Goal: Task Accomplishment & Management: Manage account settings

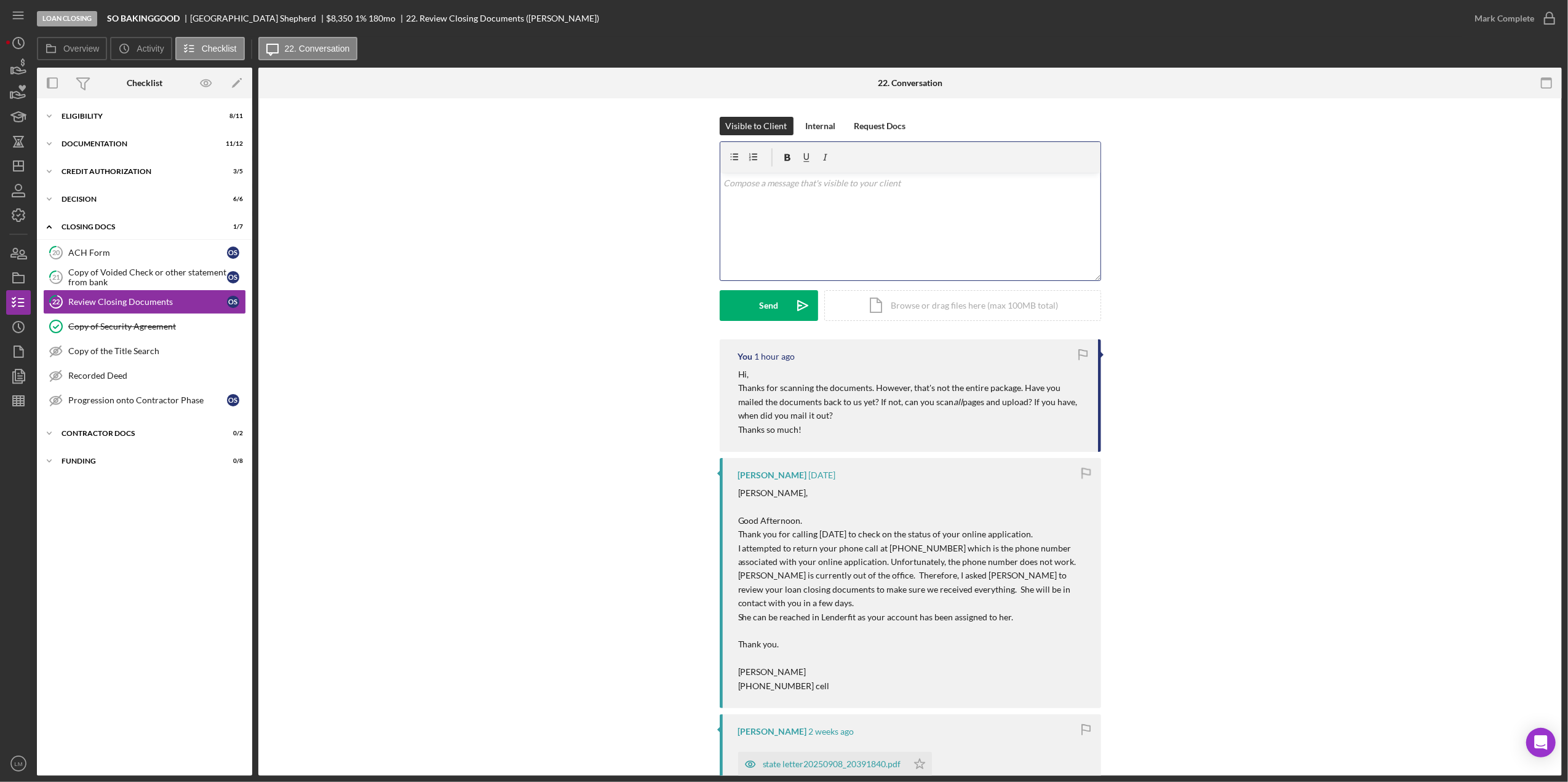
click at [859, 217] on div "v Color teal Color pink Remove color Add row above Add row below Add column bef…" at bounding box center [910, 226] width 381 height 108
click at [788, 300] on icon "Icon/icon-invite-send" at bounding box center [803, 306] width 31 height 31
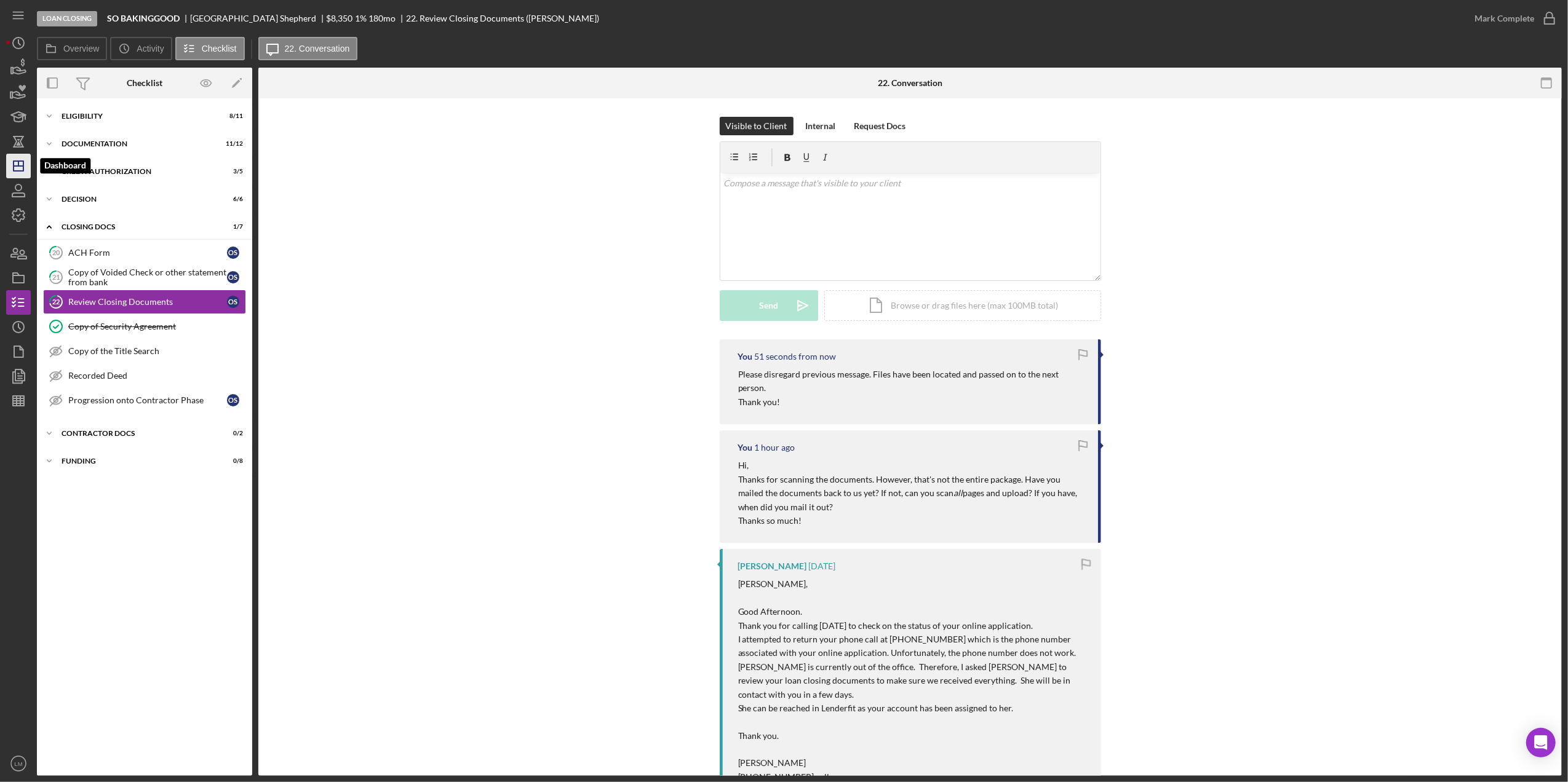
click at [25, 164] on icon "Icon/Dashboard" at bounding box center [18, 166] width 31 height 31
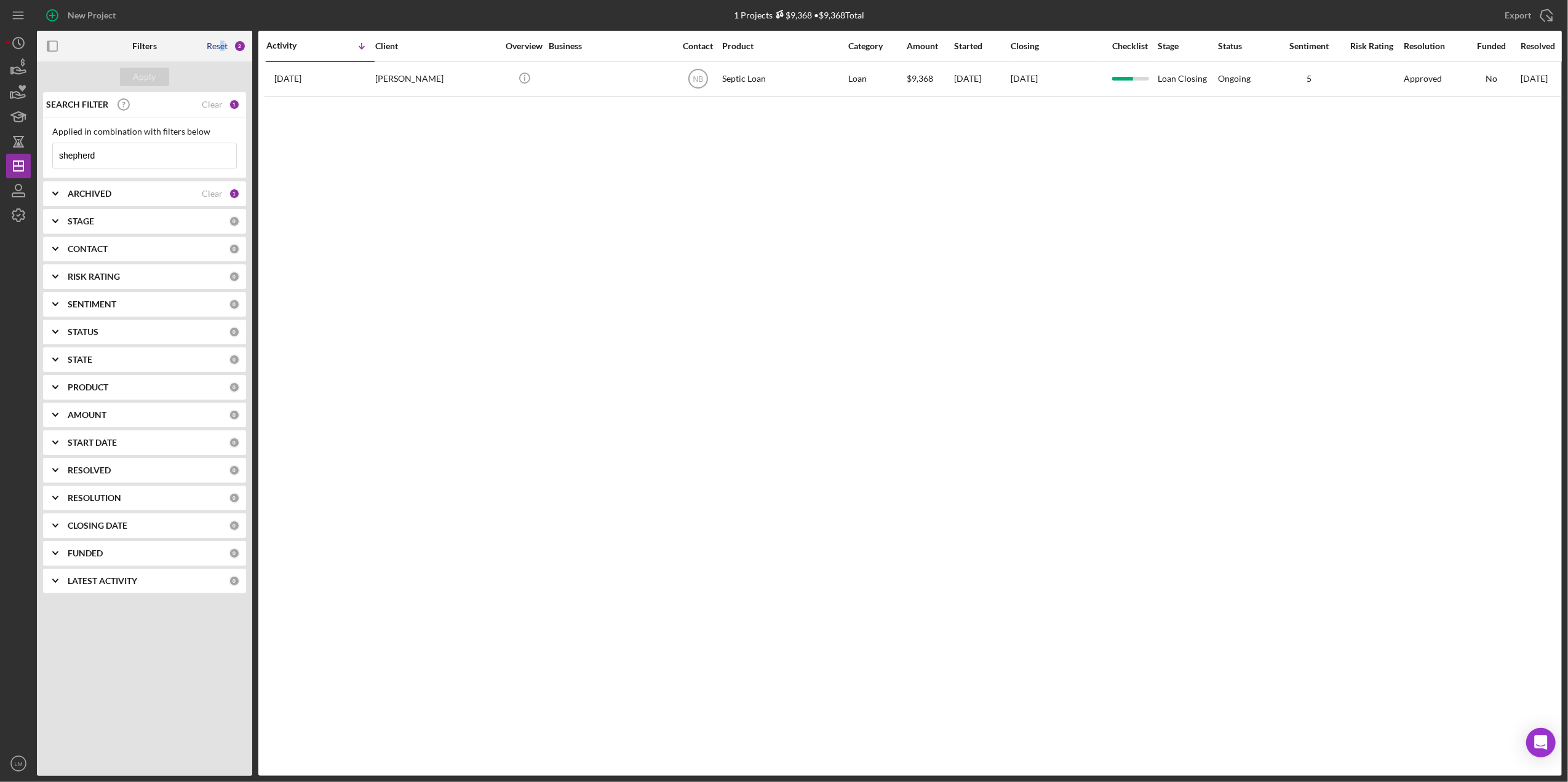
click at [222, 43] on div "Reset" at bounding box center [217, 46] width 21 height 10
drag, startPoint x: 222, startPoint y: 43, endPoint x: 122, endPoint y: 68, distance: 103.1
click at [122, 68] on button "Apply" at bounding box center [145, 77] width 49 height 19
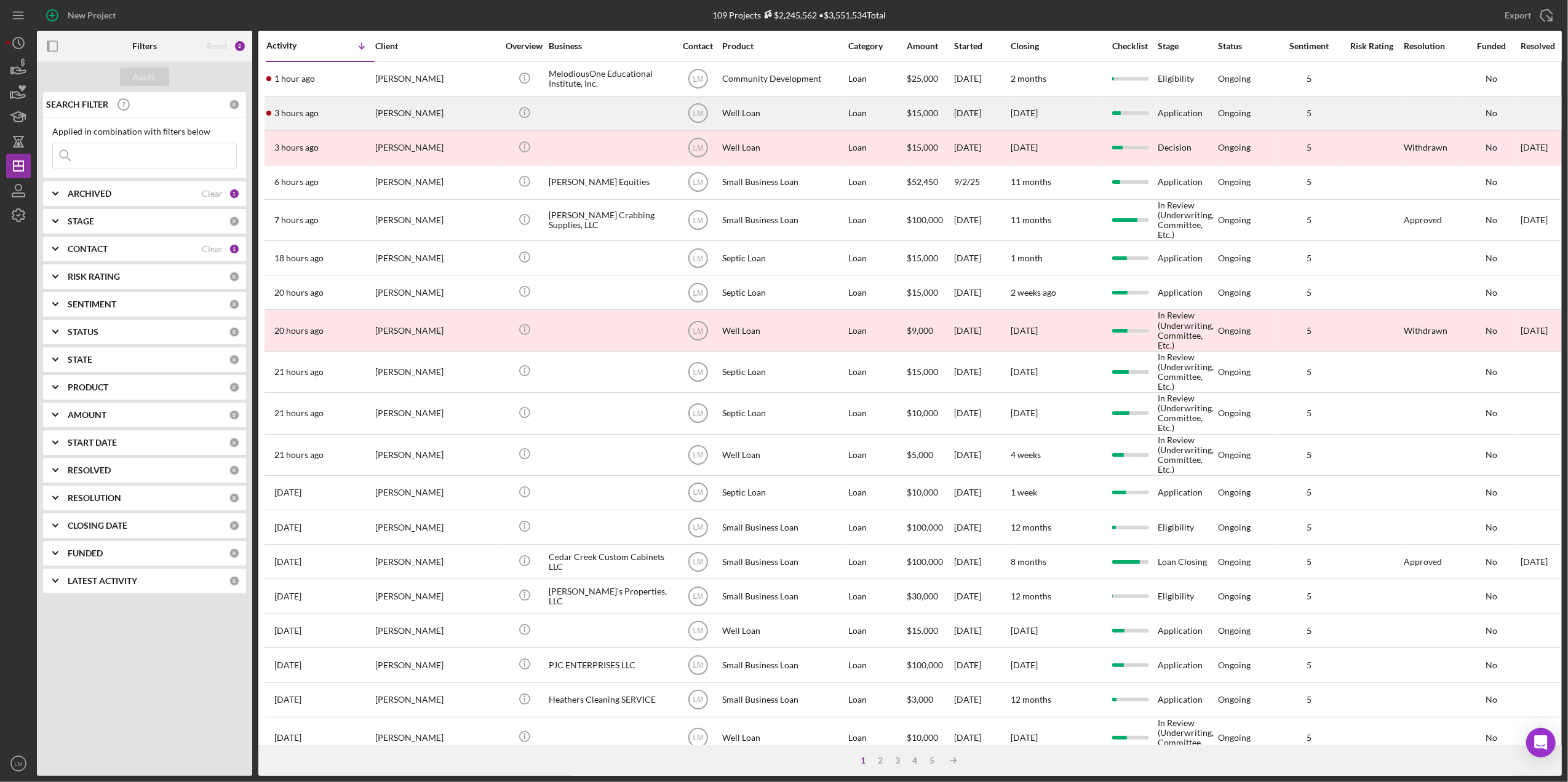
click at [407, 106] on div "[PERSON_NAME]" at bounding box center [436, 114] width 123 height 33
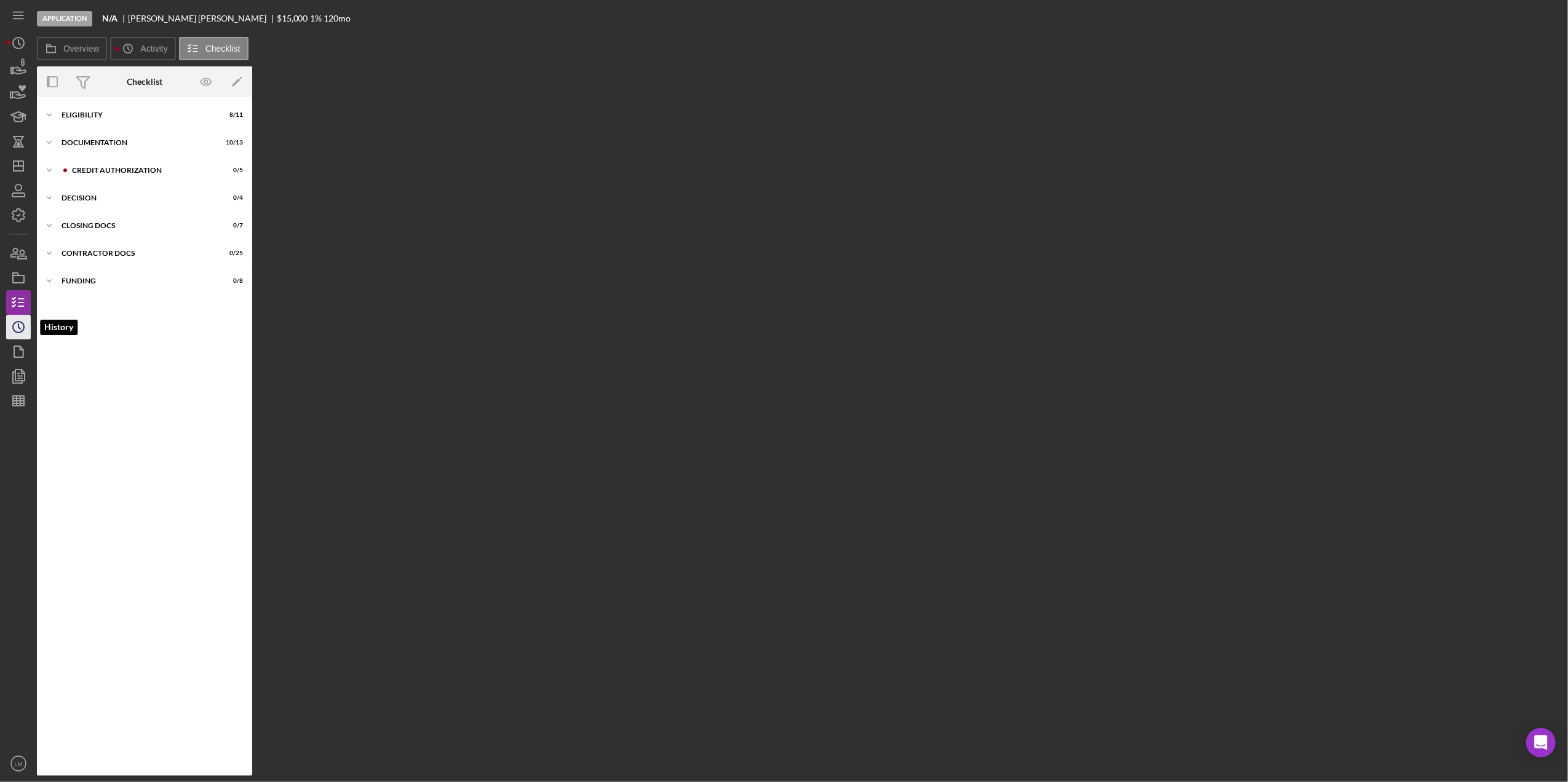
click at [25, 325] on icon "Icon/History" at bounding box center [18, 327] width 31 height 31
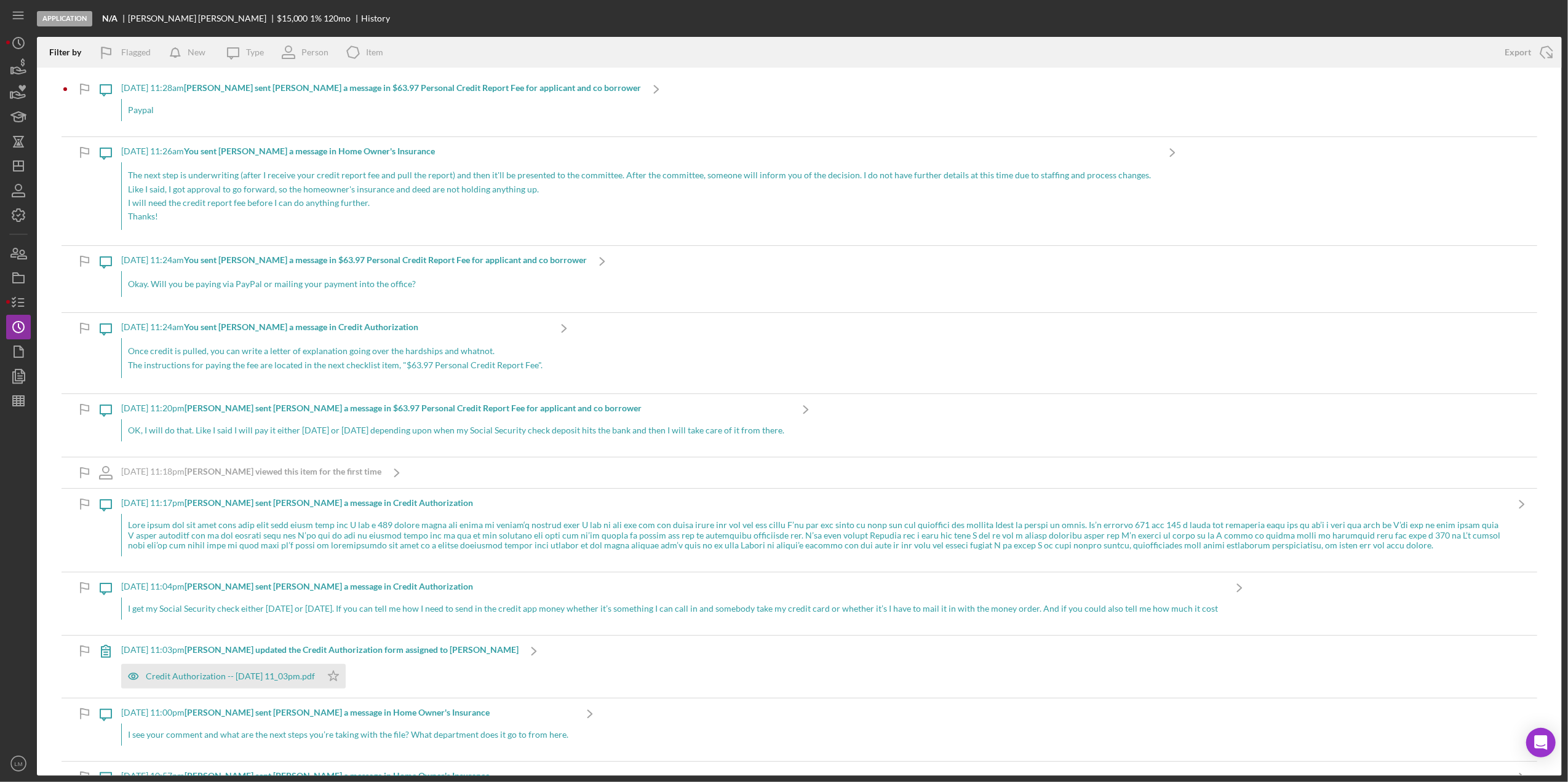
click at [249, 101] on div "Paypal" at bounding box center [381, 110] width 520 height 22
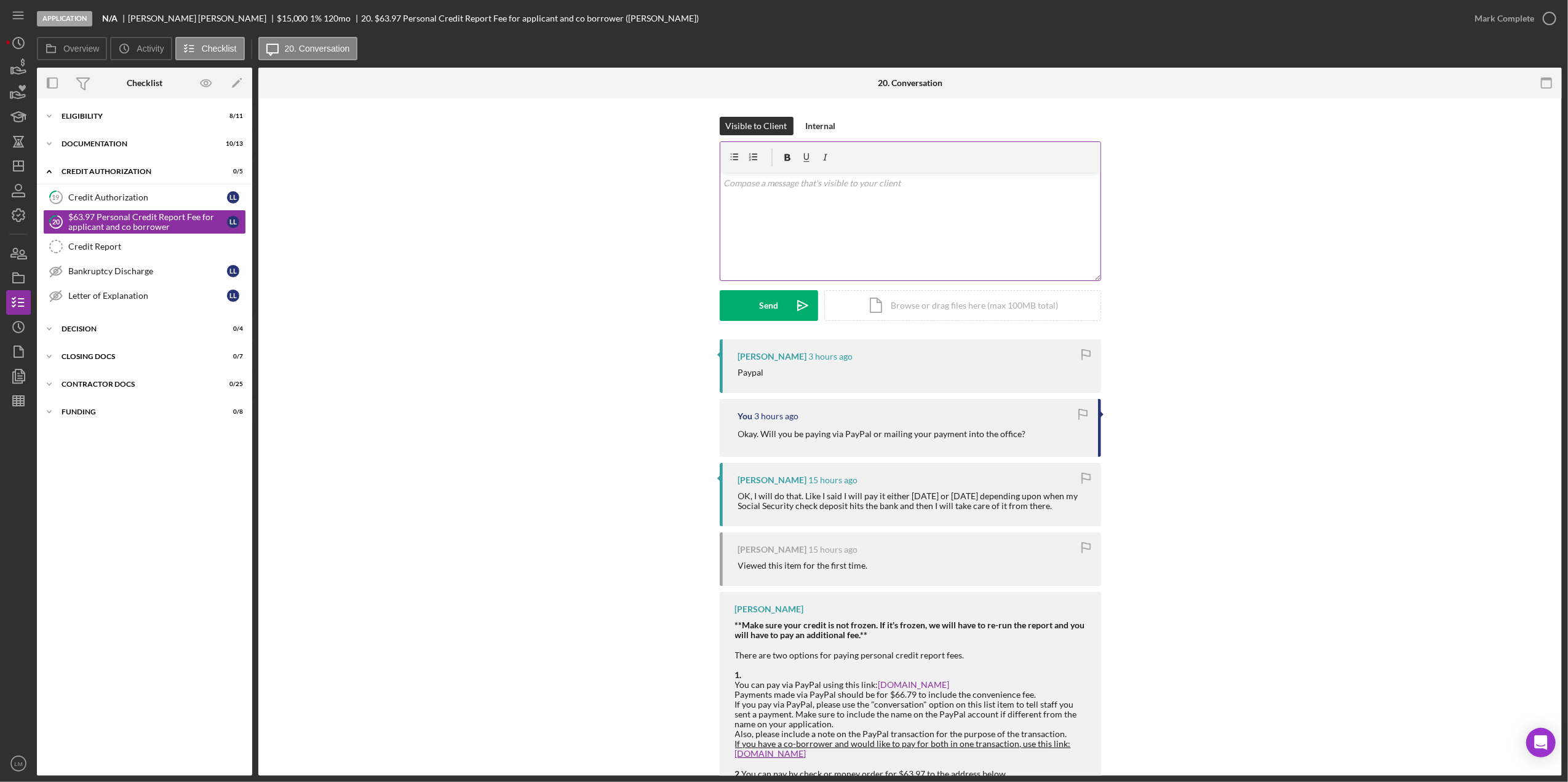
click at [953, 212] on div "v Color teal Color pink Remove color Add row above Add row below Add column bef…" at bounding box center [910, 226] width 381 height 108
click at [769, 300] on div "Send" at bounding box center [769, 306] width 19 height 31
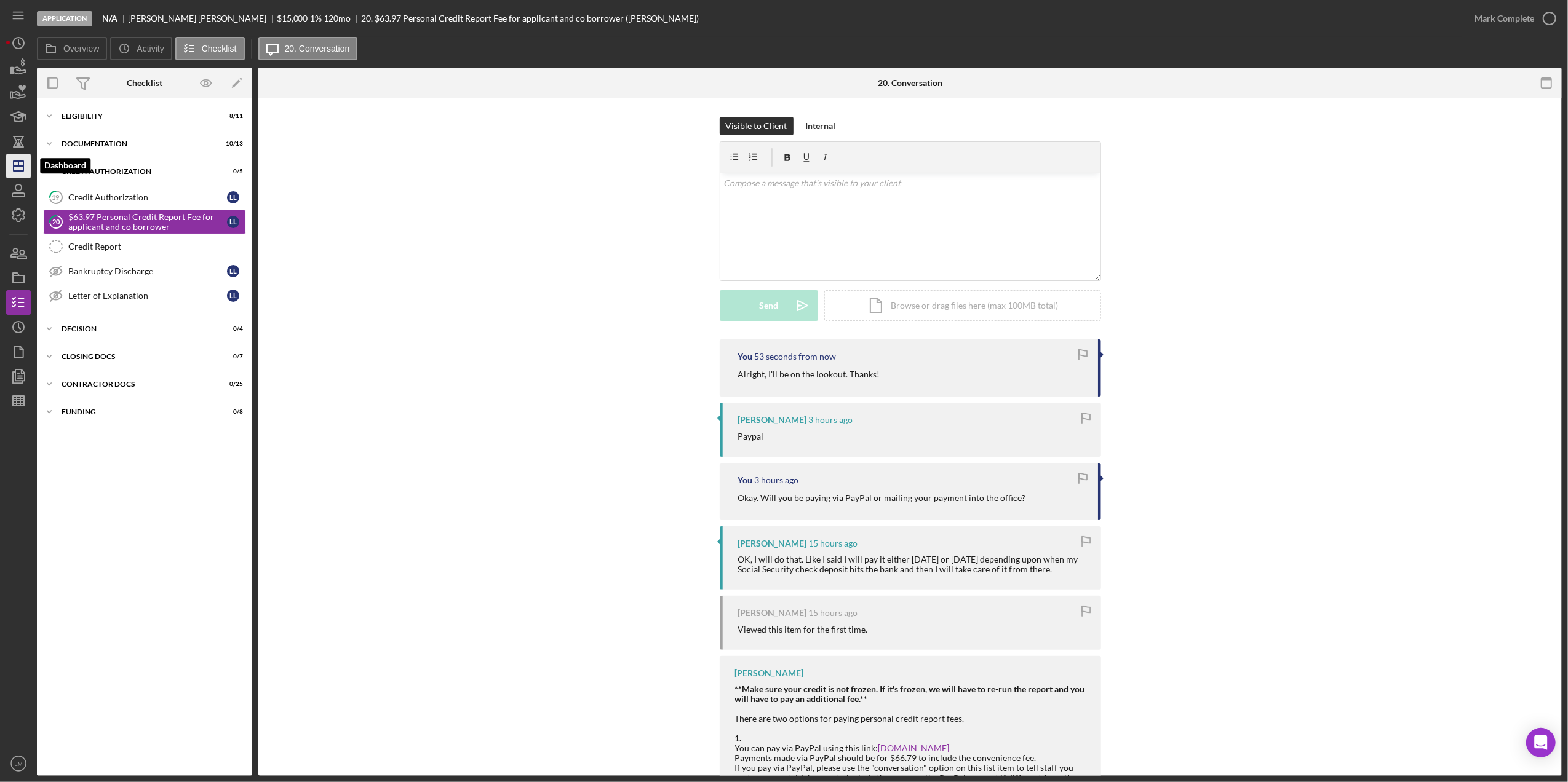
click at [15, 170] on icon "Icon/Dashboard" at bounding box center [18, 166] width 31 height 31
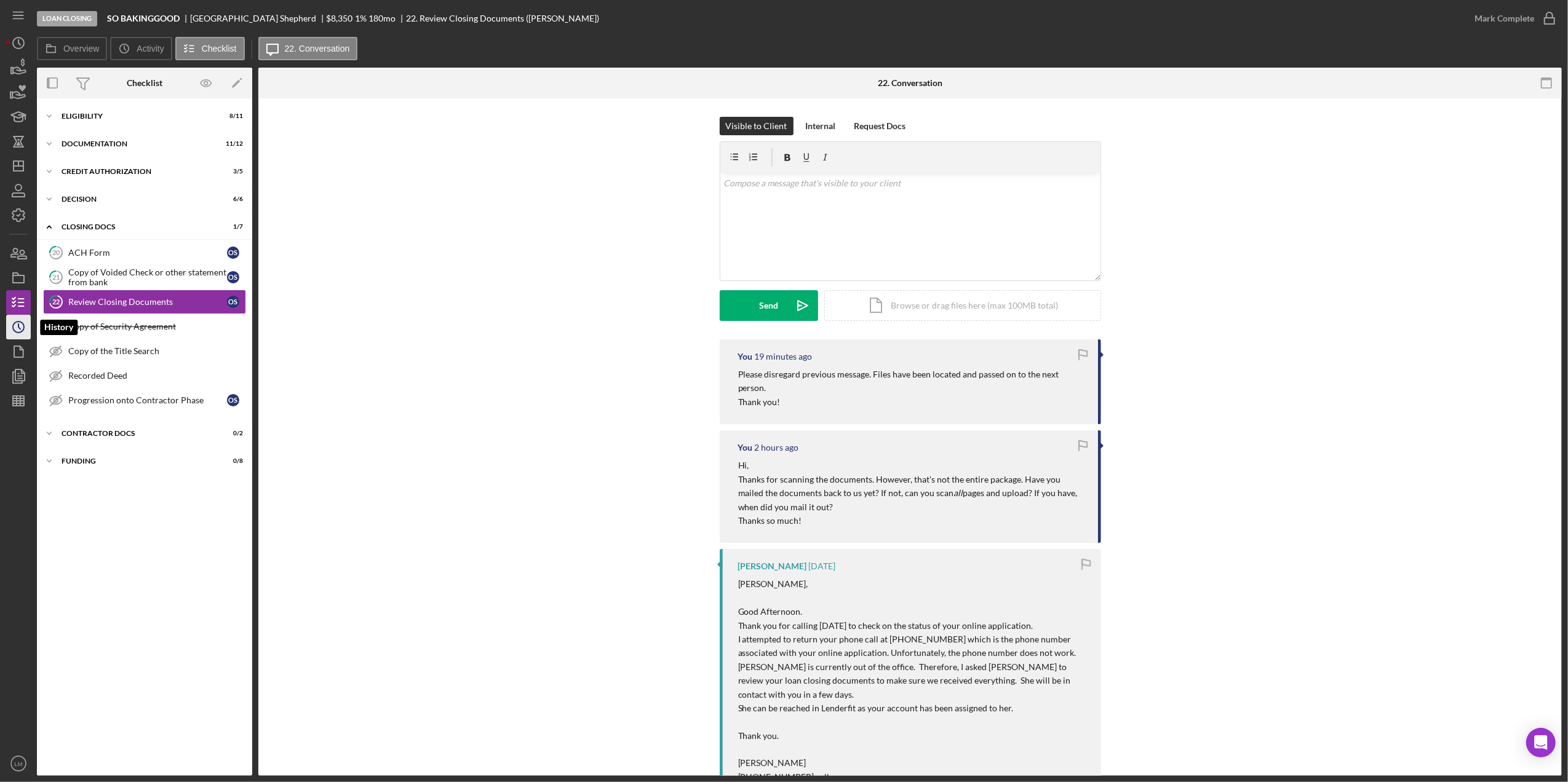
click at [20, 317] on icon "Icon/History" at bounding box center [18, 327] width 31 height 31
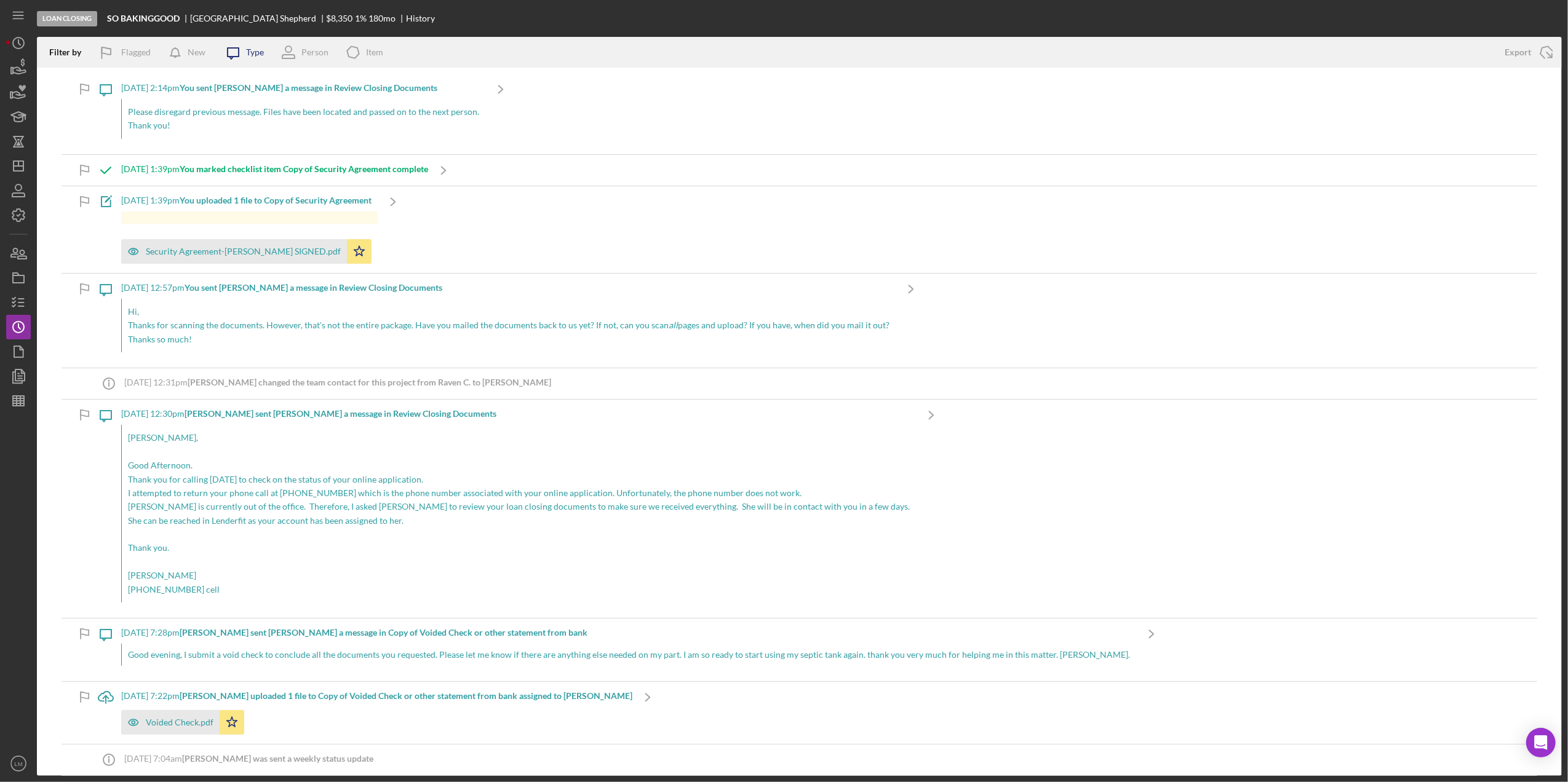
click at [252, 57] on div "Icon/Message Type" at bounding box center [241, 52] width 46 height 31
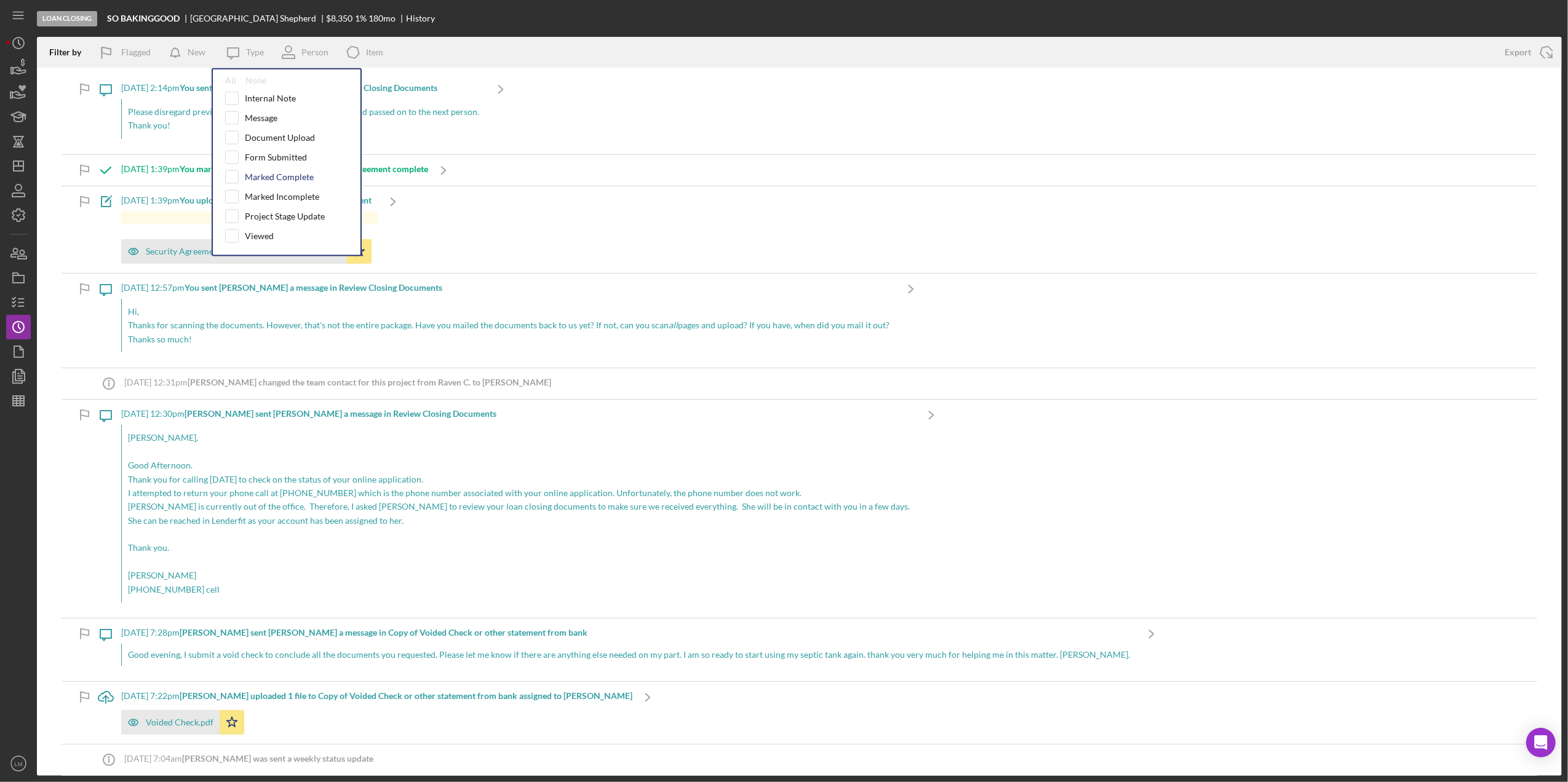
click at [276, 181] on div "Marked Complete" at bounding box center [279, 177] width 69 height 10
checkbox input "true"
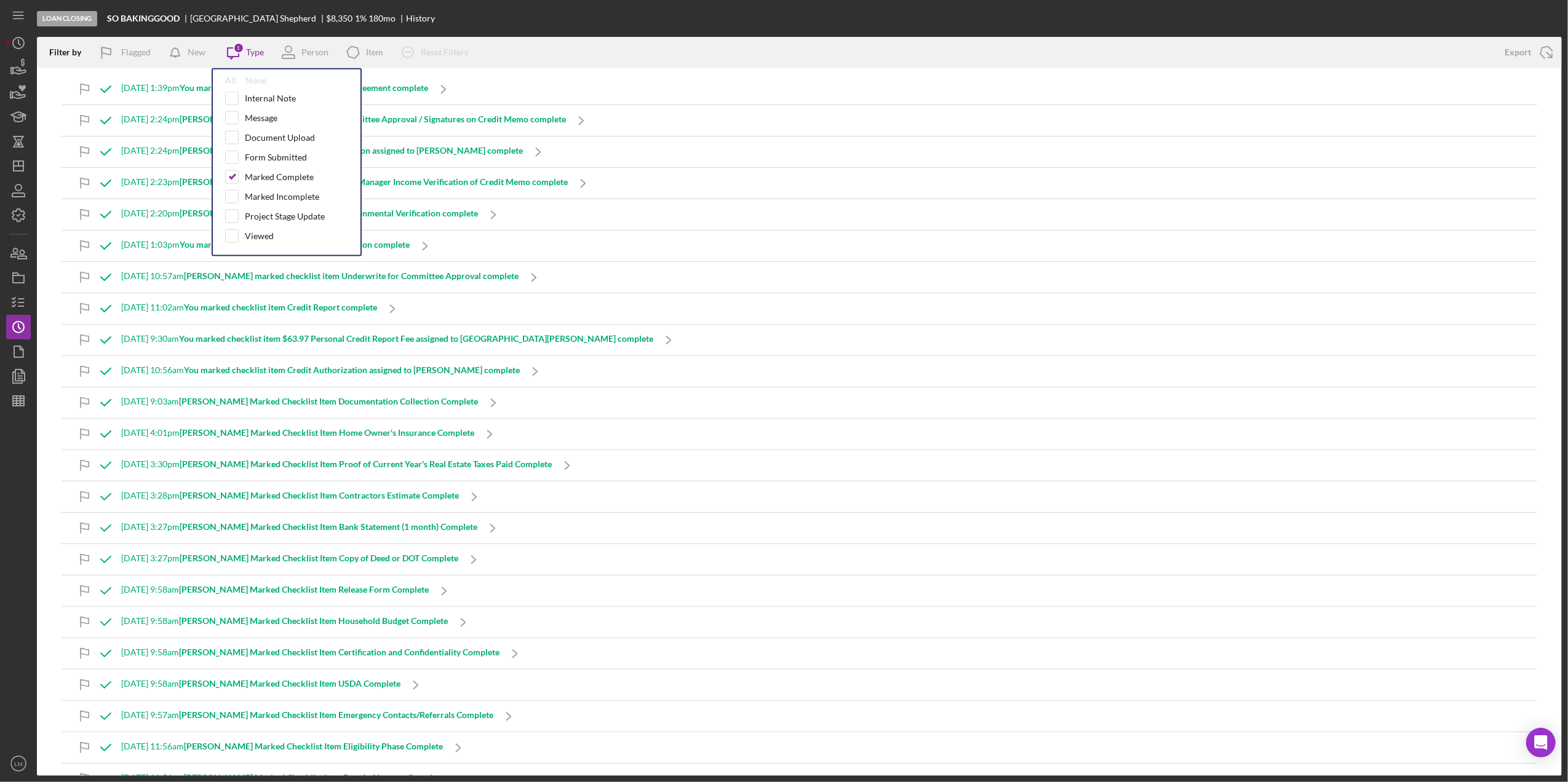
click at [552, 15] on div "Loan Closing SO BAKINGGOOD Orville Shepherd $8,350 1 % 180 mo History" at bounding box center [799, 19] width 1525 height 37
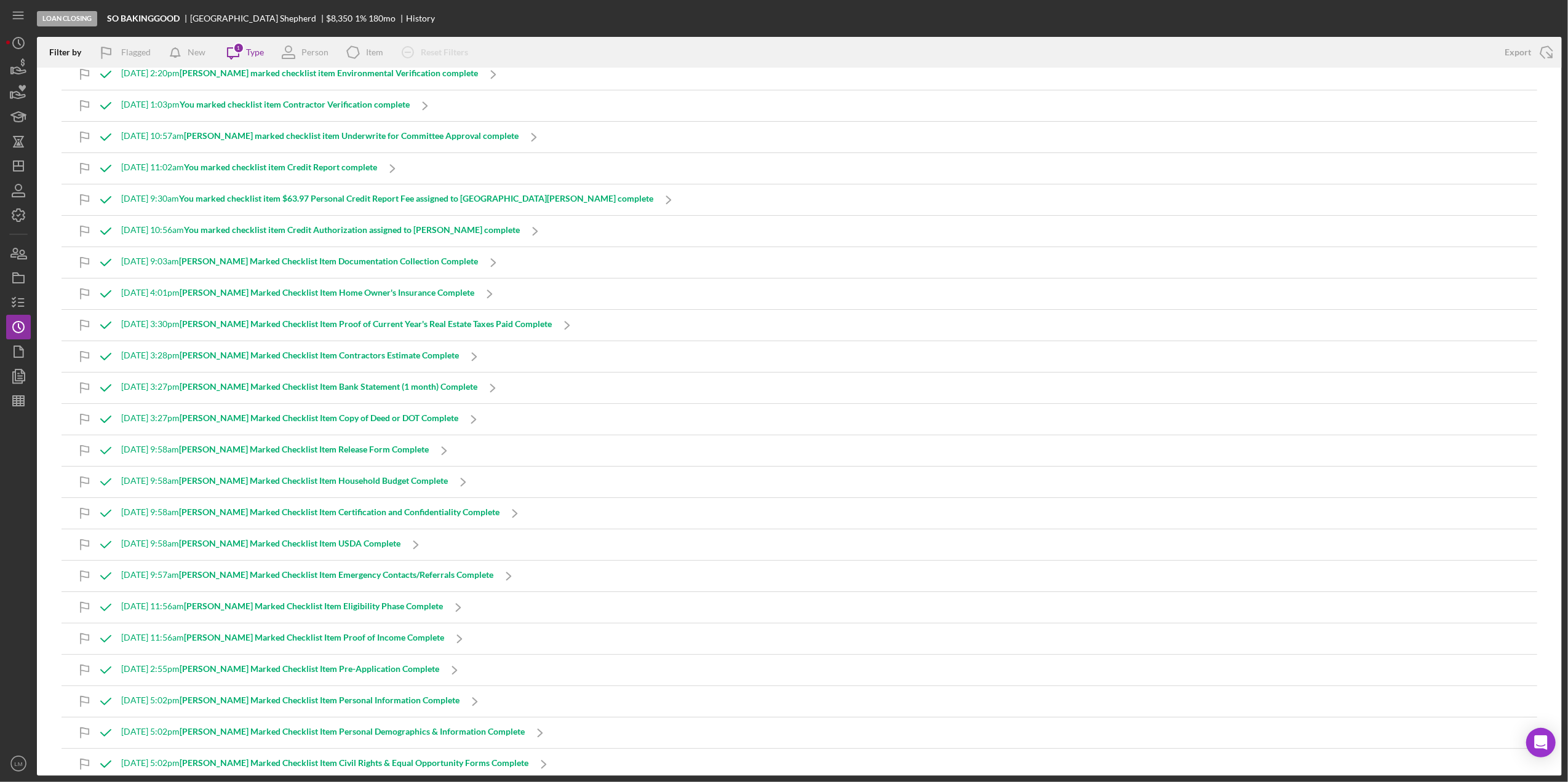
scroll to position [218, 0]
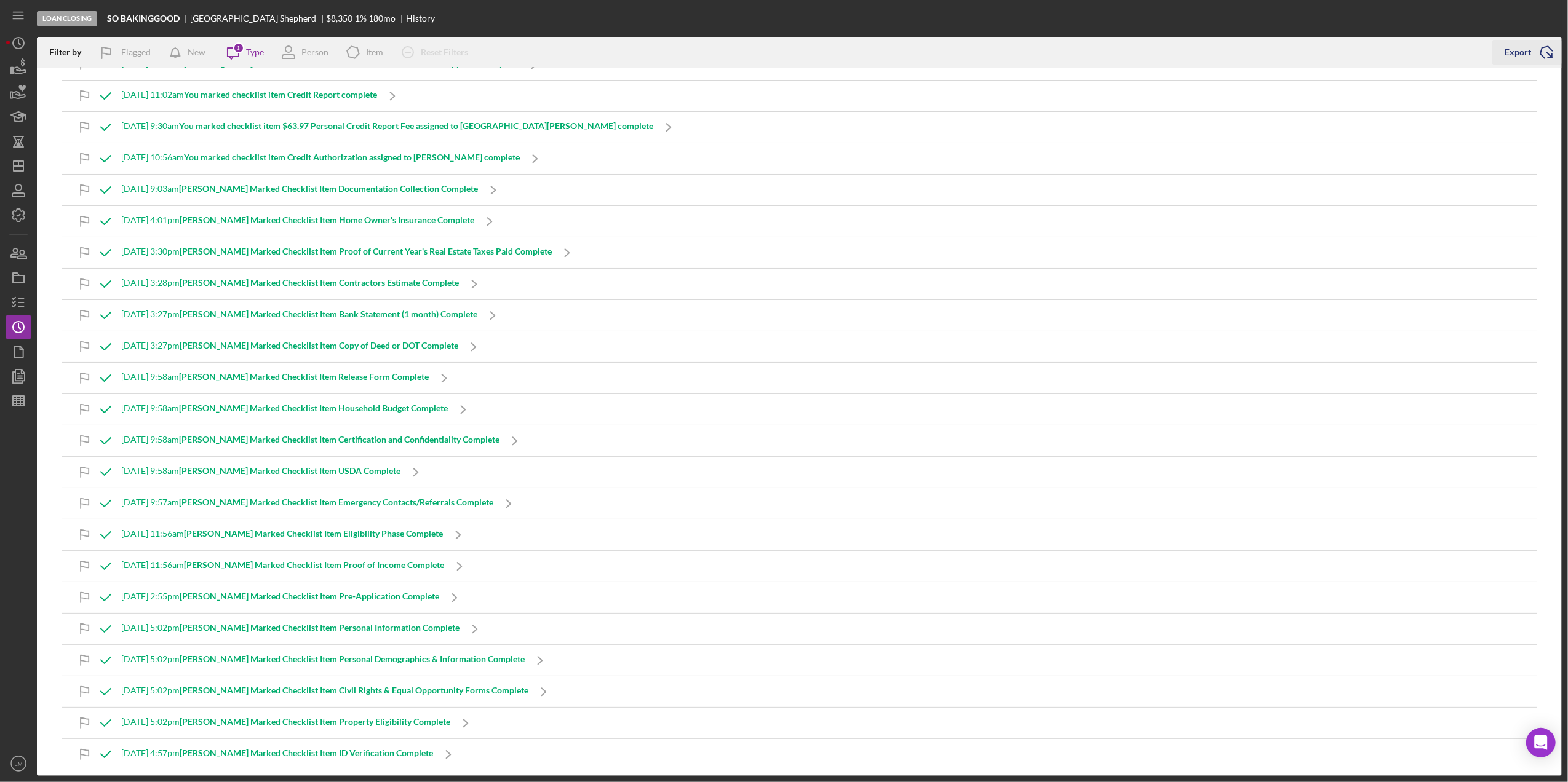
click at [1556, 58] on icon "Icon/Export" at bounding box center [1547, 52] width 31 height 31
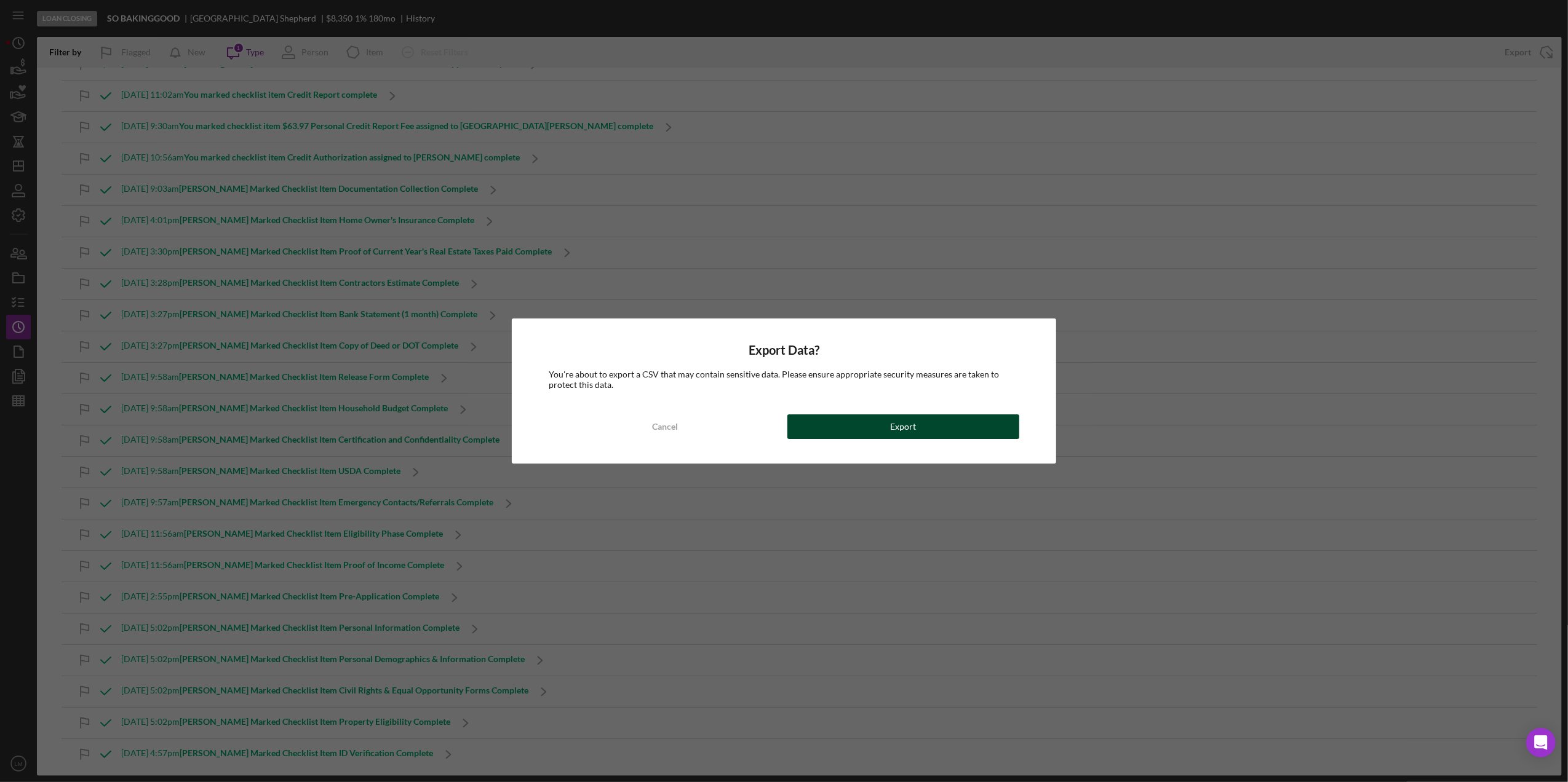
click at [930, 431] on button "Export" at bounding box center [904, 427] width 232 height 25
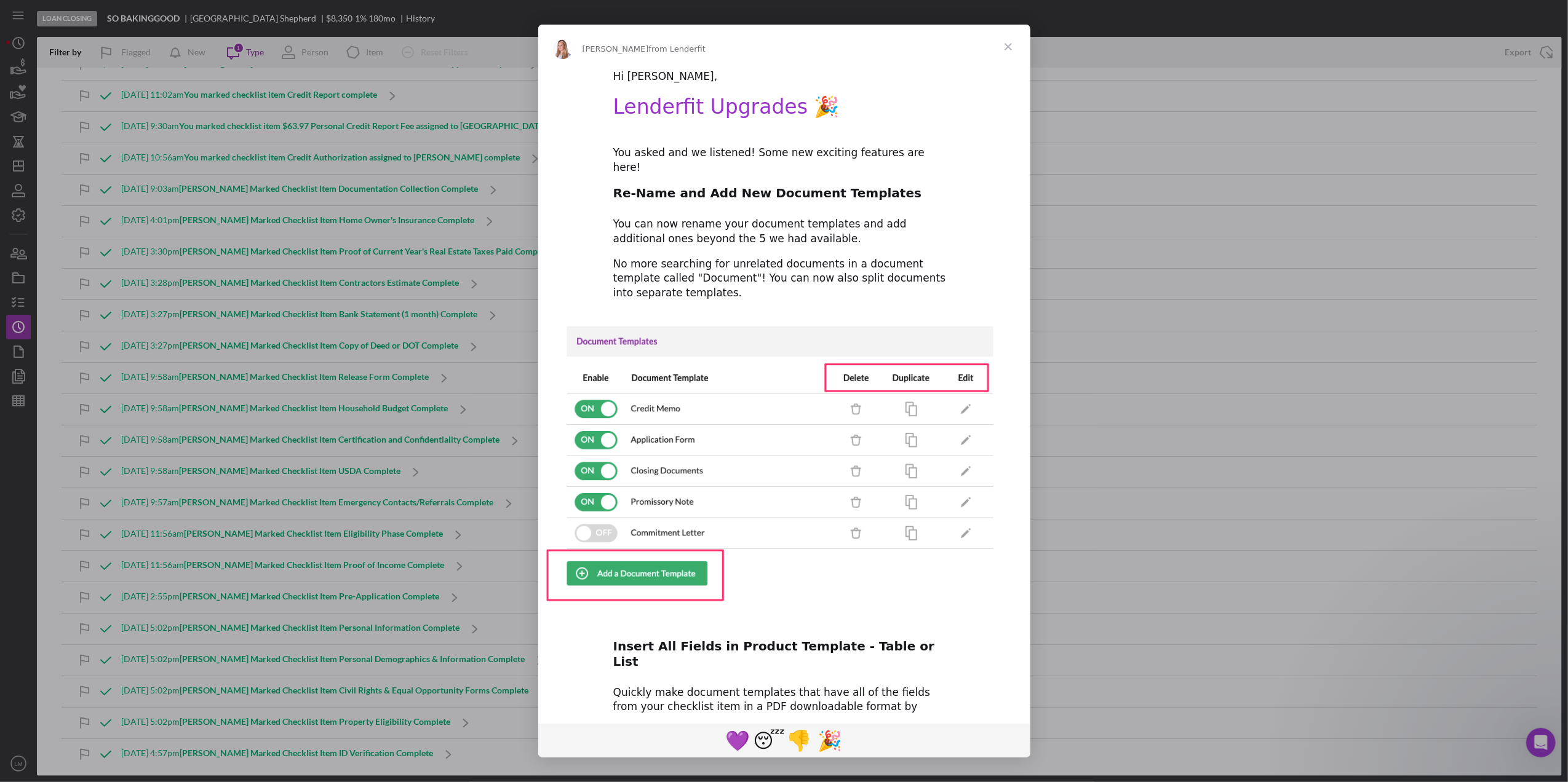
scroll to position [0, 0]
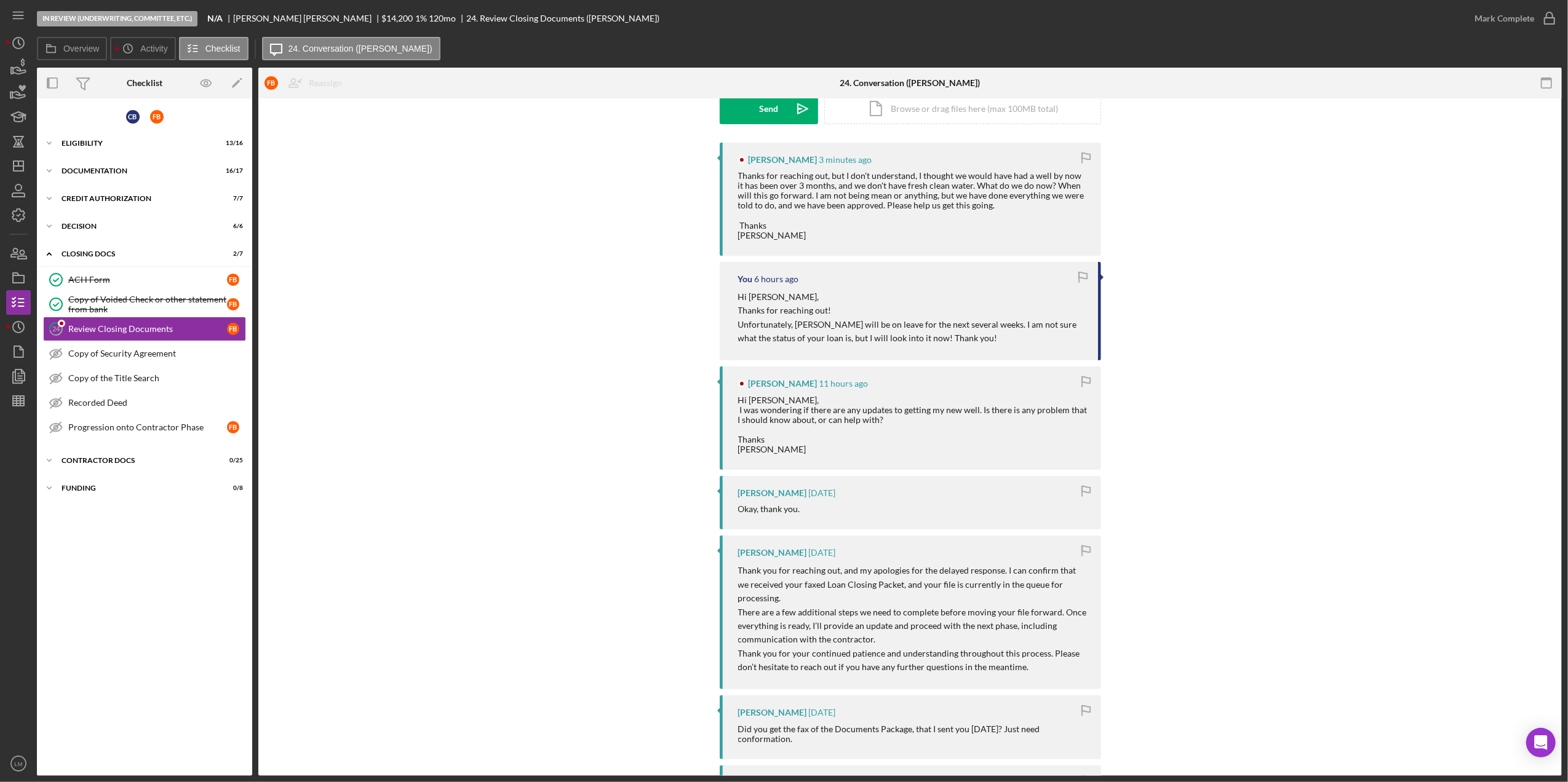
scroll to position [246, 0]
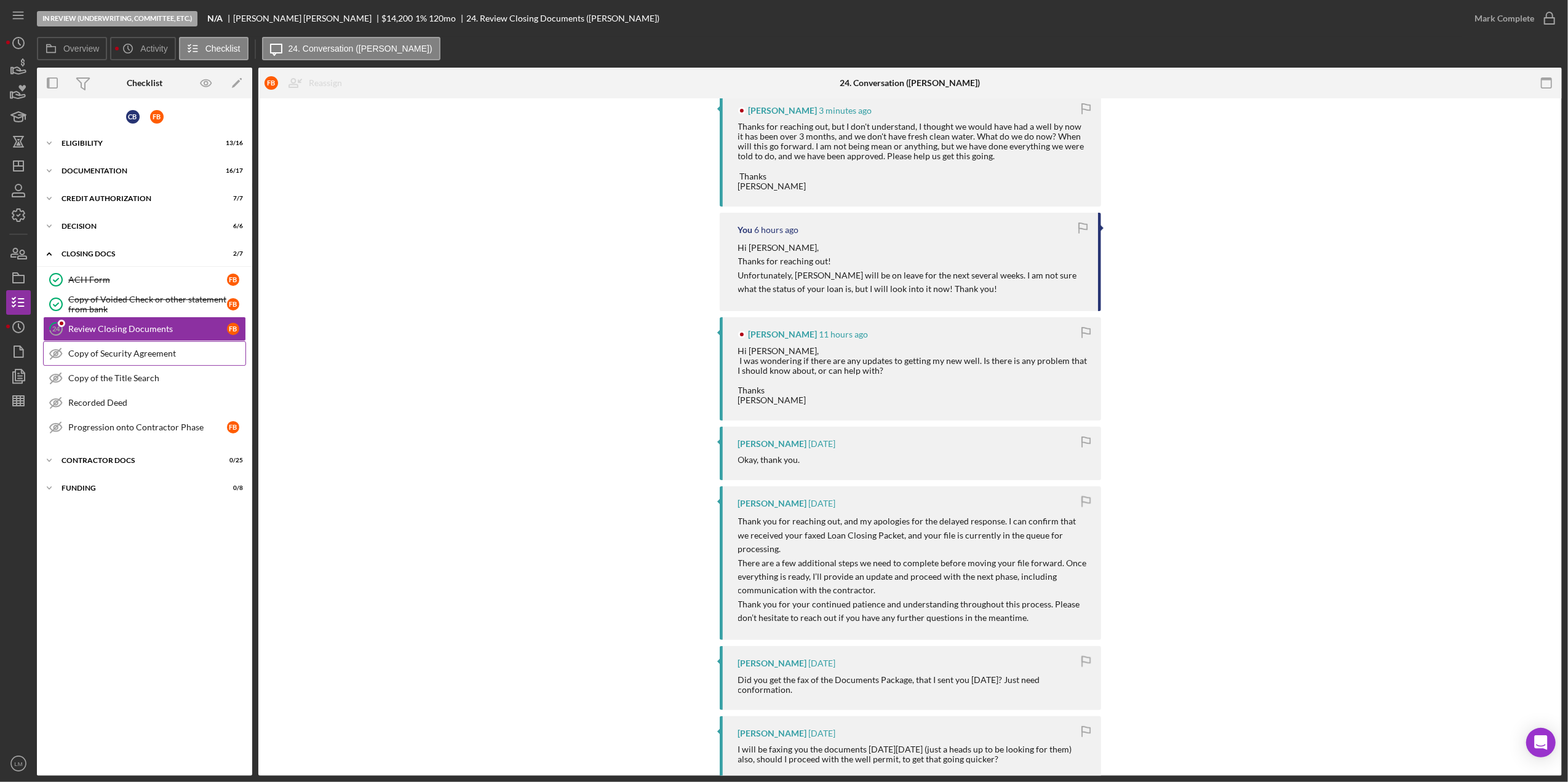
click at [125, 347] on link "Copy of Security Agreement Copy of Security Agreement" at bounding box center [145, 354] width 203 height 25
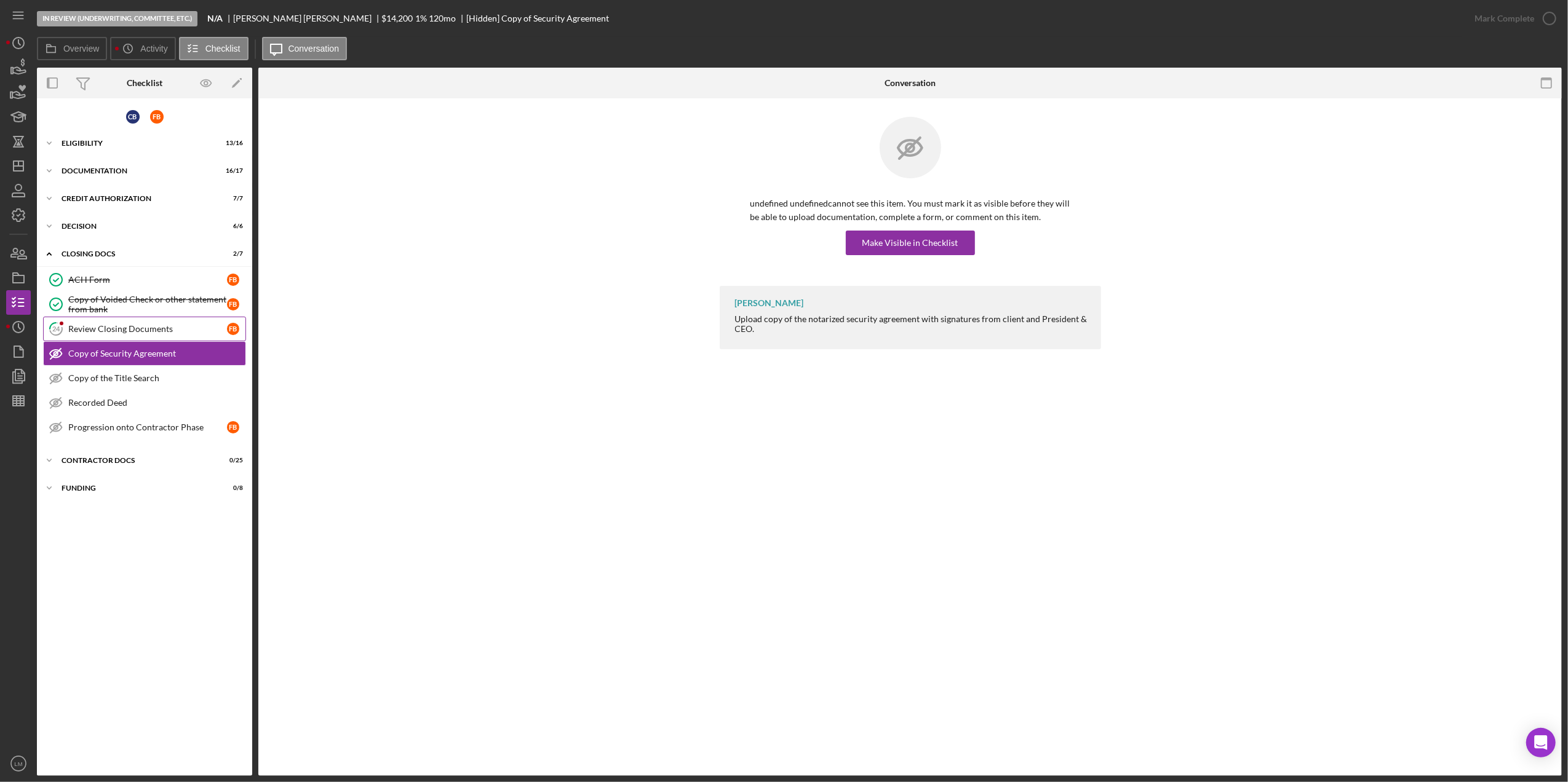
click at [134, 326] on div "Review Closing Documents" at bounding box center [148, 329] width 159 height 10
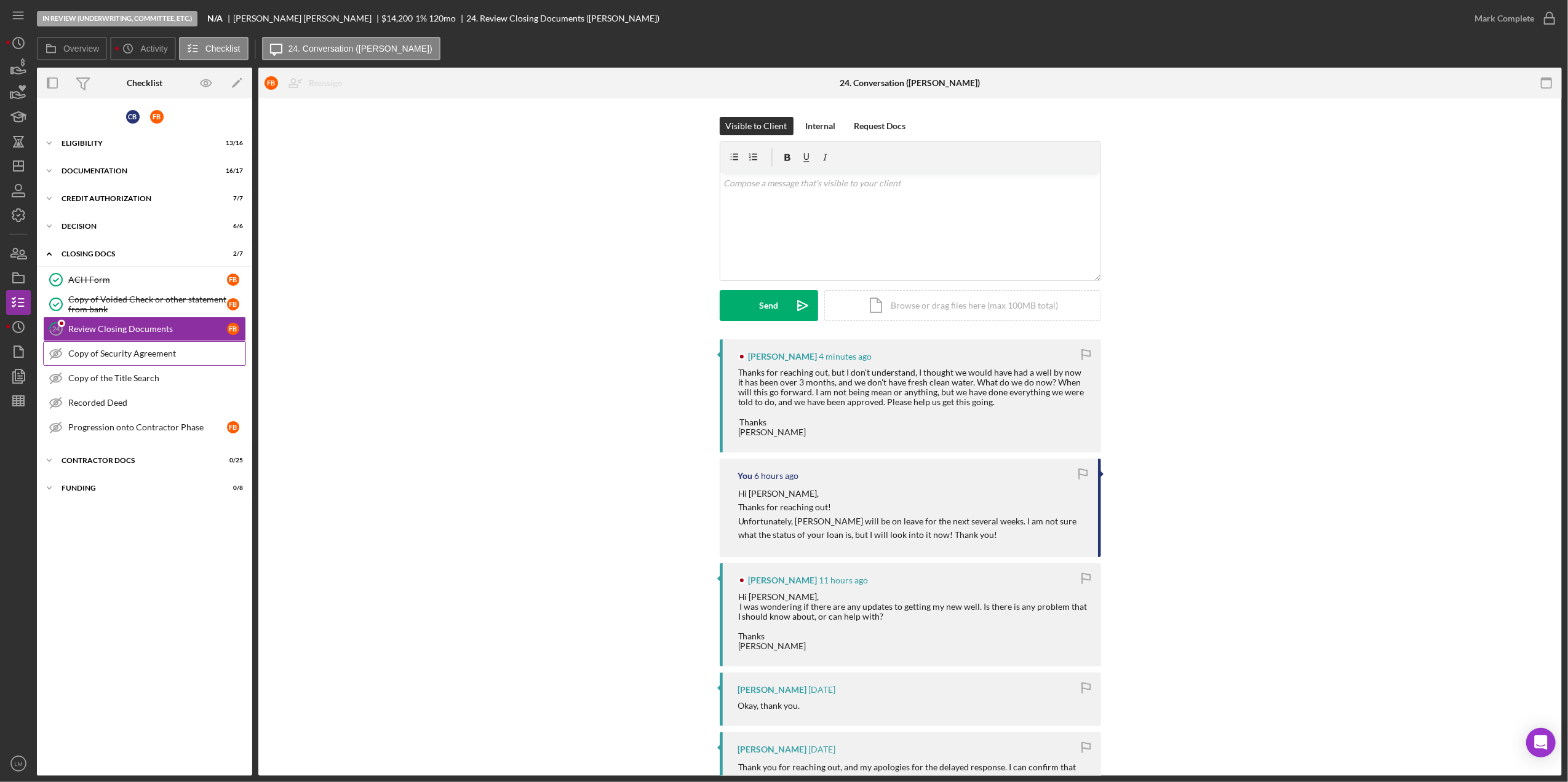
click at [180, 356] on div "Copy of Security Agreement" at bounding box center [157, 354] width 177 height 10
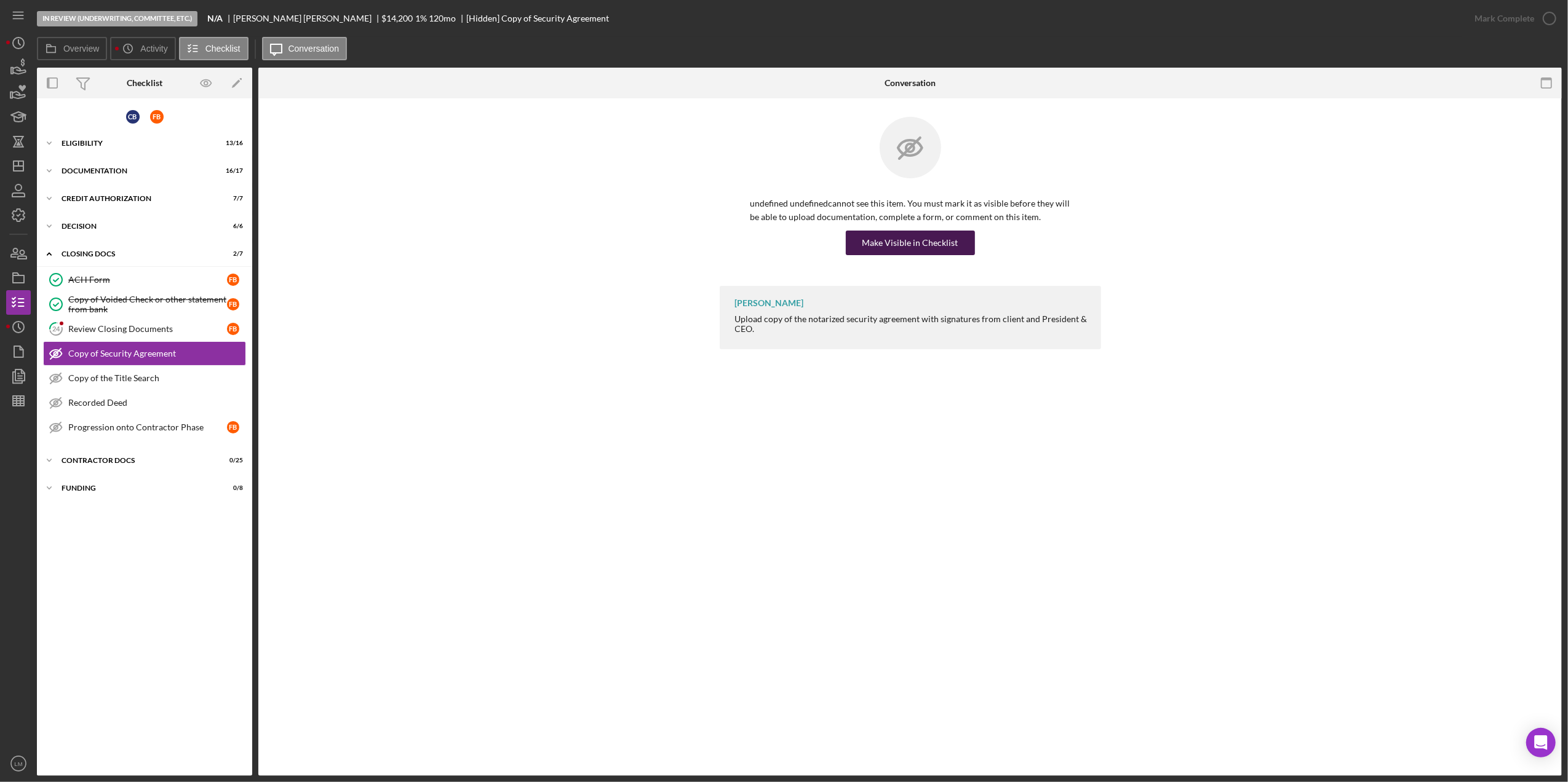
click at [873, 254] on div "Make Visible in Checklist" at bounding box center [910, 243] width 96 height 25
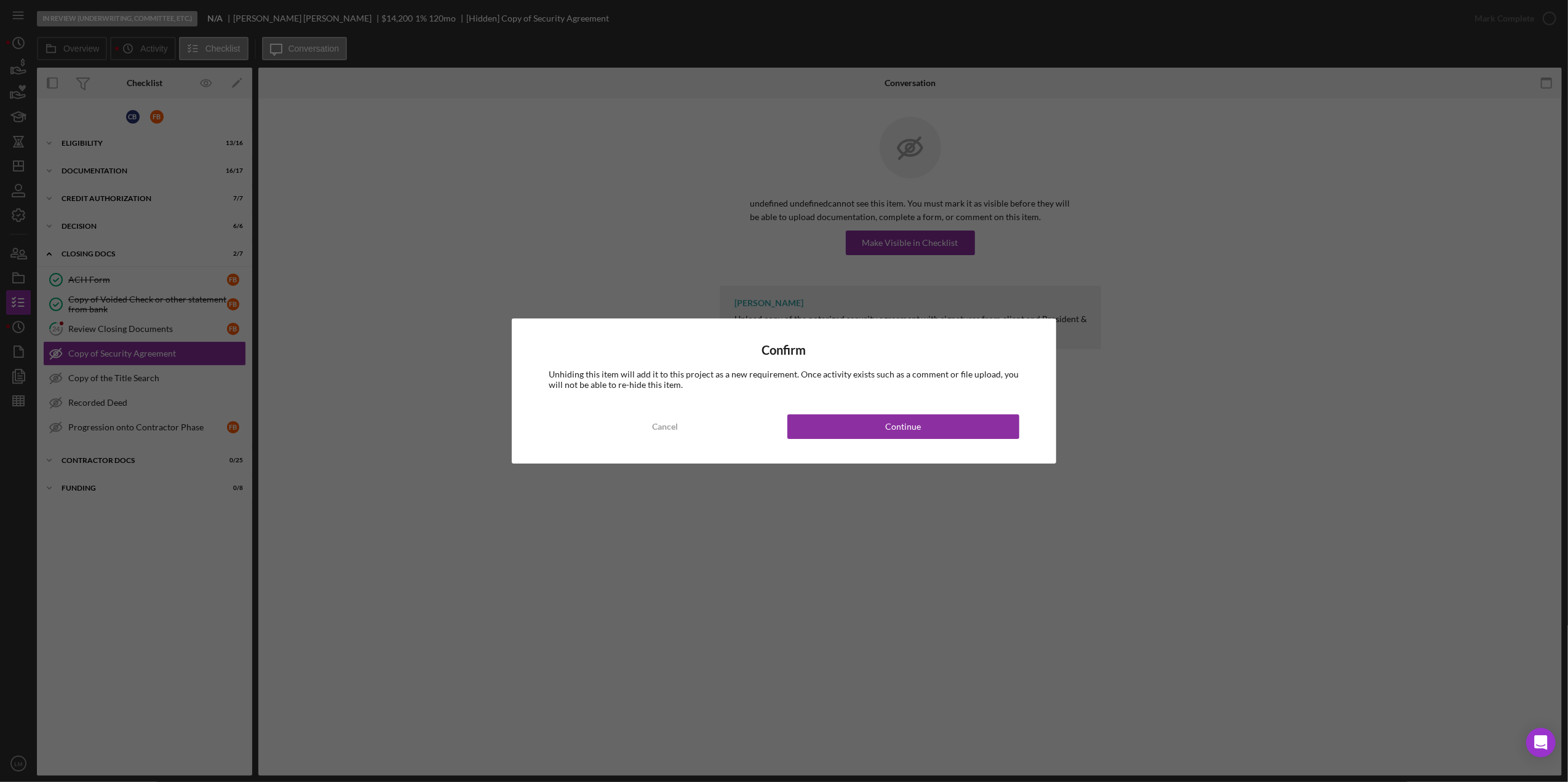
click at [887, 439] on div "Confirm Unhiding this item will add it to this project as a new requirement. On…" at bounding box center [784, 391] width 544 height 145
click at [891, 427] on div "Continue" at bounding box center [903, 427] width 36 height 25
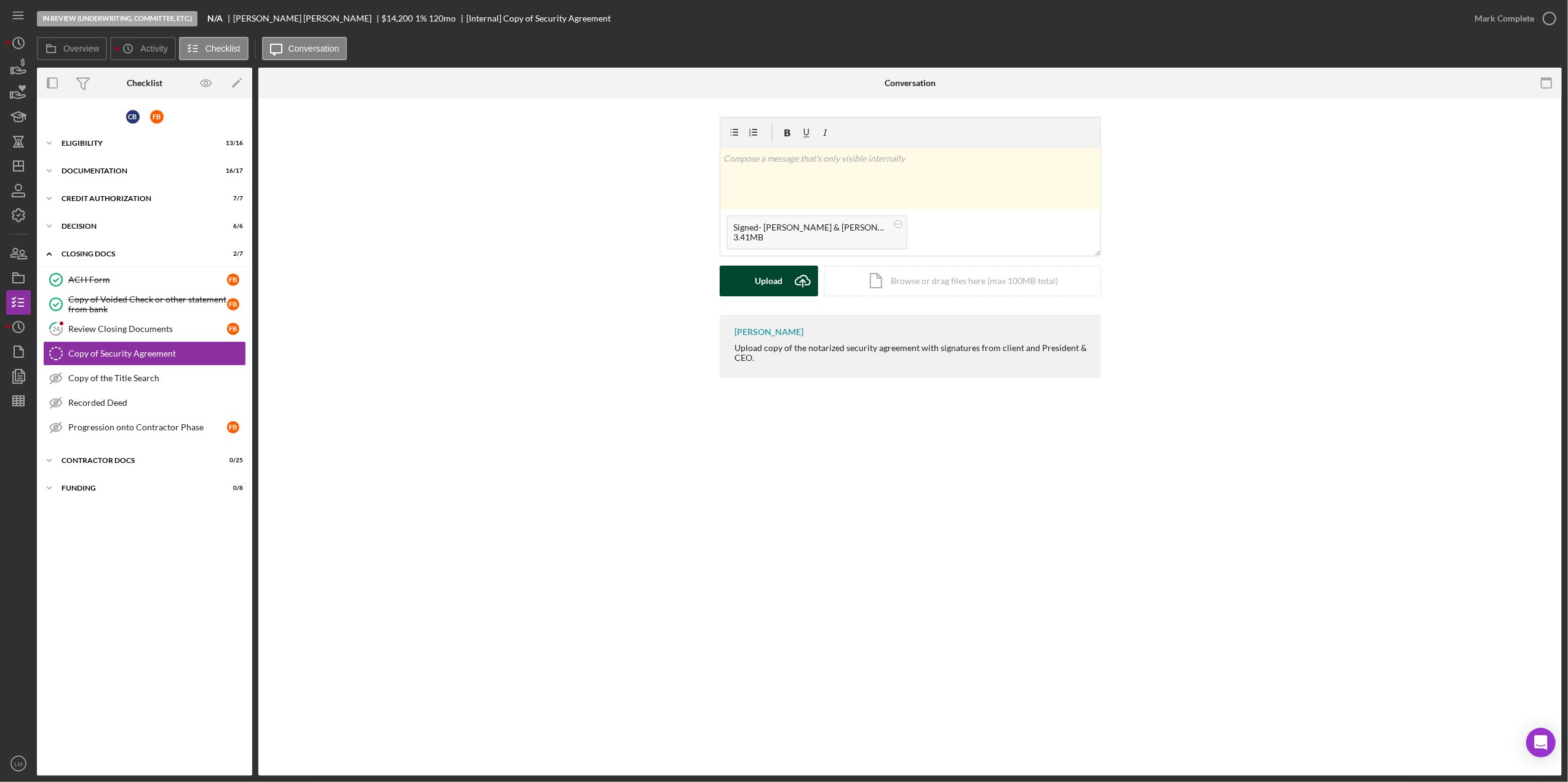
click at [771, 286] on div "Upload" at bounding box center [769, 281] width 27 height 31
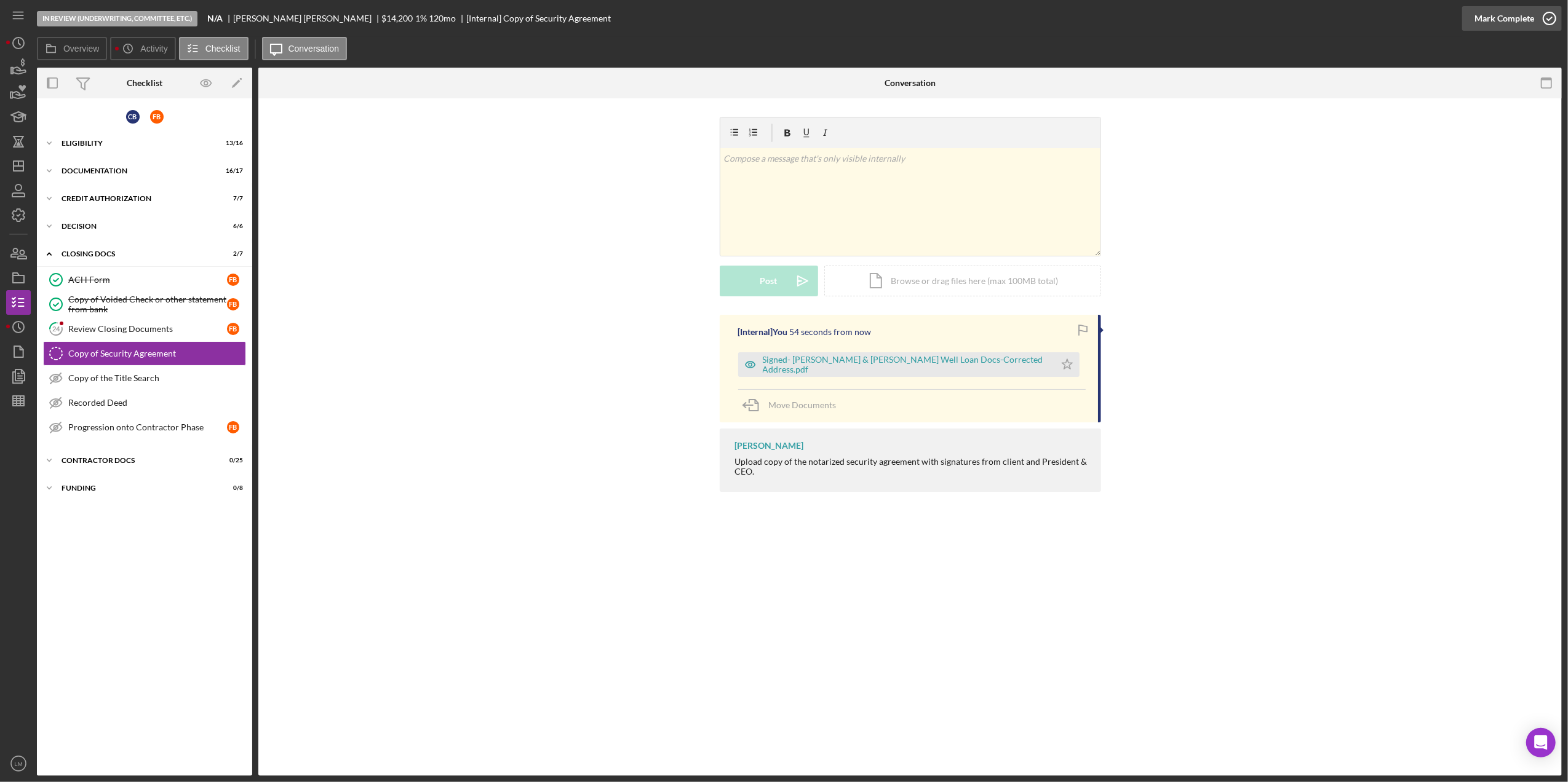
click at [1514, 26] on div "Mark Complete" at bounding box center [1504, 19] width 60 height 25
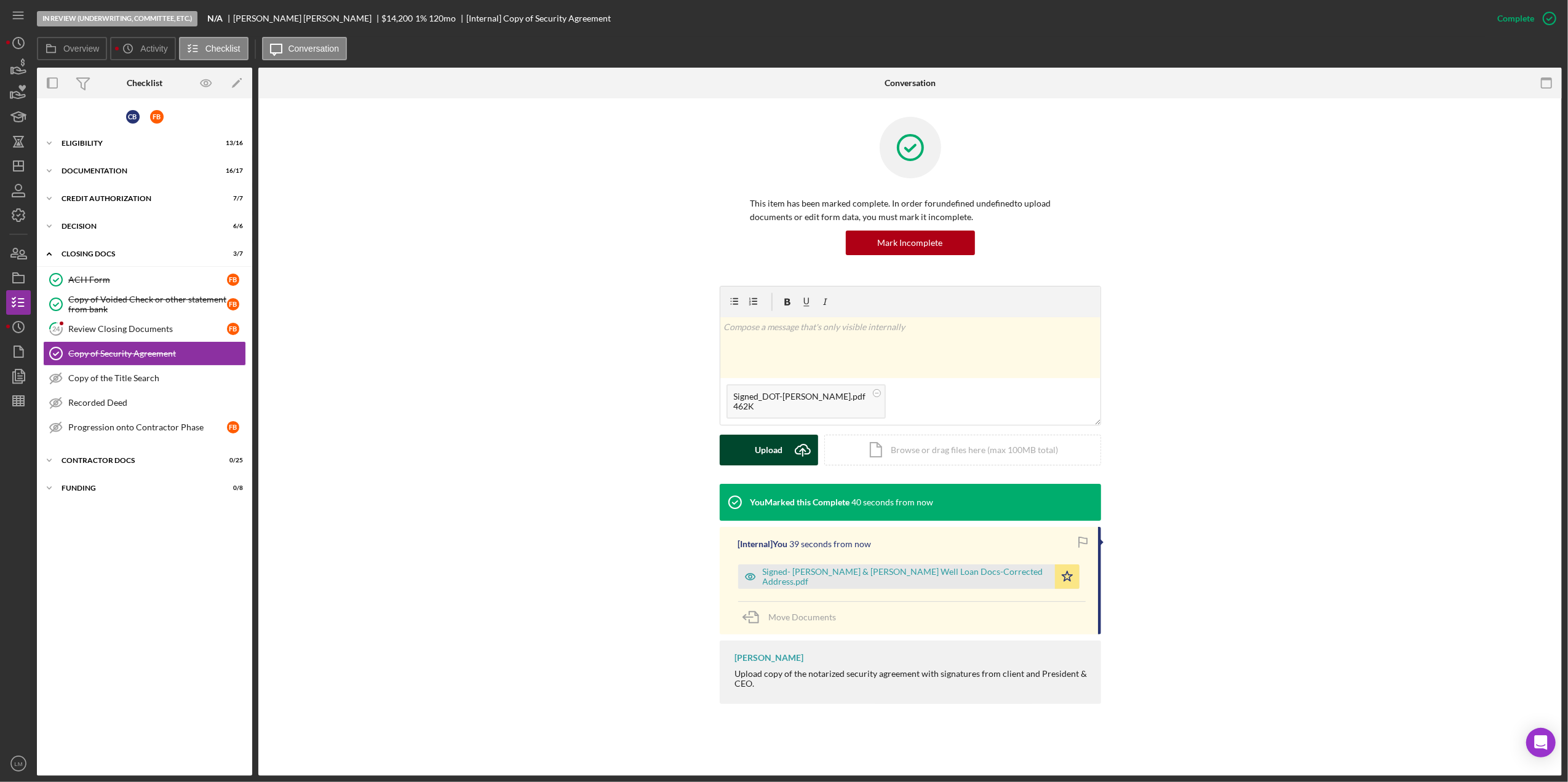
click at [764, 459] on div "Upload" at bounding box center [769, 450] width 27 height 31
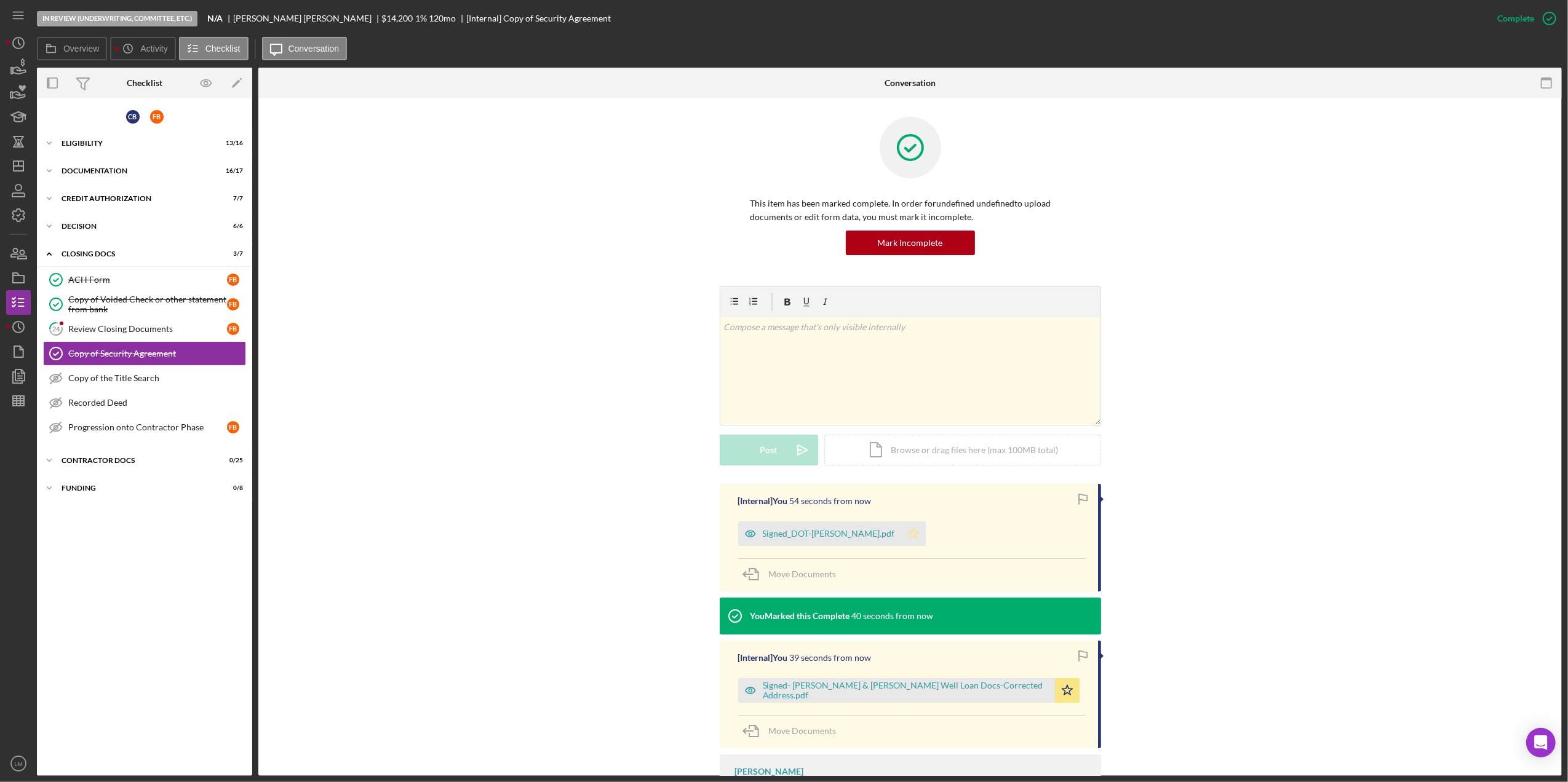
click at [902, 534] on icon "Icon/Star" at bounding box center [914, 534] width 25 height 25
click at [148, 382] on div "Copy of the Title Search" at bounding box center [157, 378] width 177 height 10
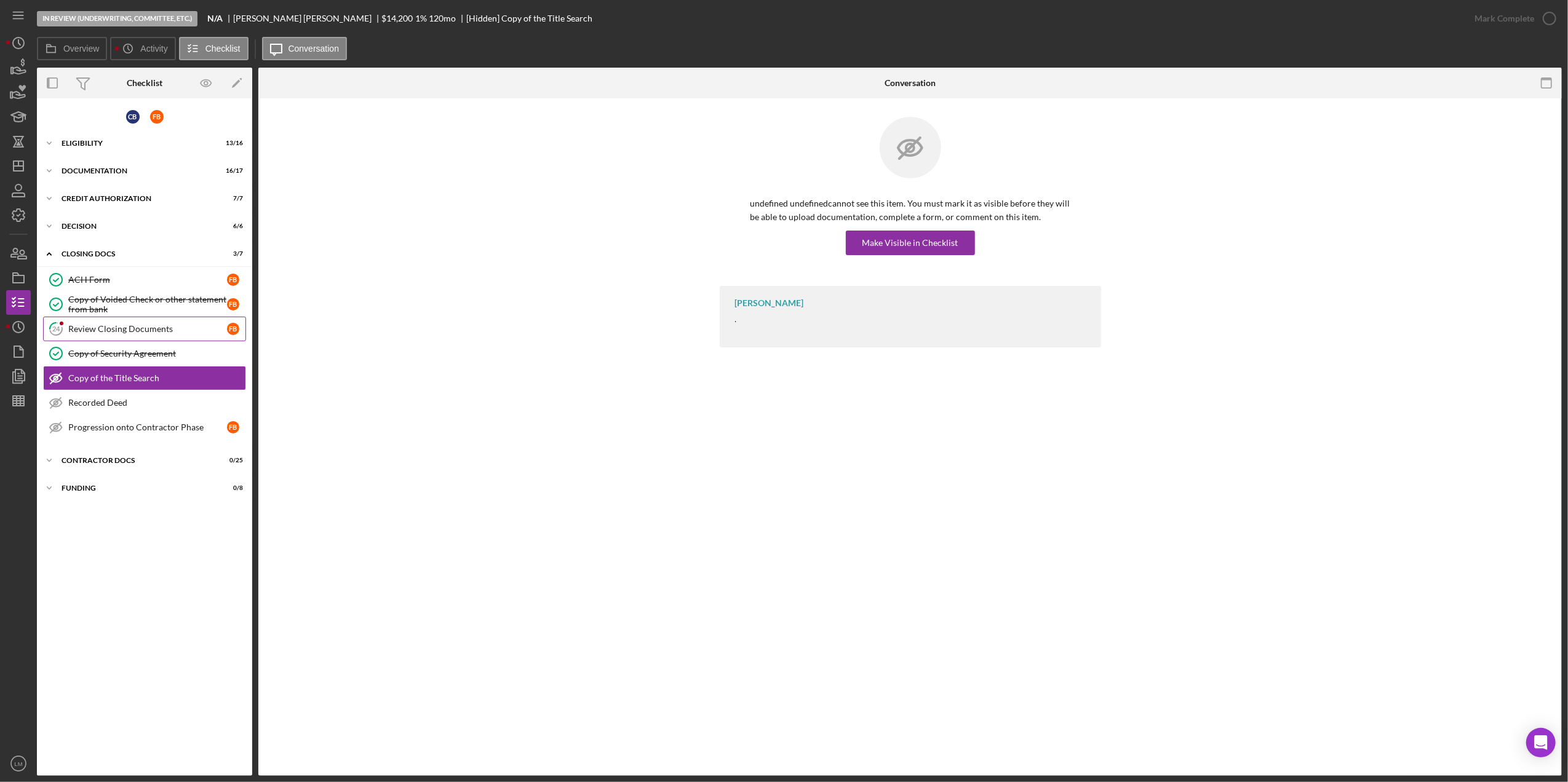
click at [139, 337] on link "24 Review Closing Documents F B" at bounding box center [145, 329] width 203 height 25
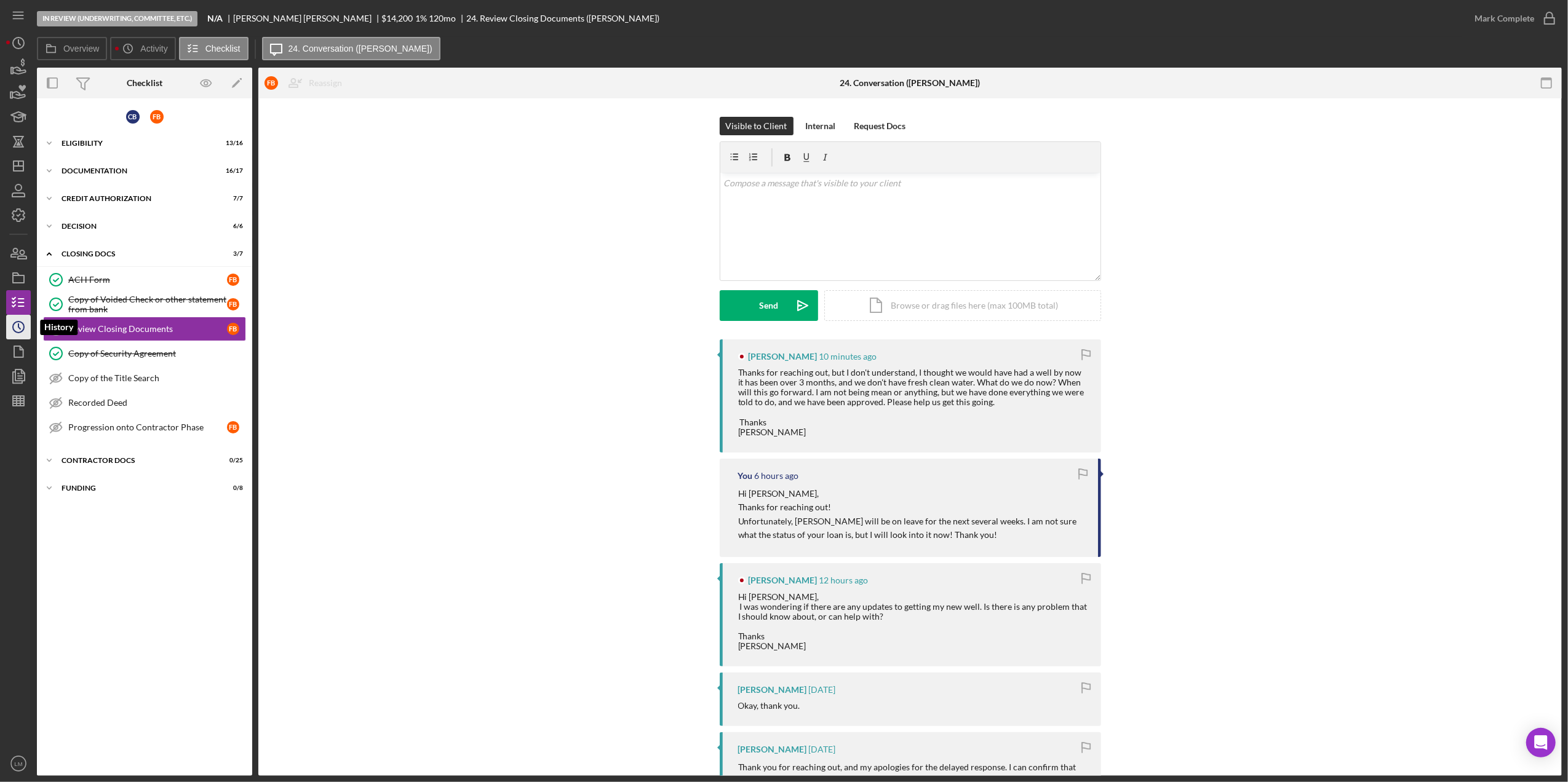
click at [15, 325] on icon "Icon/History" at bounding box center [18, 327] width 31 height 31
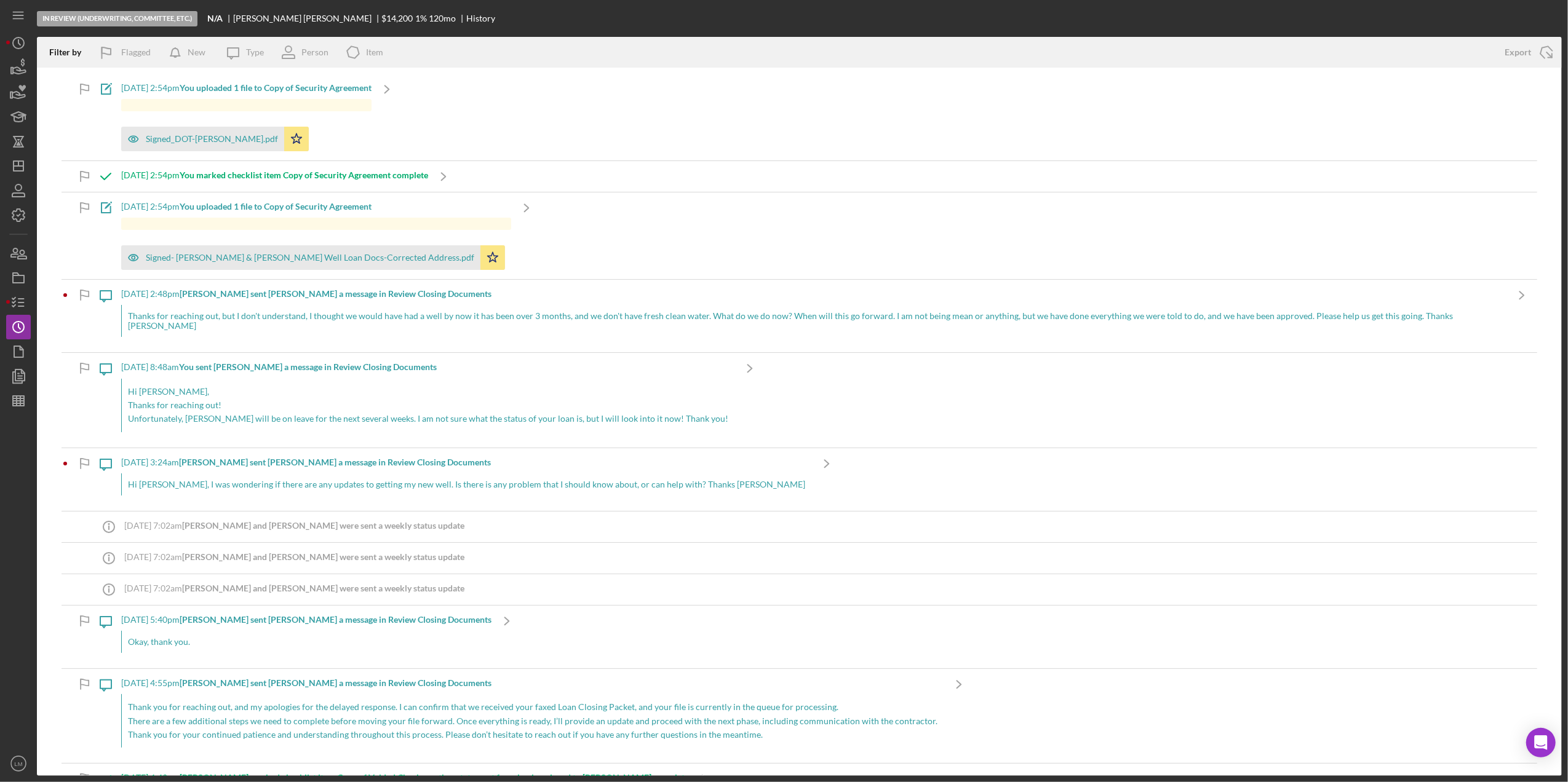
click at [463, 306] on div "Thanks for reaching out, but I don't understand, I thought we would have had a …" at bounding box center [814, 321] width 1386 height 32
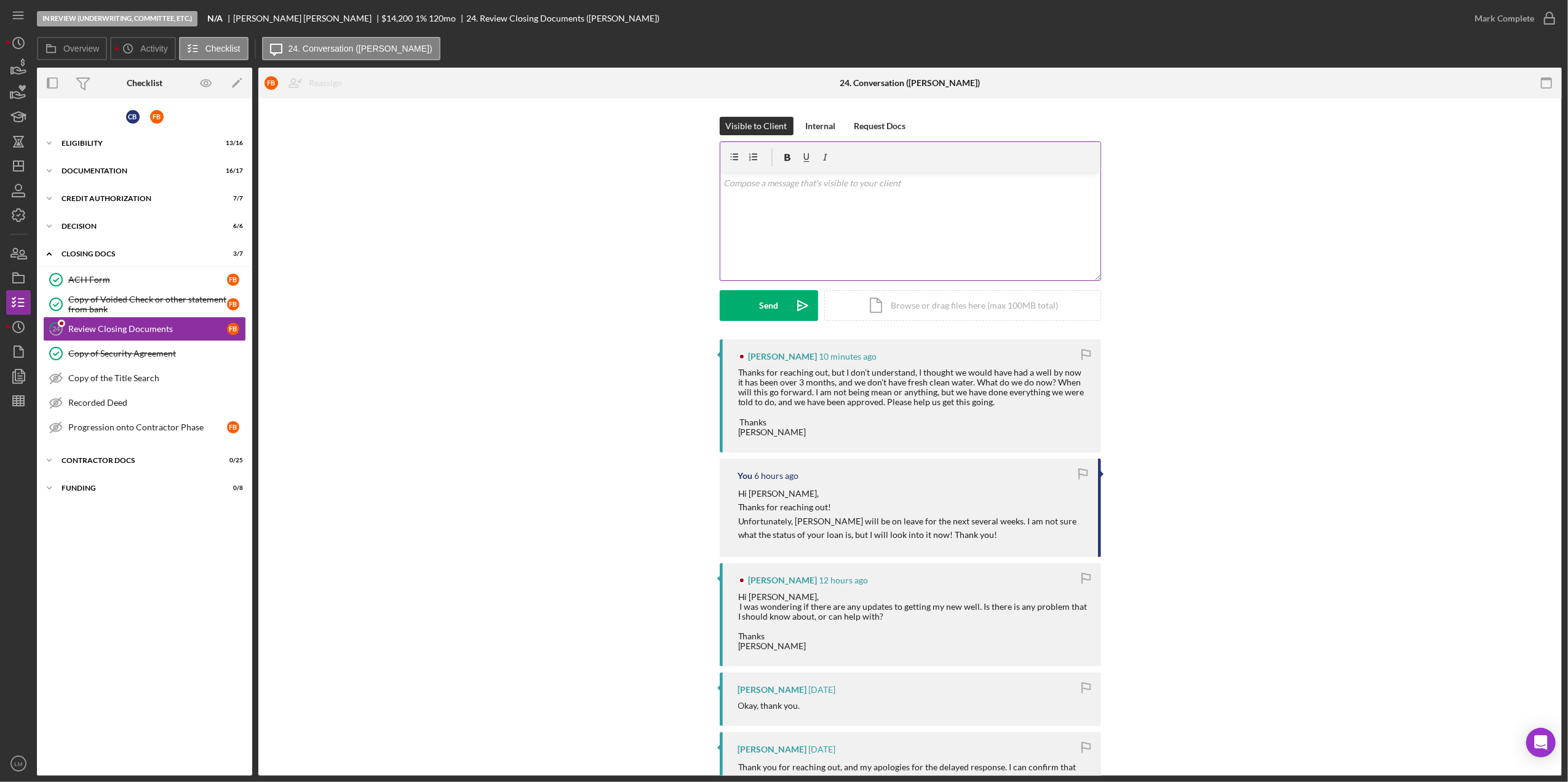
click at [894, 241] on div "v Color teal Color pink Remove color Add row above Add row below Add column bef…" at bounding box center [910, 226] width 381 height 108
click at [759, 310] on div "Send" at bounding box center [769, 306] width 19 height 31
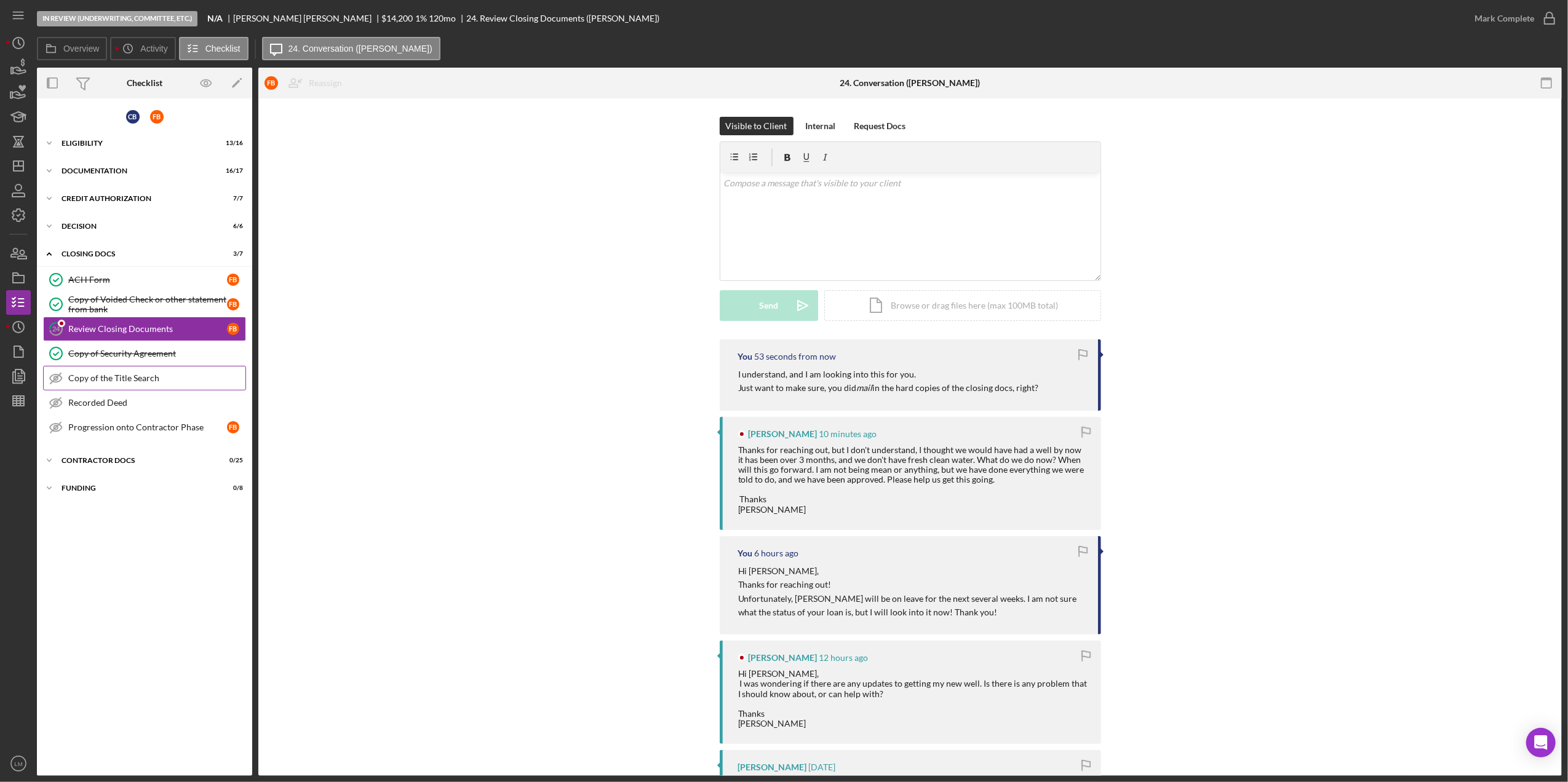
click at [165, 381] on div "Copy of the Title Search" at bounding box center [157, 378] width 177 height 10
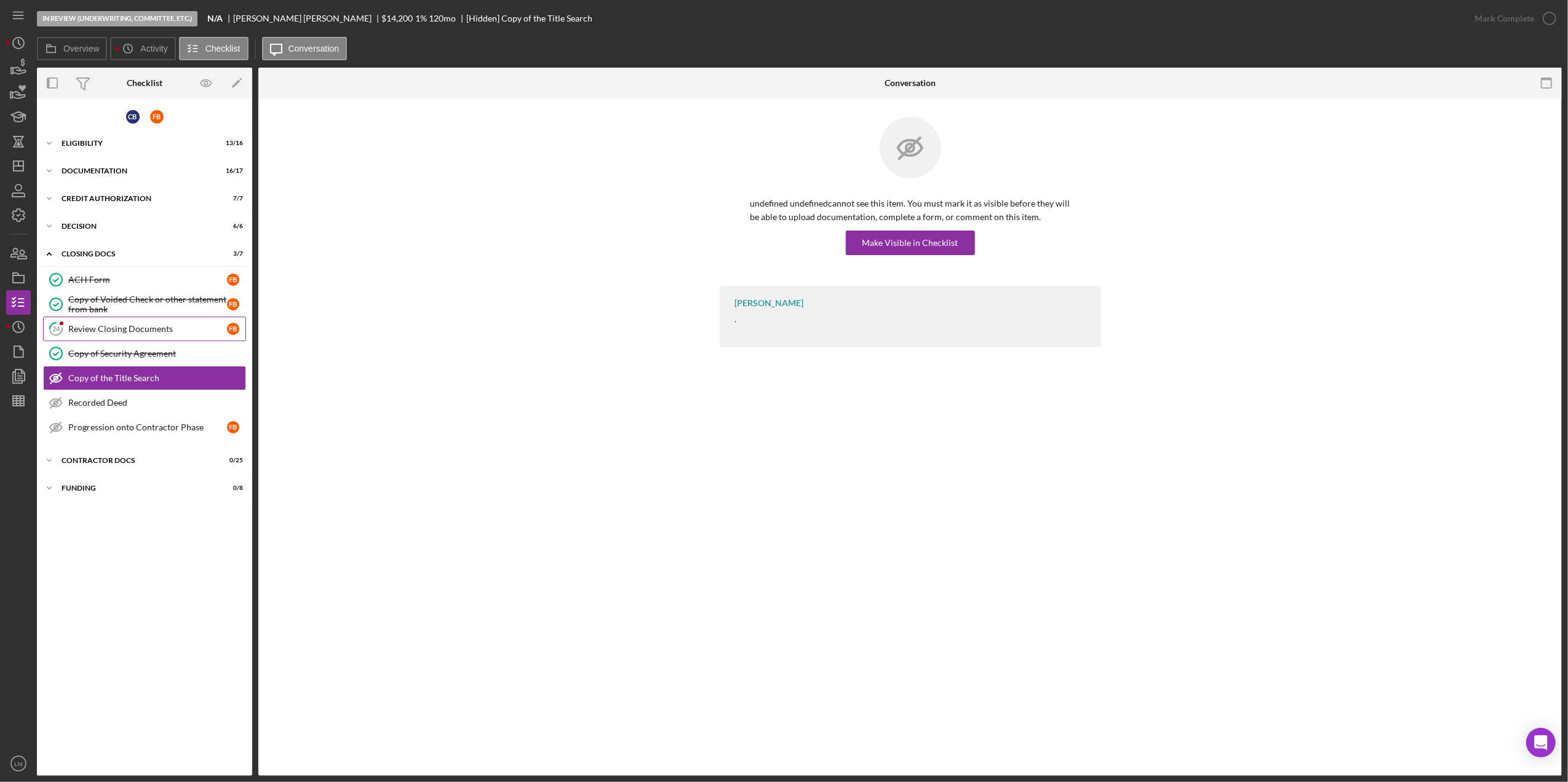
click at [169, 322] on link "24 Review Closing Documents F B" at bounding box center [145, 329] width 203 height 25
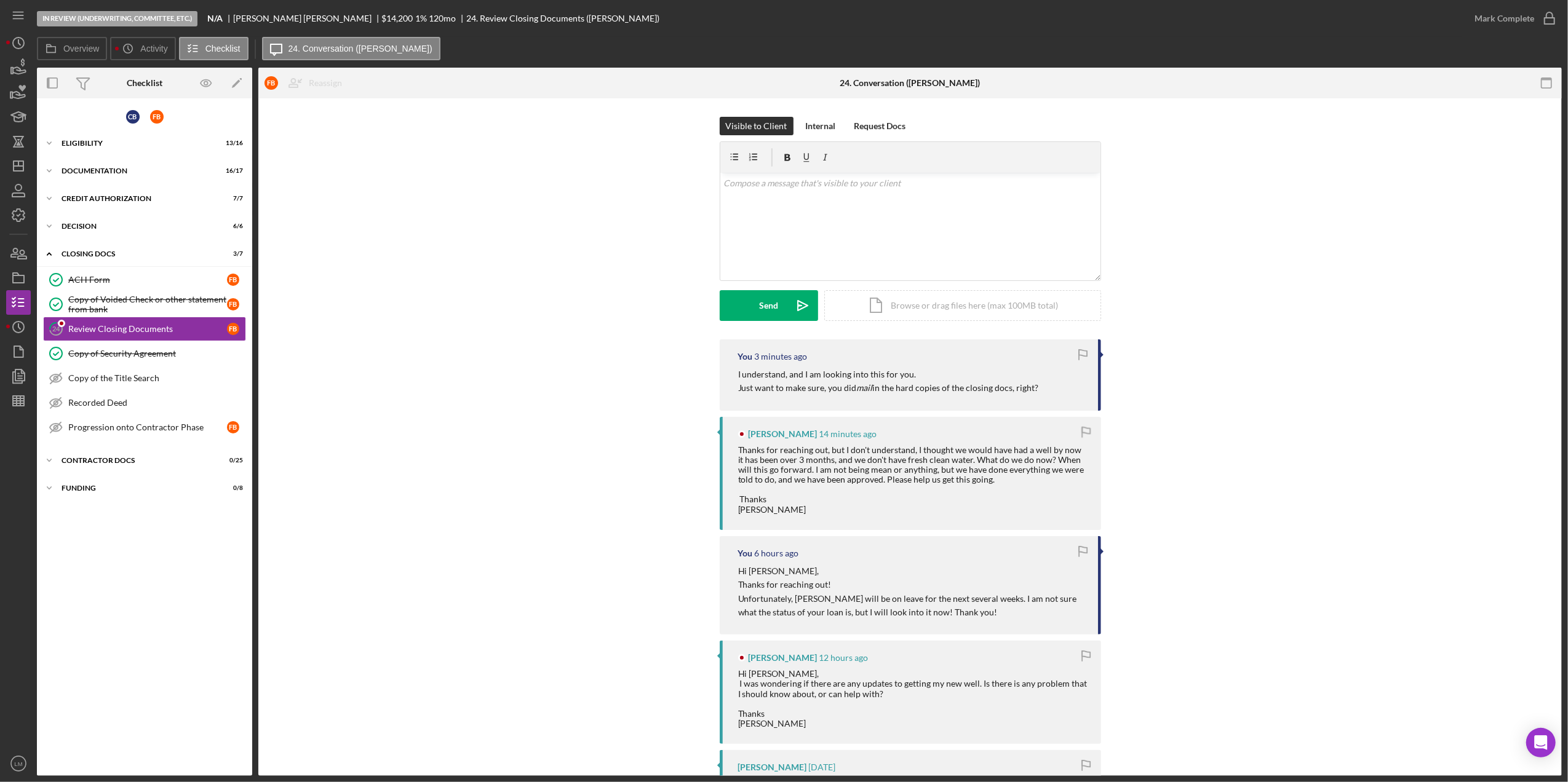
click at [594, 276] on div "Visible to Client Internal Request Docs v Color teal Color pink Remove color Ad…" at bounding box center [910, 228] width 1267 height 223
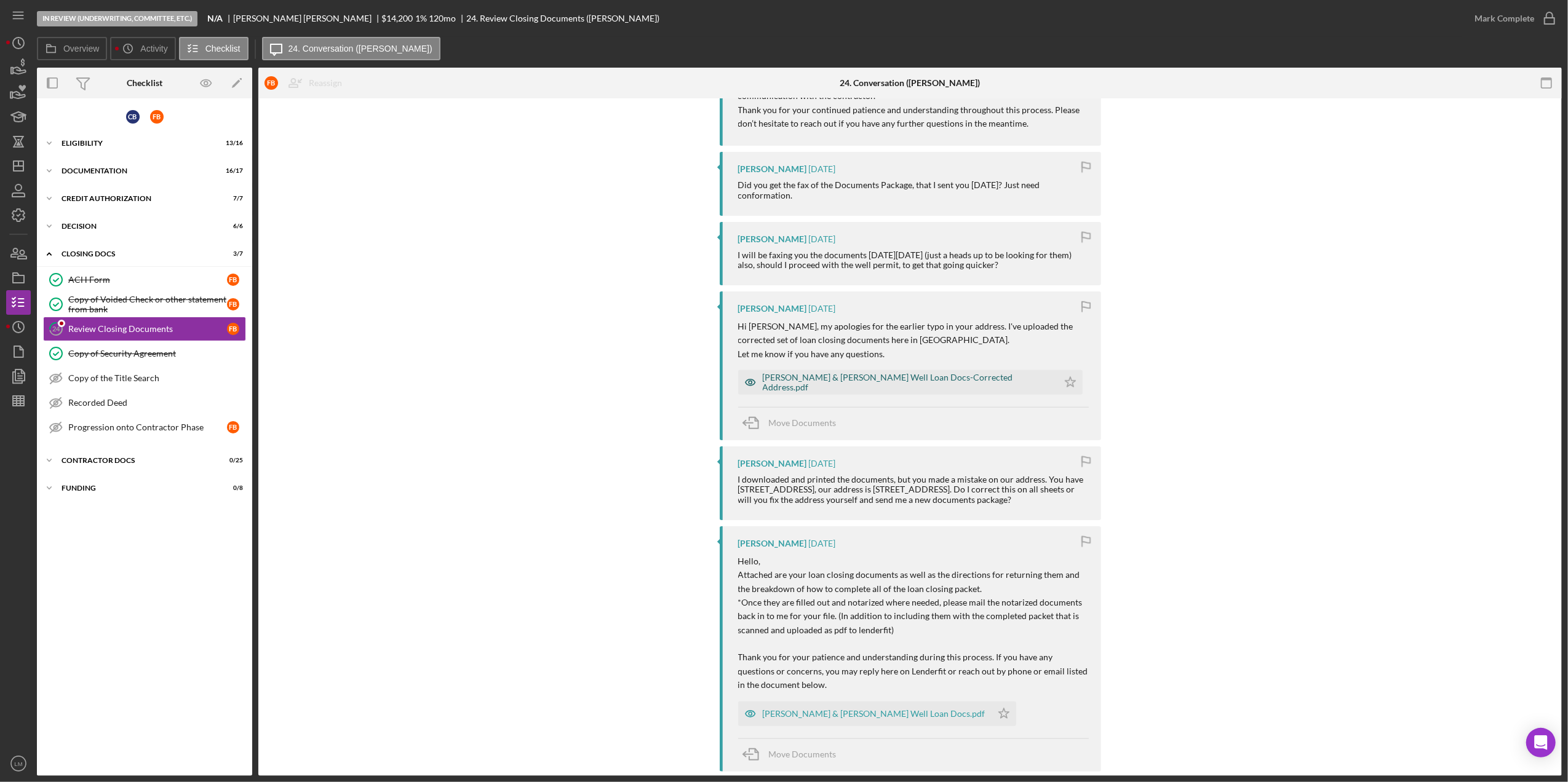
scroll to position [820, 0]
click at [926, 380] on div "Floyd Beggs & Cynthia Beggs Well Loan Docs-Corrected Address.pdf" at bounding box center [898, 381] width 320 height 25
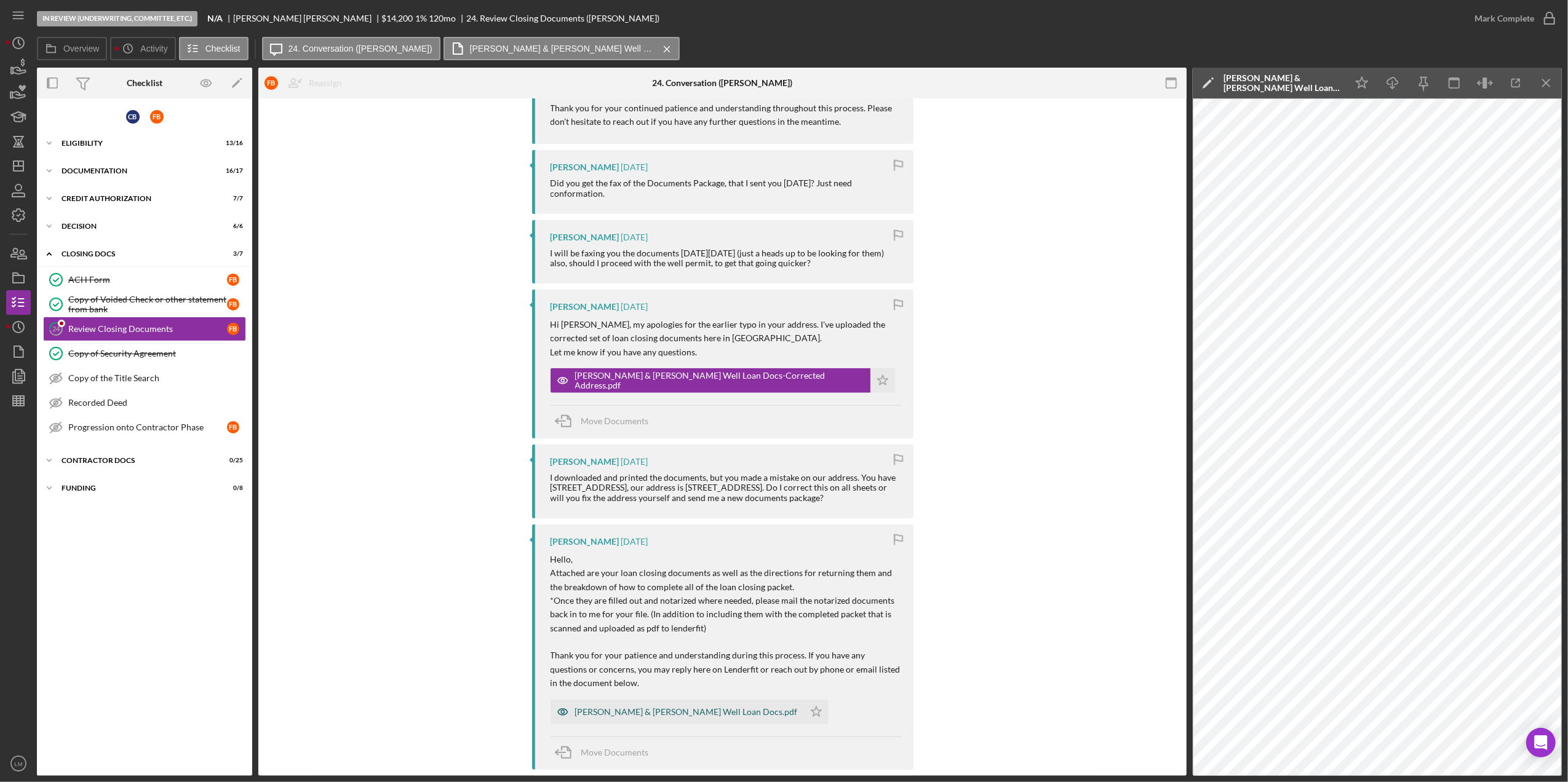
click at [675, 704] on div "Floyd Beggs & Cynthia Beggs Well Loan Docs.pdf" at bounding box center [677, 712] width 254 height 25
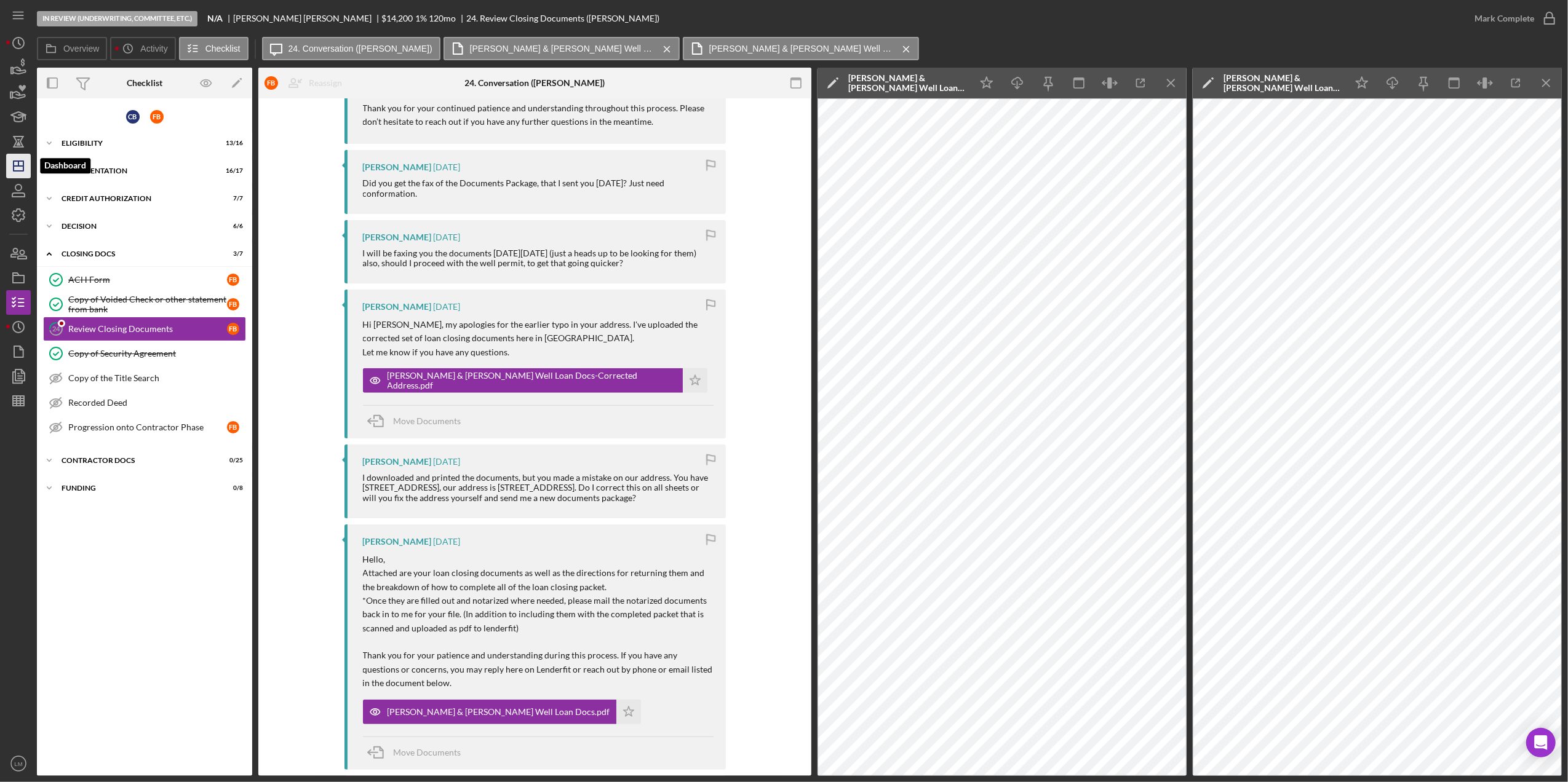
click at [19, 168] on icon "Icon/Dashboard" at bounding box center [18, 166] width 31 height 31
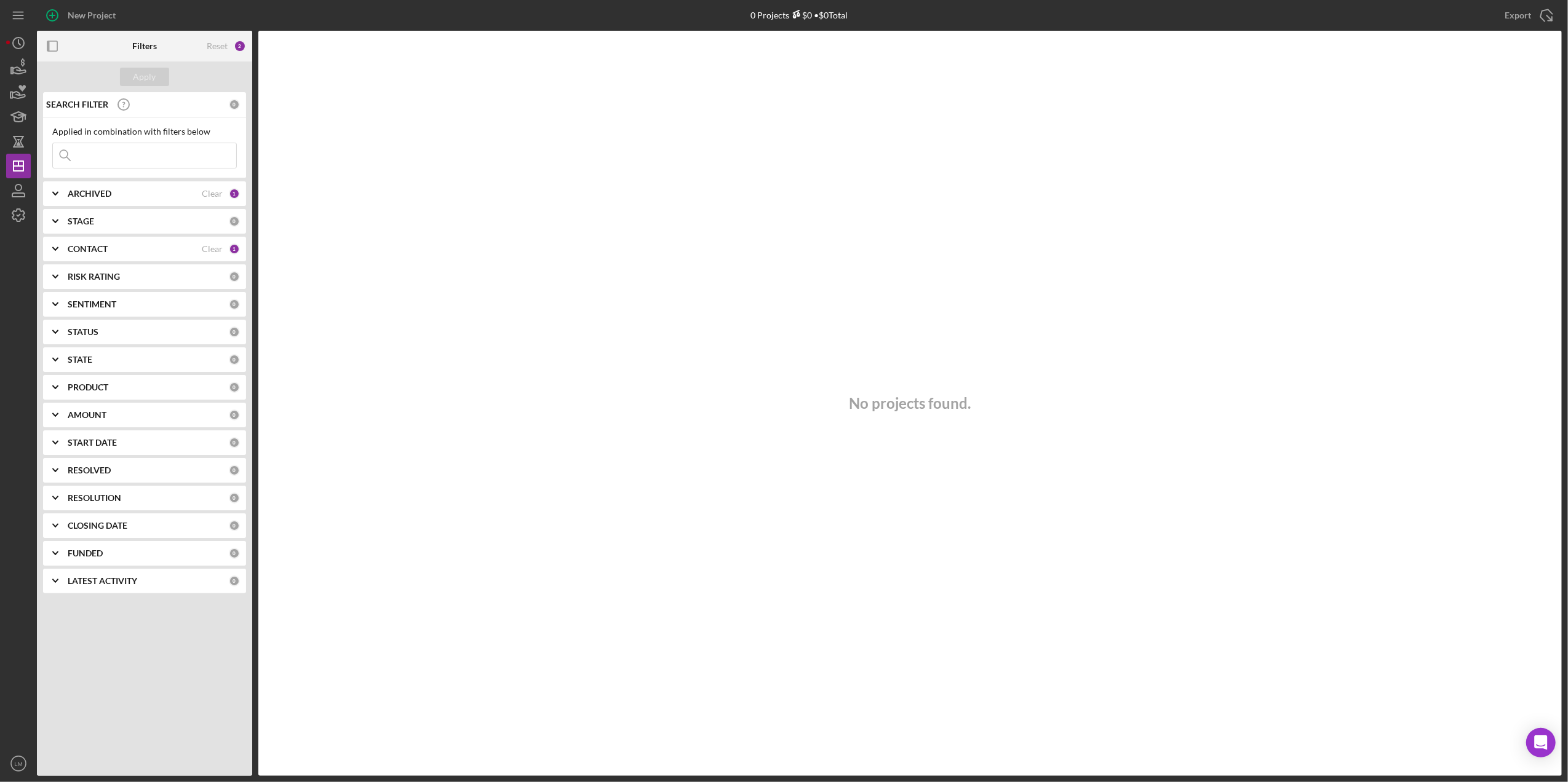
click at [222, 40] on div "Reset 2" at bounding box center [226, 46] width 39 height 31
click at [218, 45] on div "Reset" at bounding box center [217, 46] width 21 height 10
click at [130, 80] on button "Apply" at bounding box center [145, 77] width 49 height 19
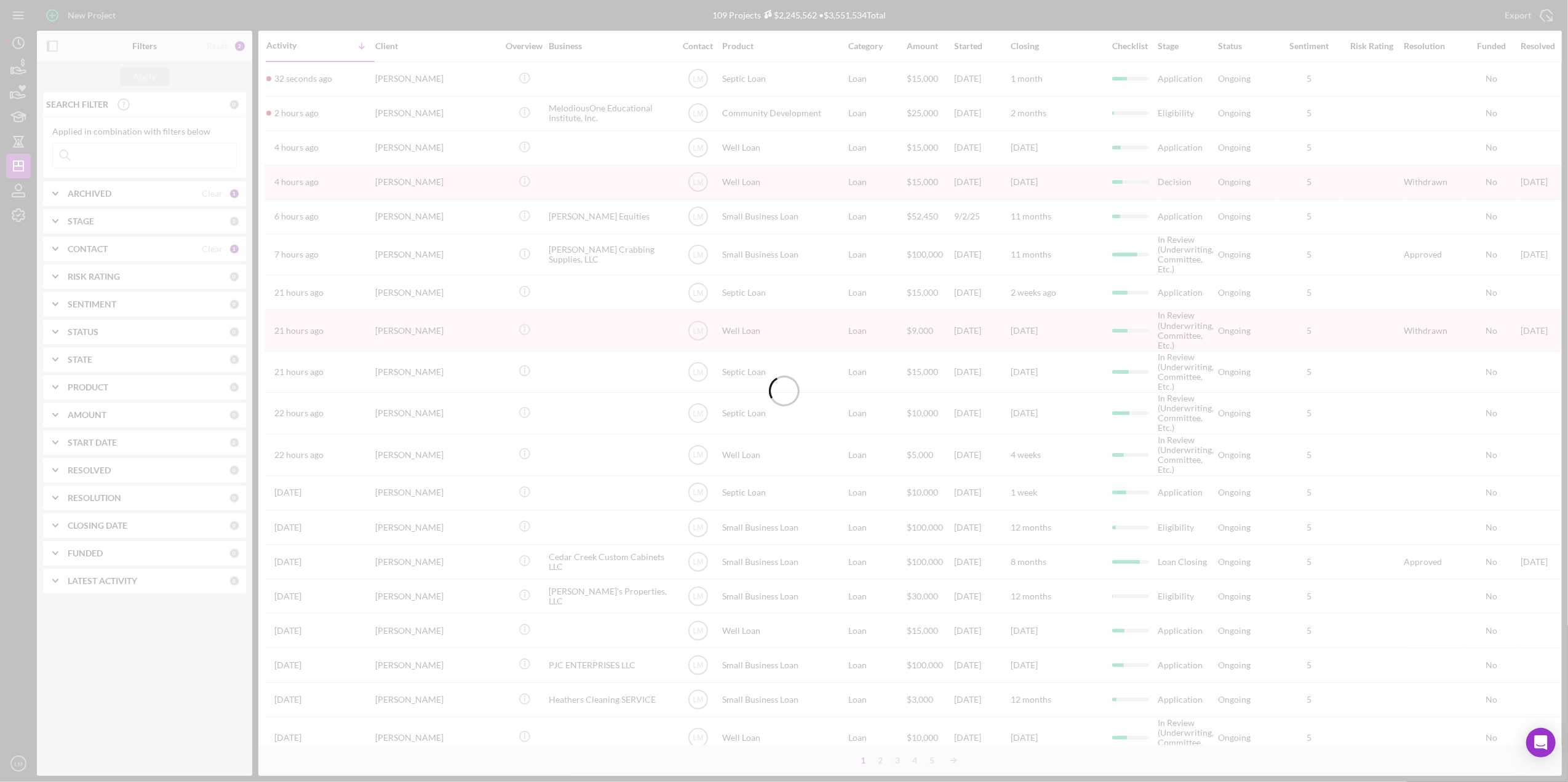
click at [99, 252] on div at bounding box center [784, 391] width 1568 height 782
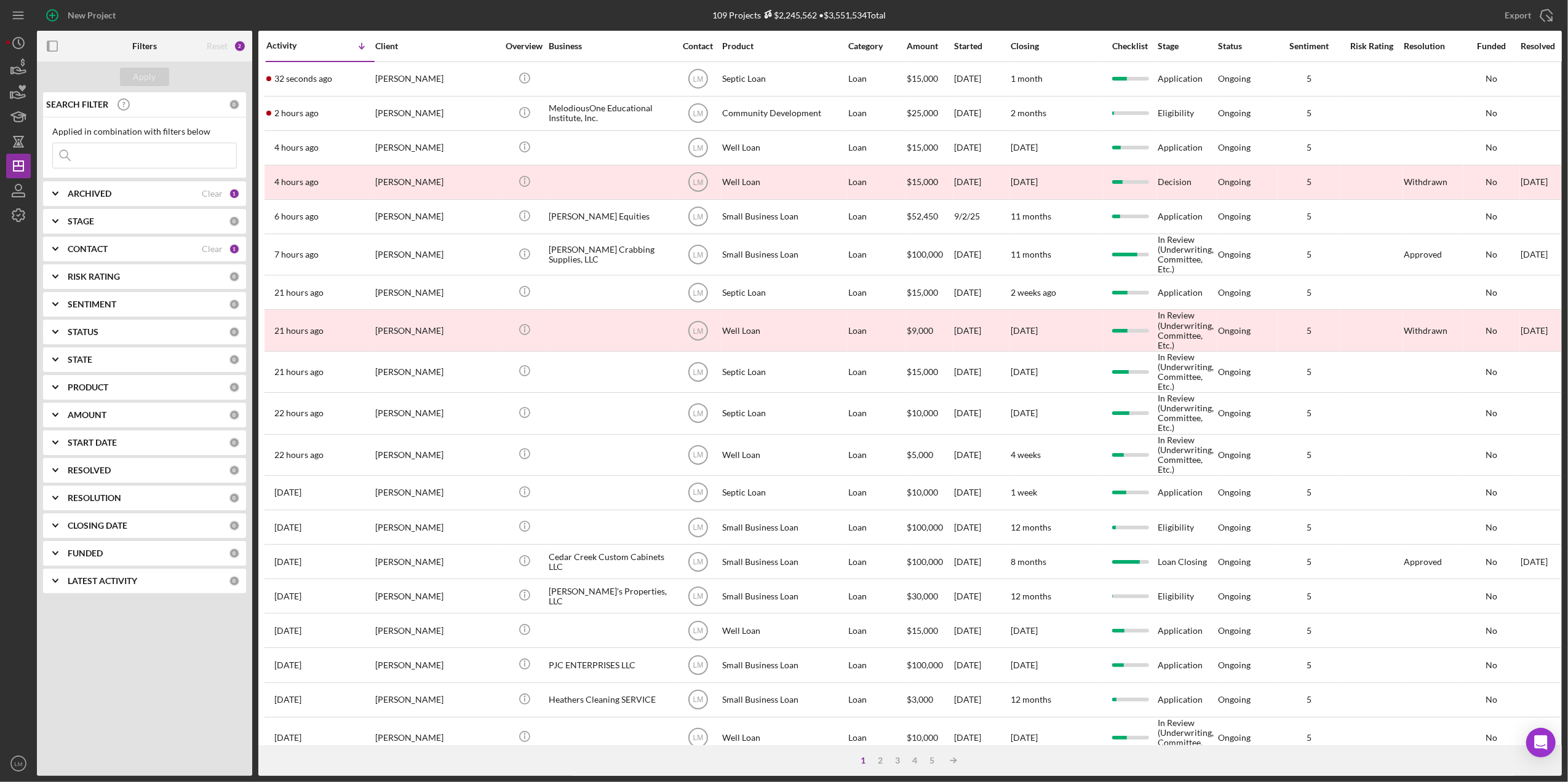
click at [102, 252] on b "CONTACT" at bounding box center [88, 249] width 40 height 10
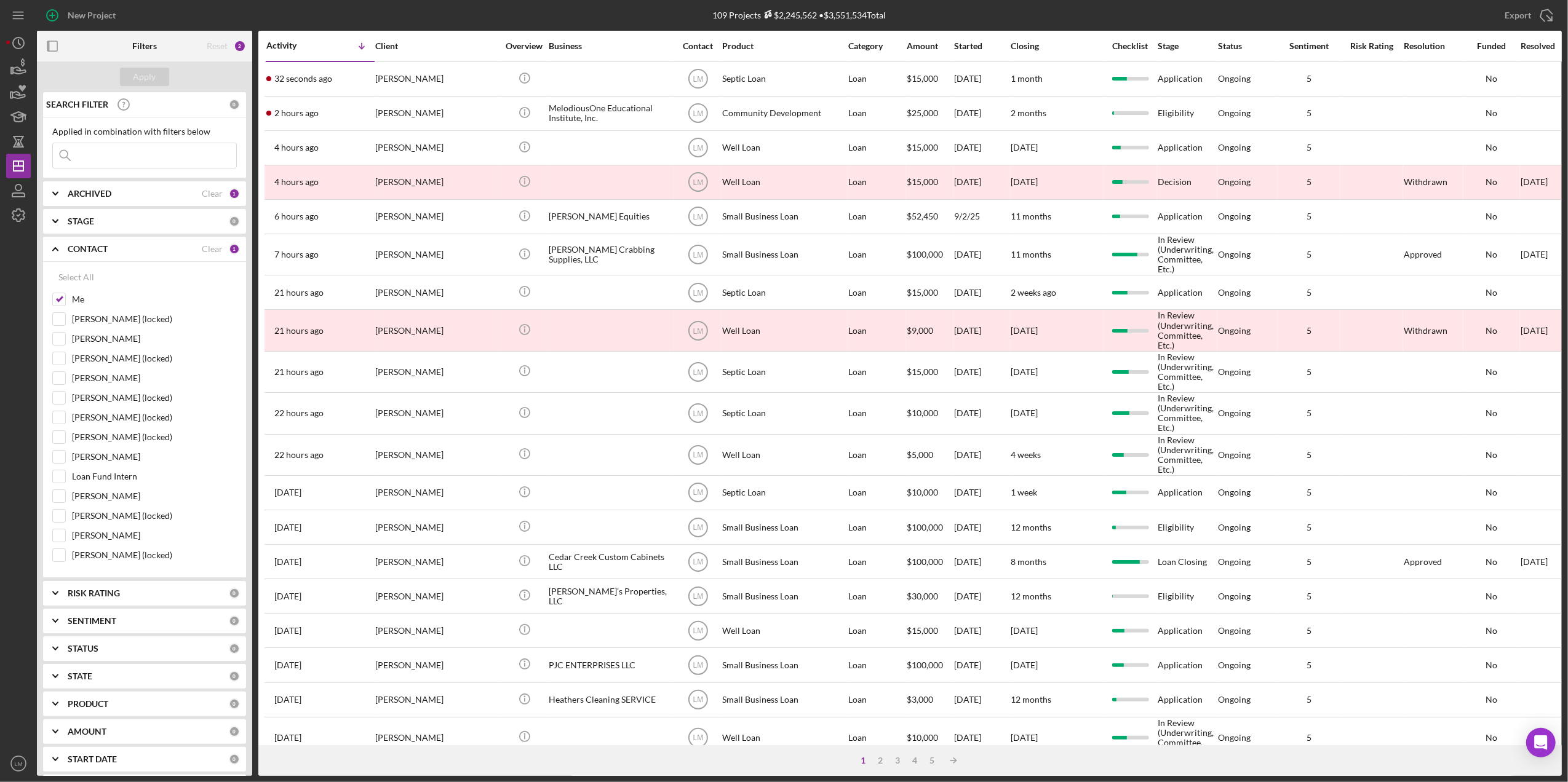
click at [220, 251] on div "CONTACT Clear 1" at bounding box center [154, 249] width 172 height 11
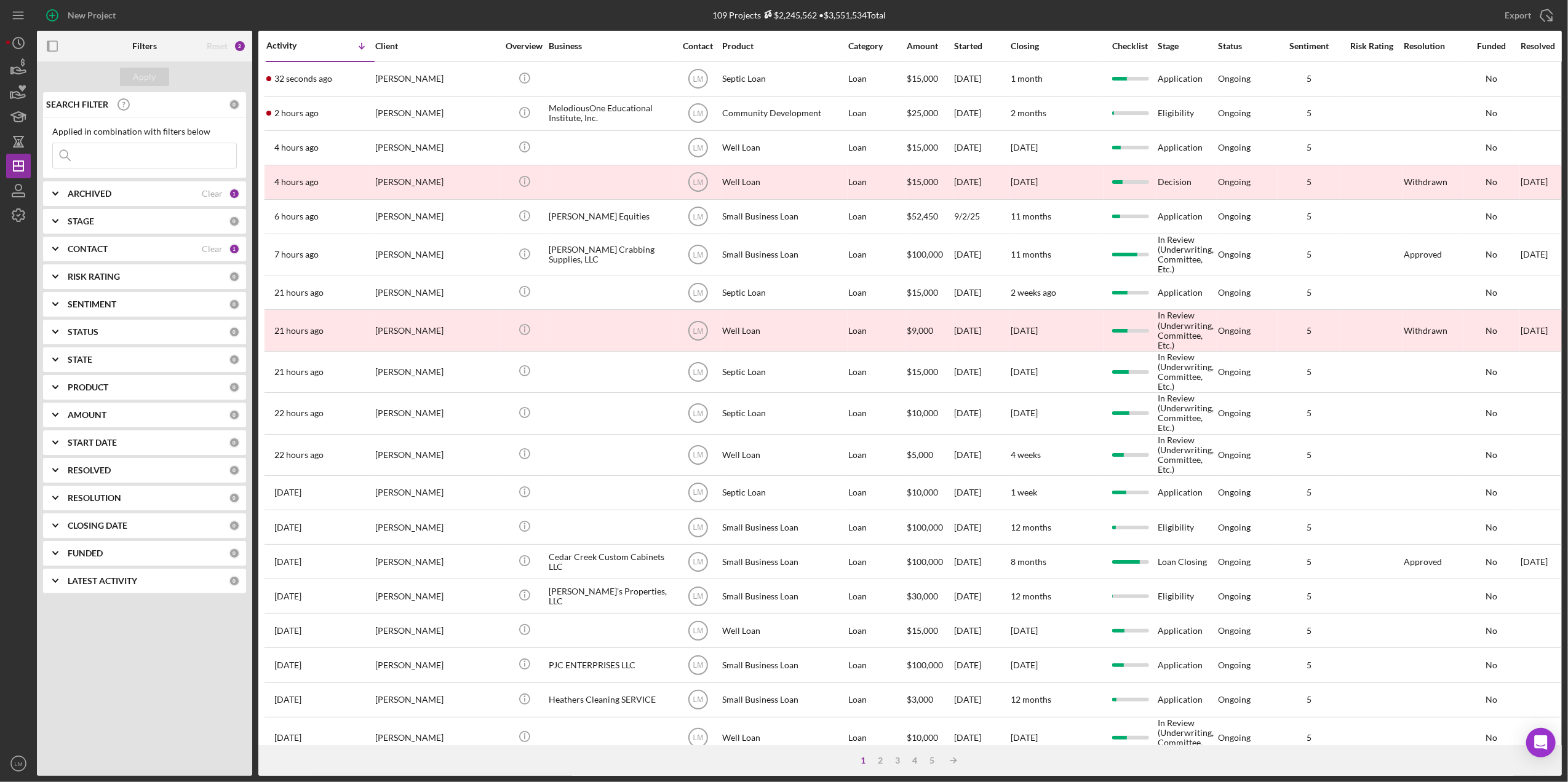
click at [184, 251] on div "CONTACT" at bounding box center [135, 249] width 134 height 10
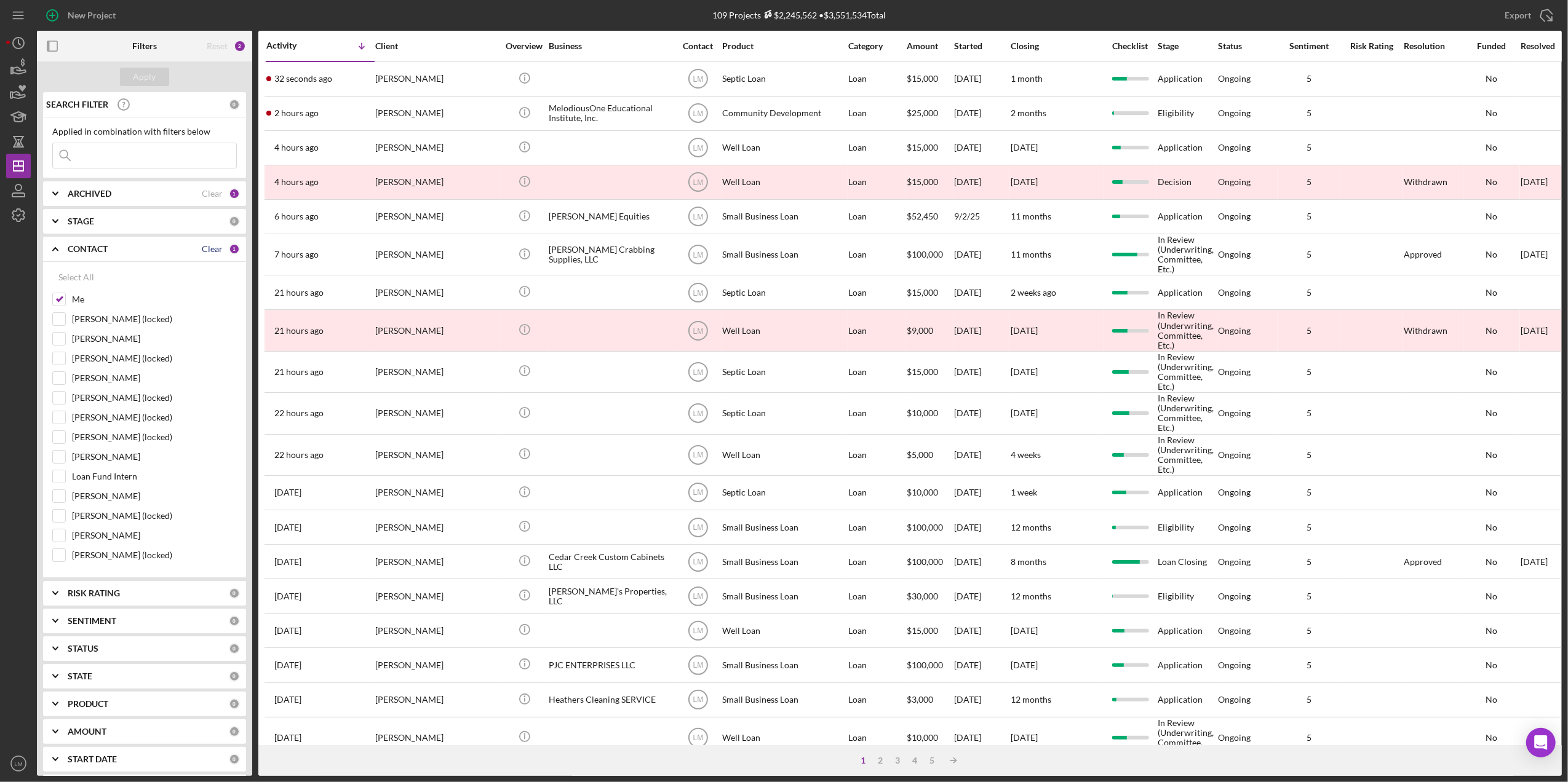
click at [208, 249] on div "Clear" at bounding box center [212, 249] width 21 height 10
checkbox input "false"
click at [133, 474] on div "Loan Fund Intern" at bounding box center [144, 480] width 184 height 20
click at [130, 476] on label "Loan Fund Intern" at bounding box center [154, 476] width 165 height 12
click at [65, 476] on input "Loan Fund Intern" at bounding box center [59, 476] width 12 height 12
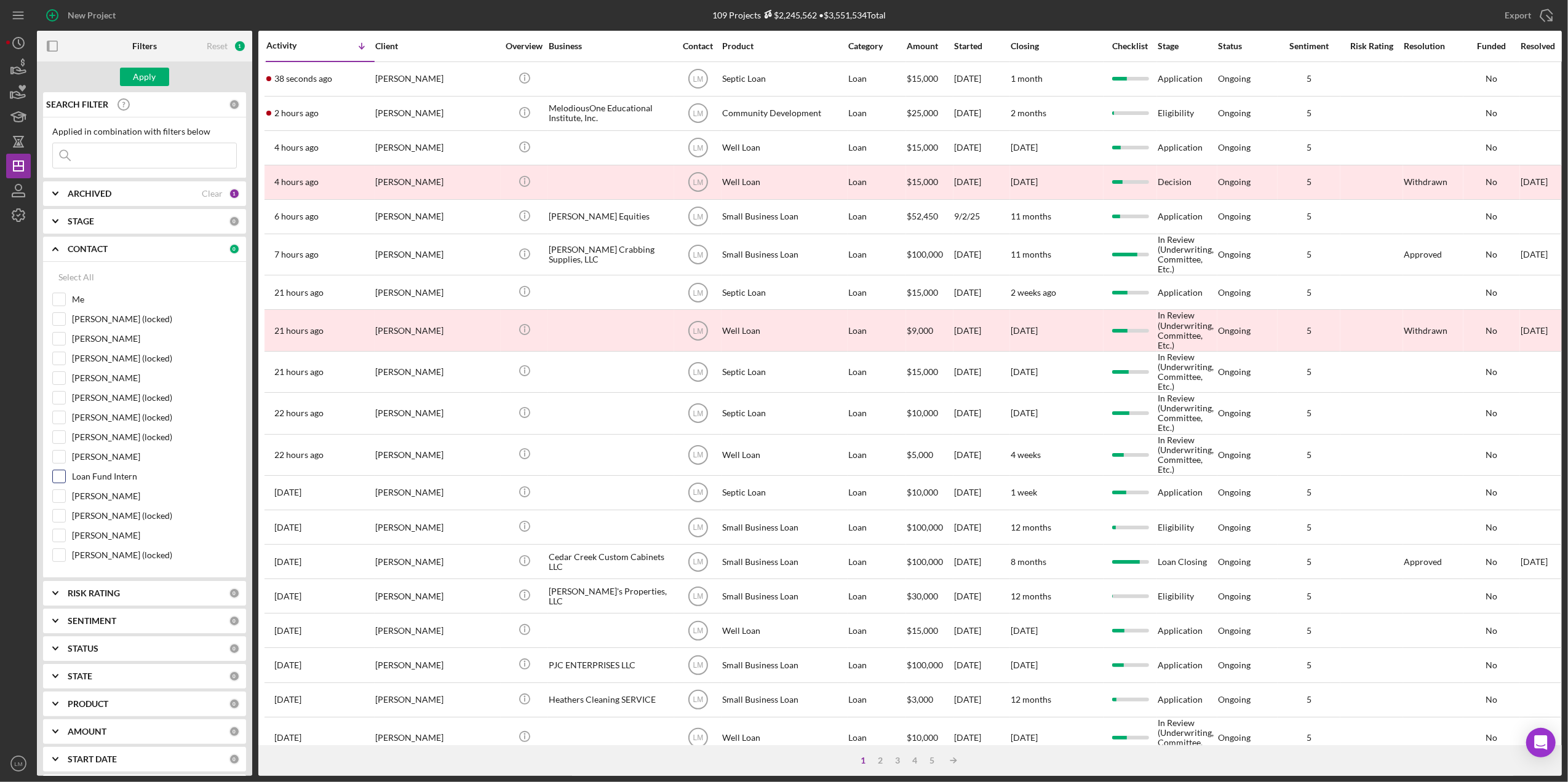
checkbox input "true"
click at [153, 80] on div "Apply" at bounding box center [145, 77] width 23 height 19
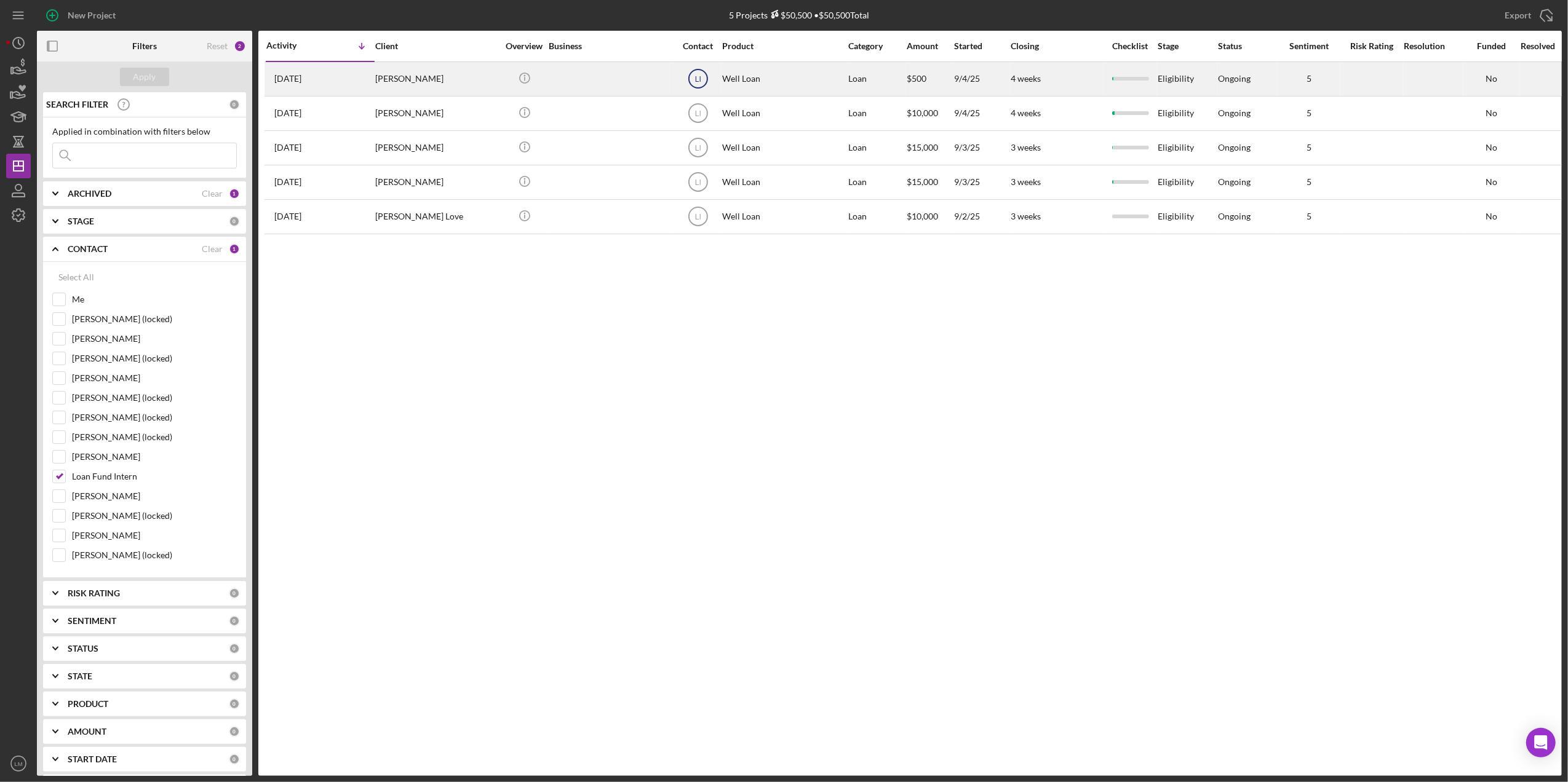
click at [689, 82] on circle at bounding box center [698, 78] width 19 height 19
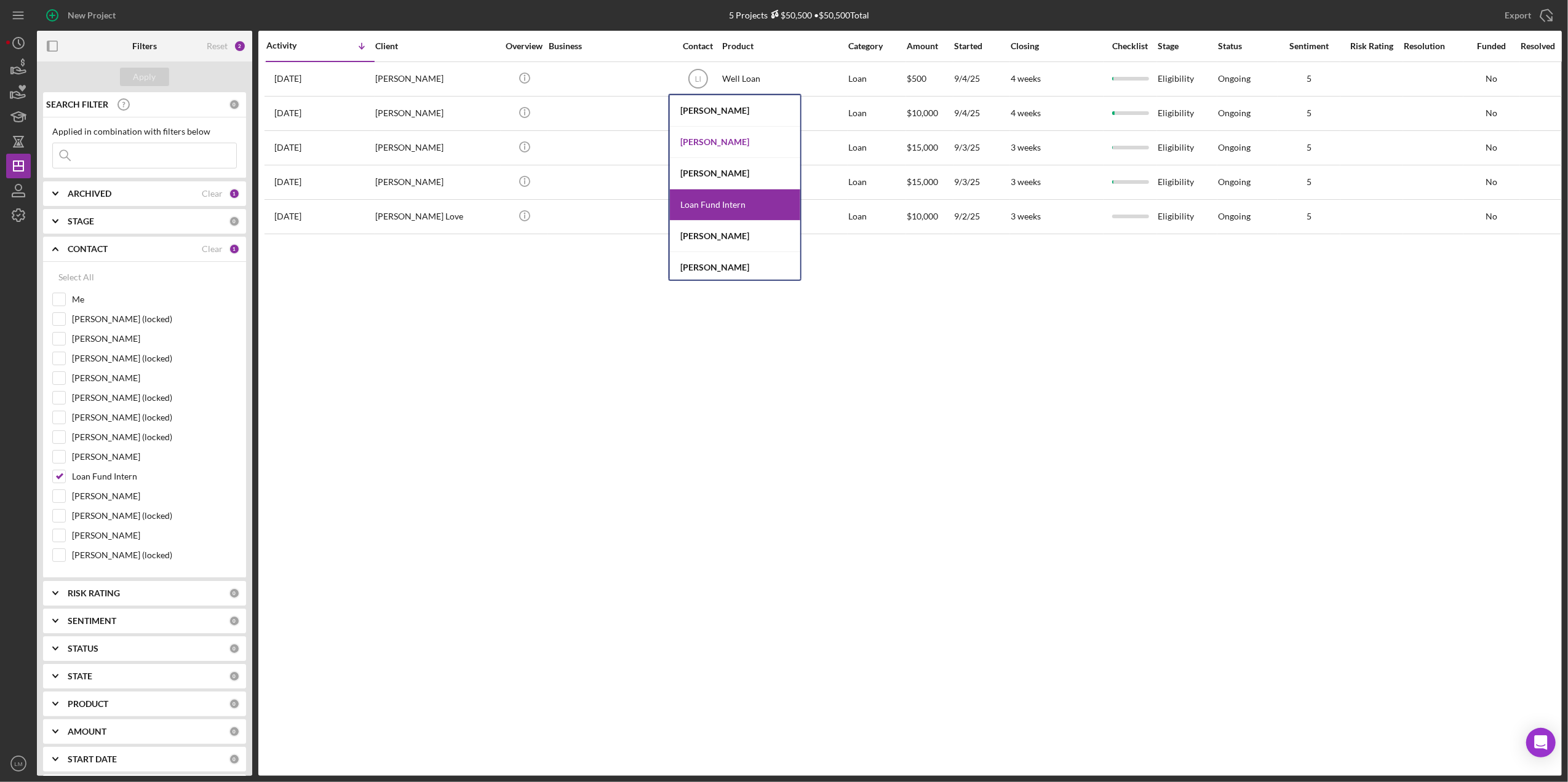
click at [711, 136] on div "Erica Jenkins" at bounding box center [735, 143] width 130 height 32
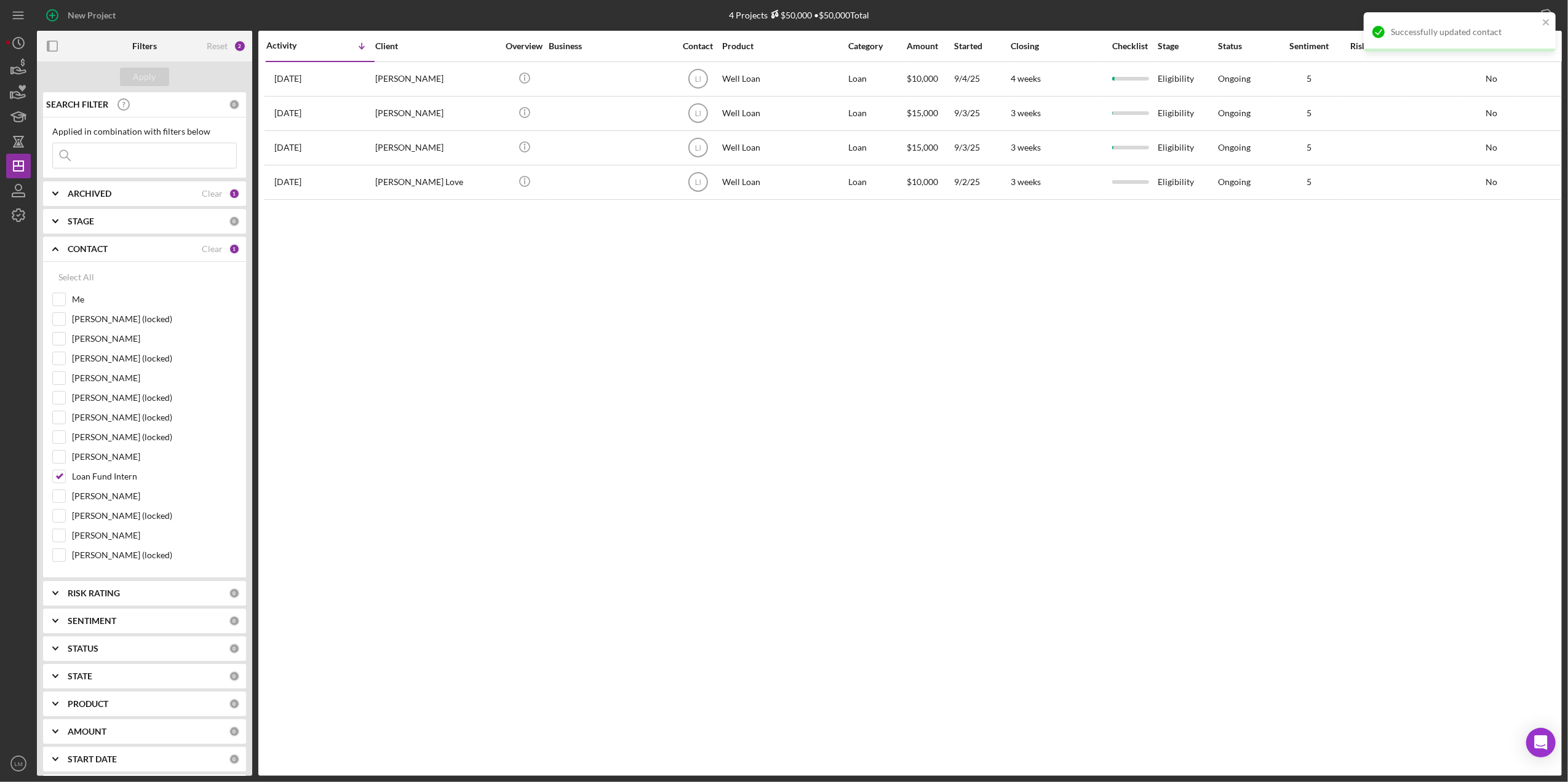
click at [698, 82] on text "LI" at bounding box center [697, 79] width 6 height 9
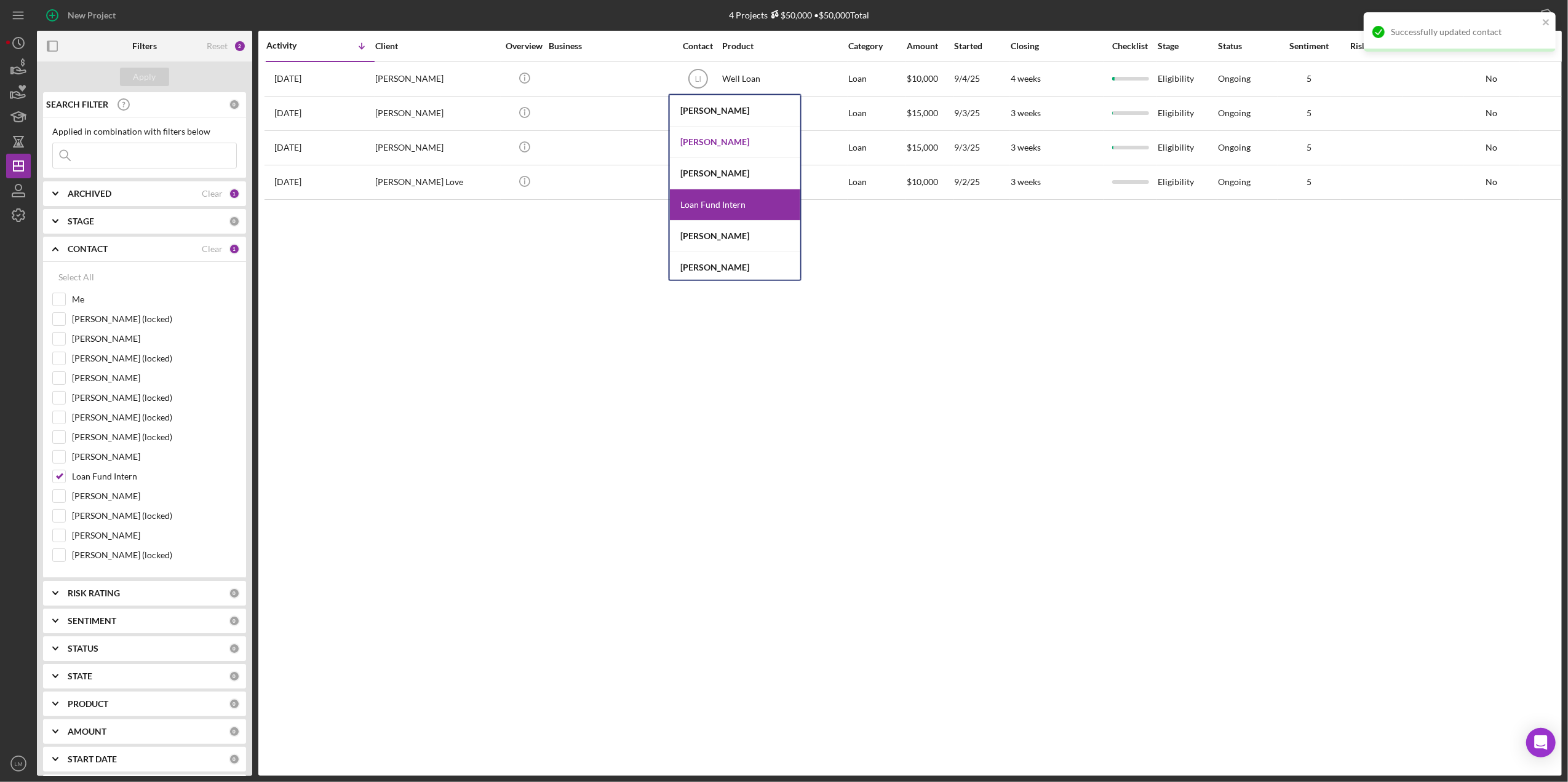
click at [708, 143] on div "Erica Jenkins" at bounding box center [735, 143] width 130 height 32
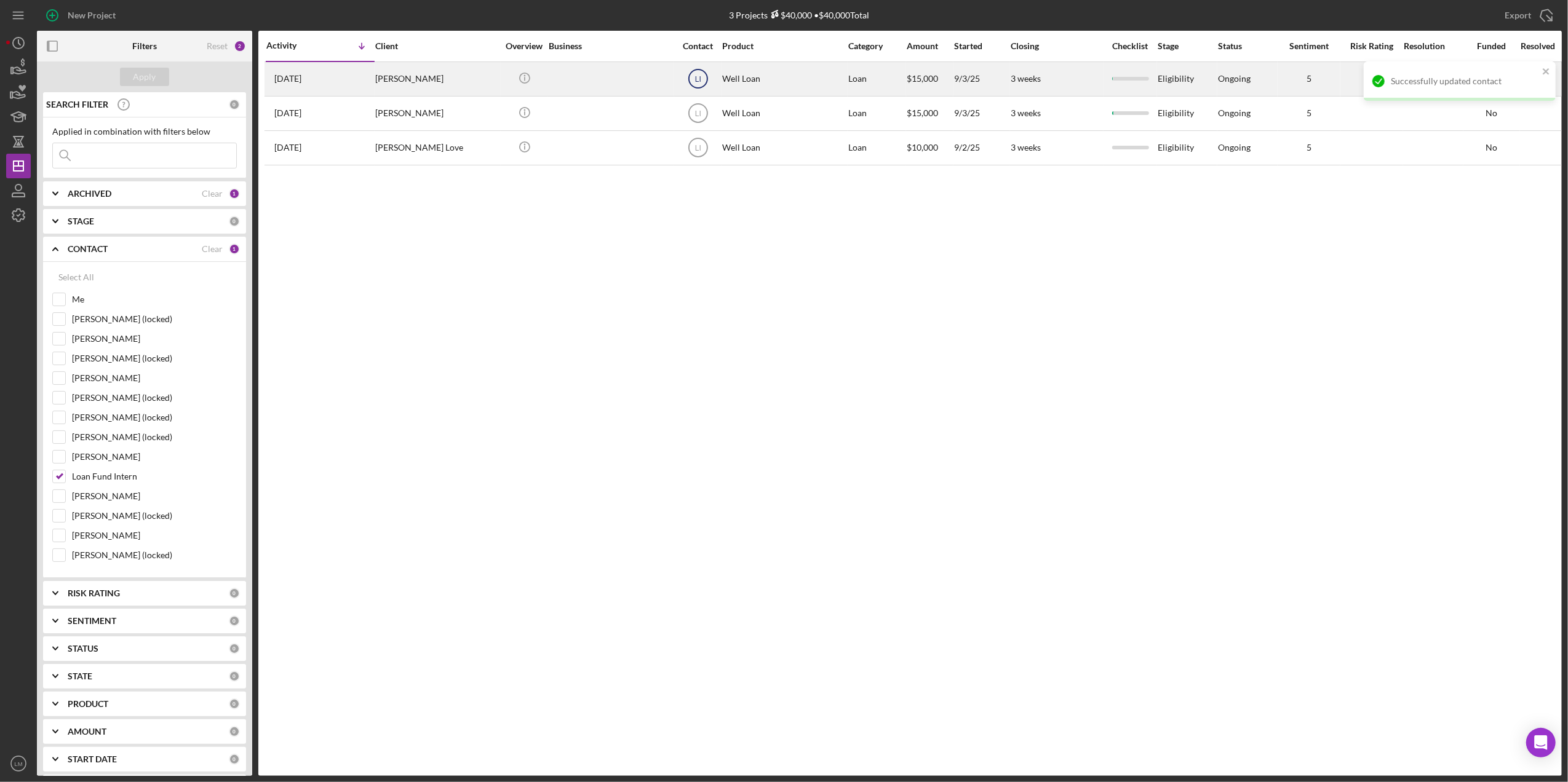
click at [699, 79] on text "LI" at bounding box center [697, 79] width 6 height 9
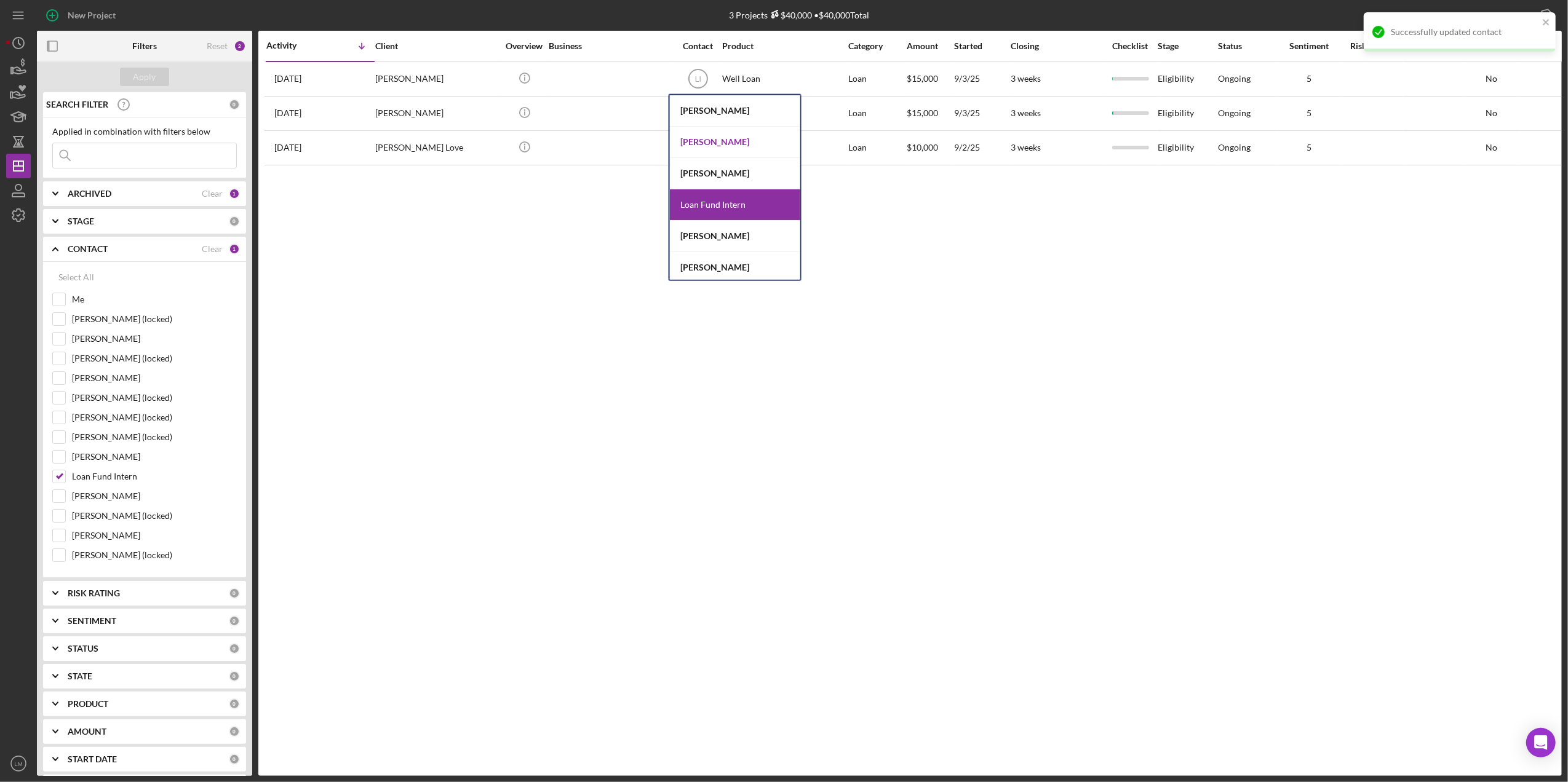
click at [708, 138] on div "Erica Jenkins" at bounding box center [735, 143] width 130 height 32
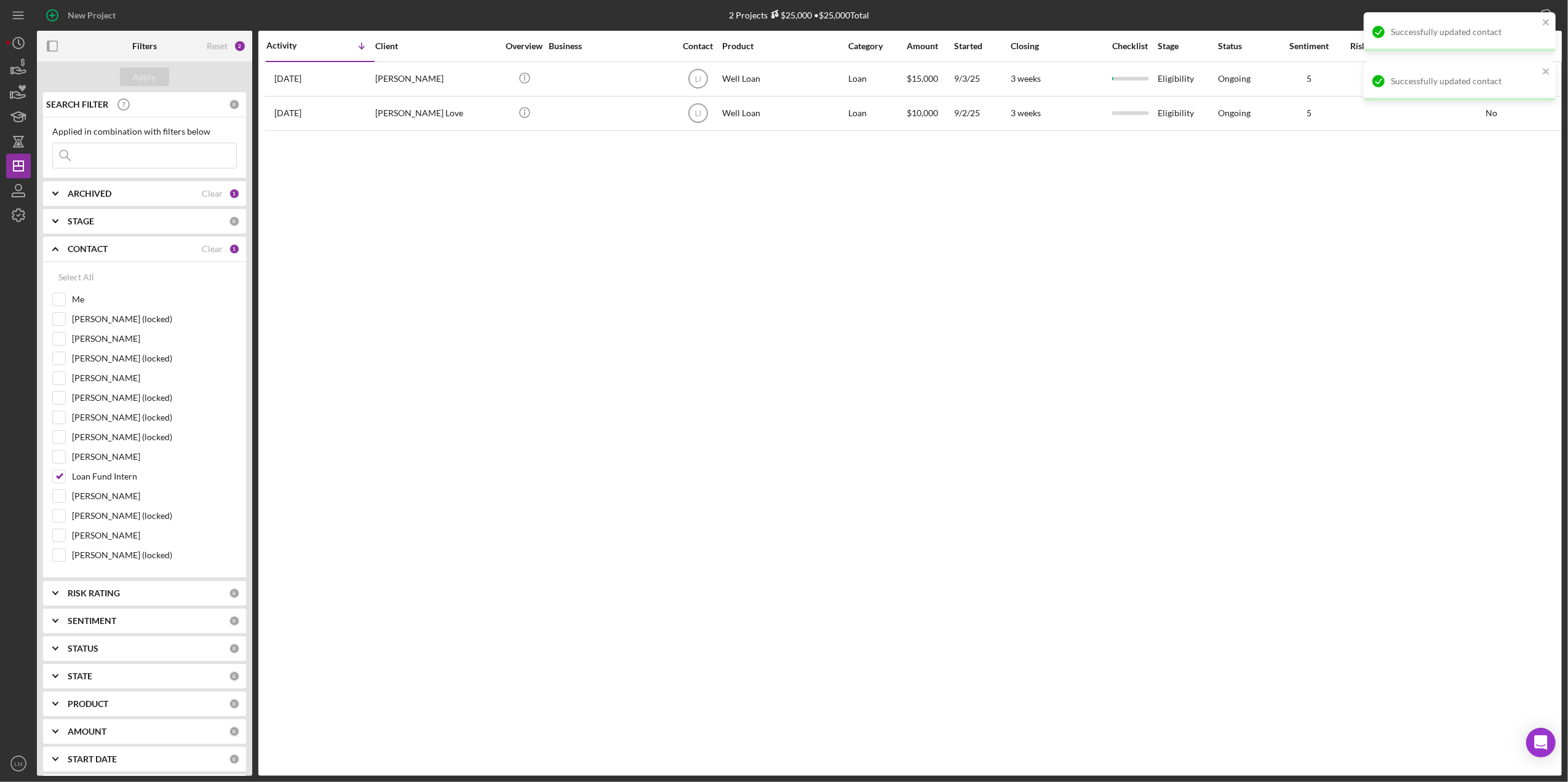
click at [700, 75] on text "LI" at bounding box center [697, 79] width 6 height 9
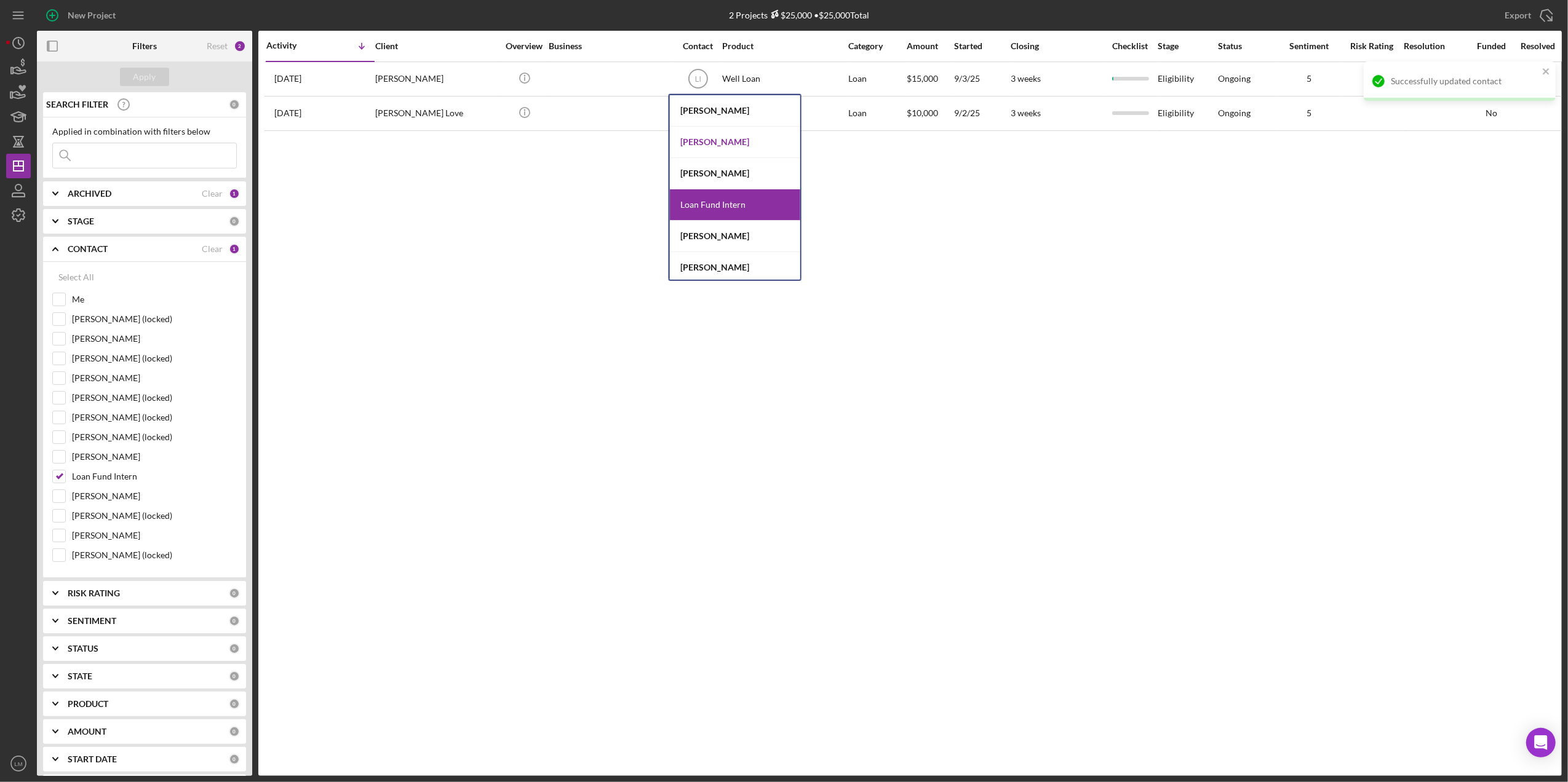
click at [710, 141] on div "Erica Jenkins" at bounding box center [735, 143] width 130 height 32
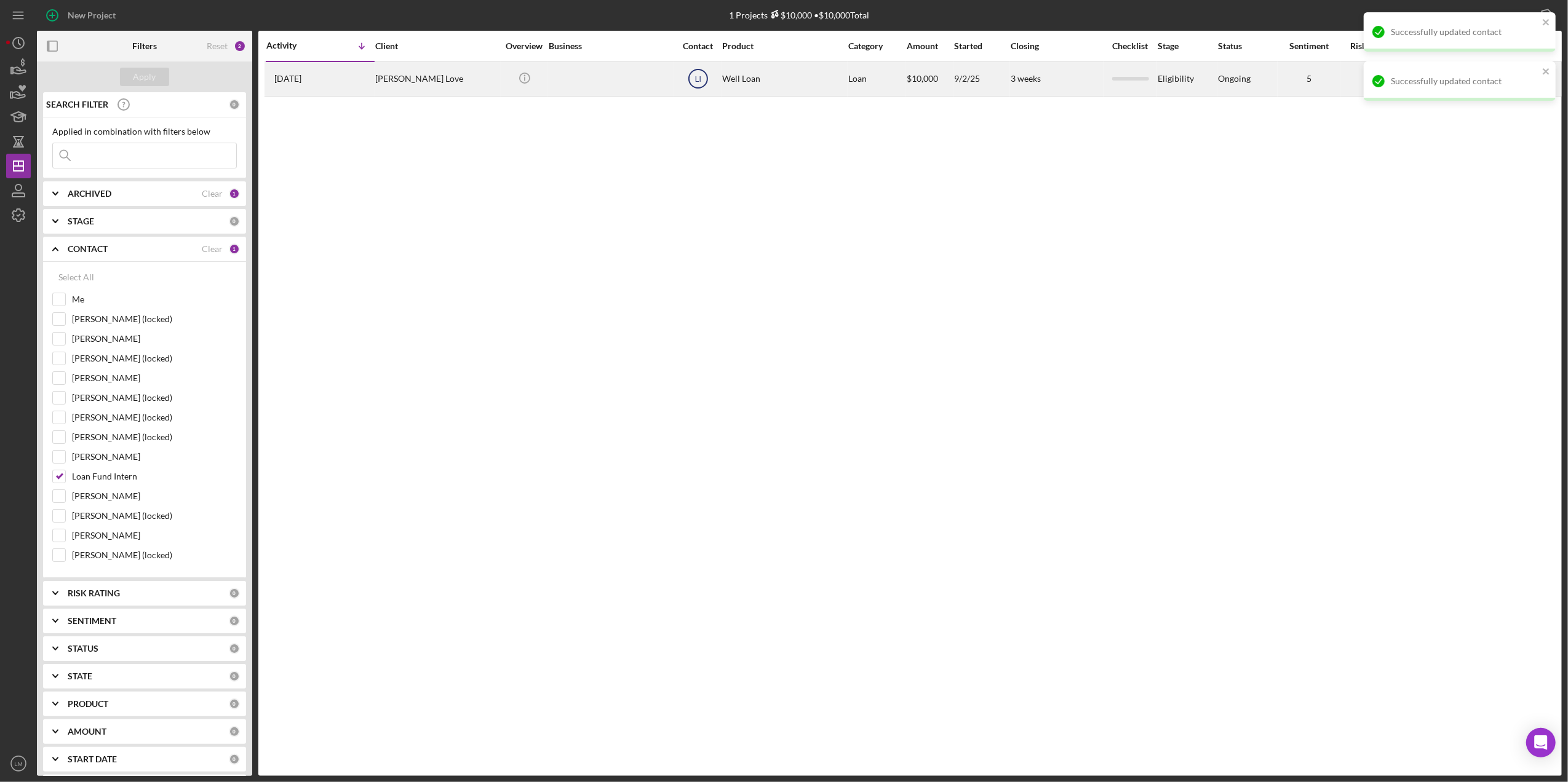
click at [699, 77] on text "LI" at bounding box center [697, 79] width 6 height 9
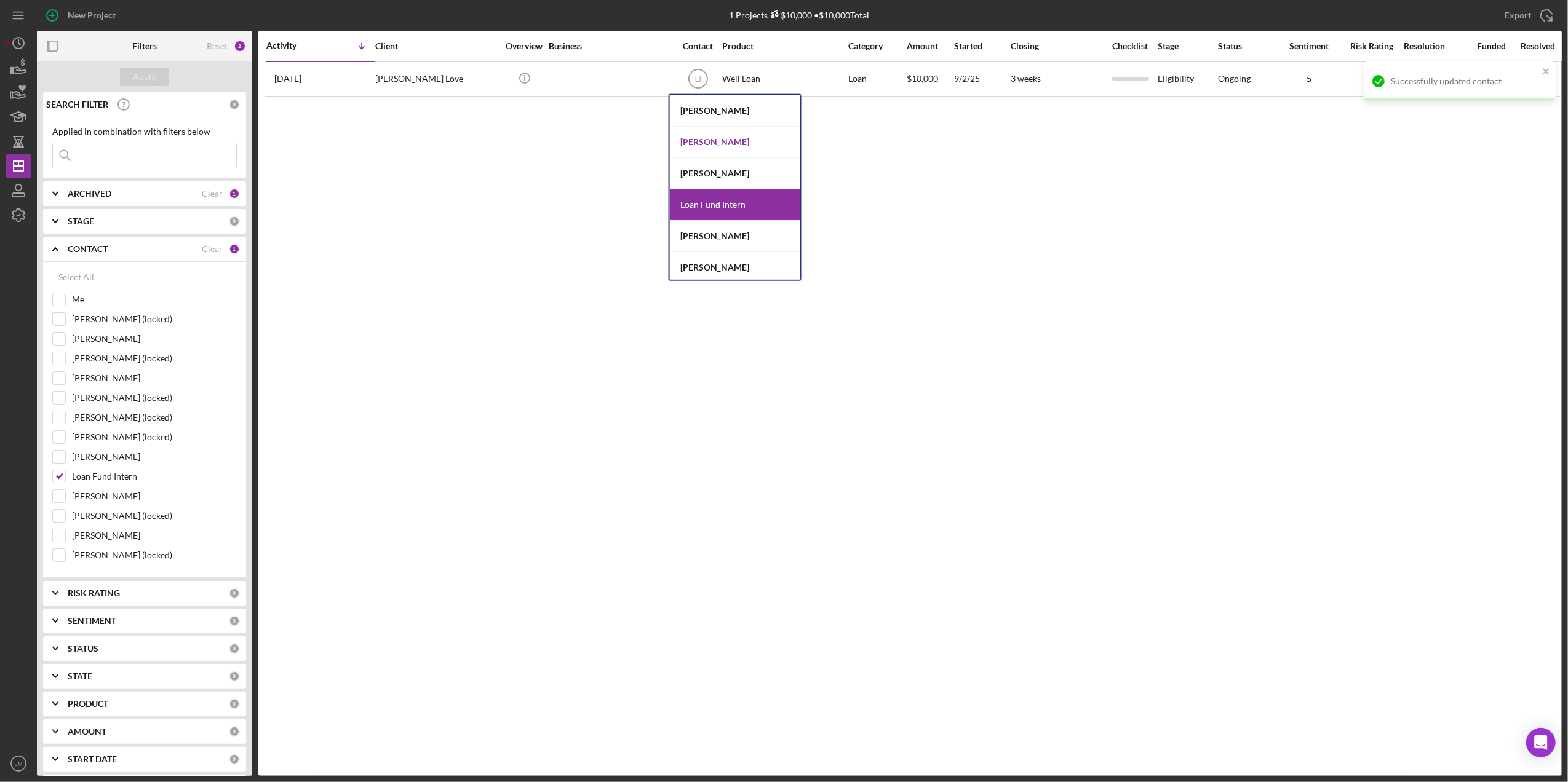
click at [723, 151] on div "Erica Jenkins" at bounding box center [735, 143] width 130 height 32
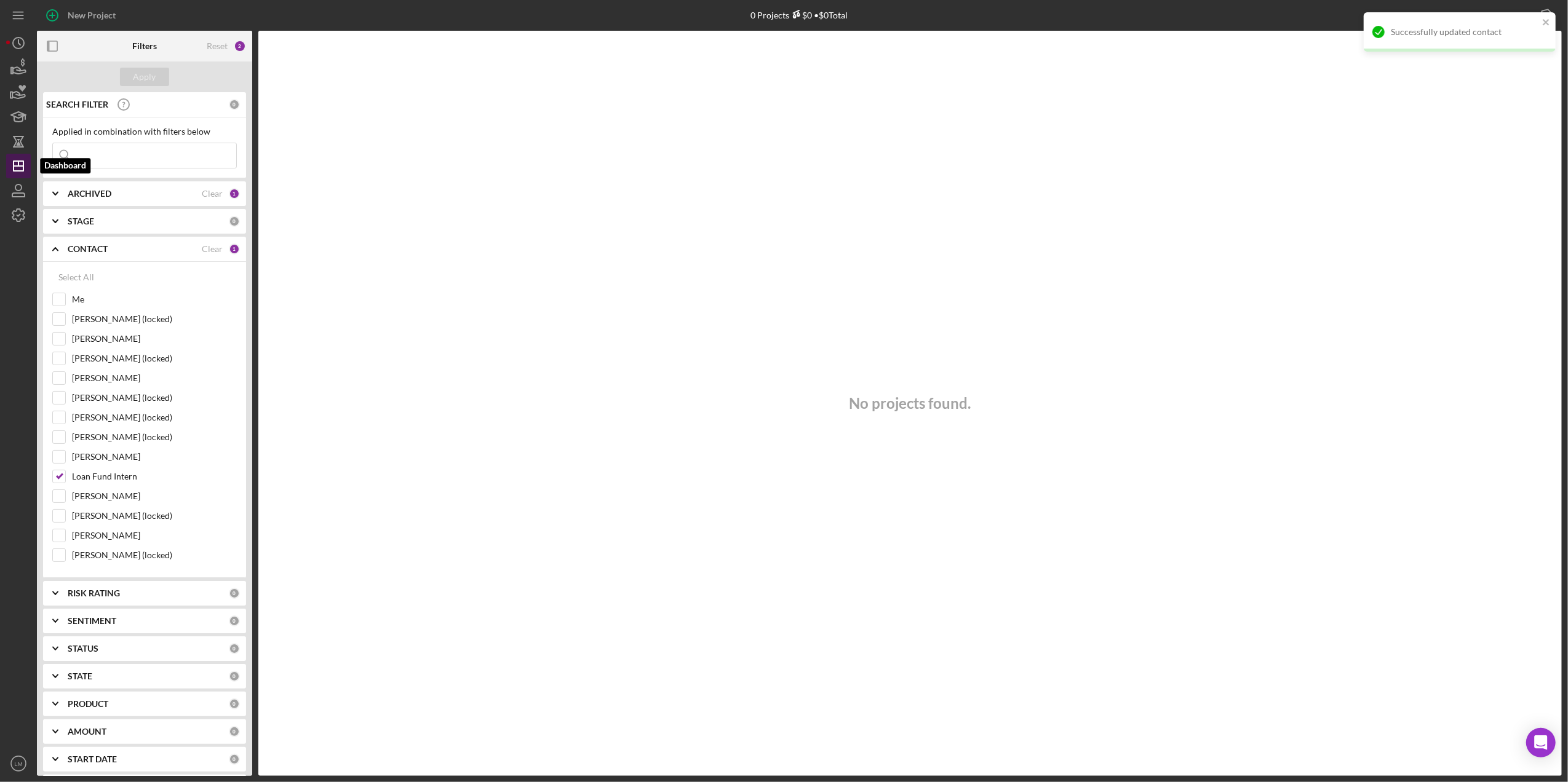
click at [22, 167] on icon "Icon/Dashboard" at bounding box center [18, 166] width 31 height 31
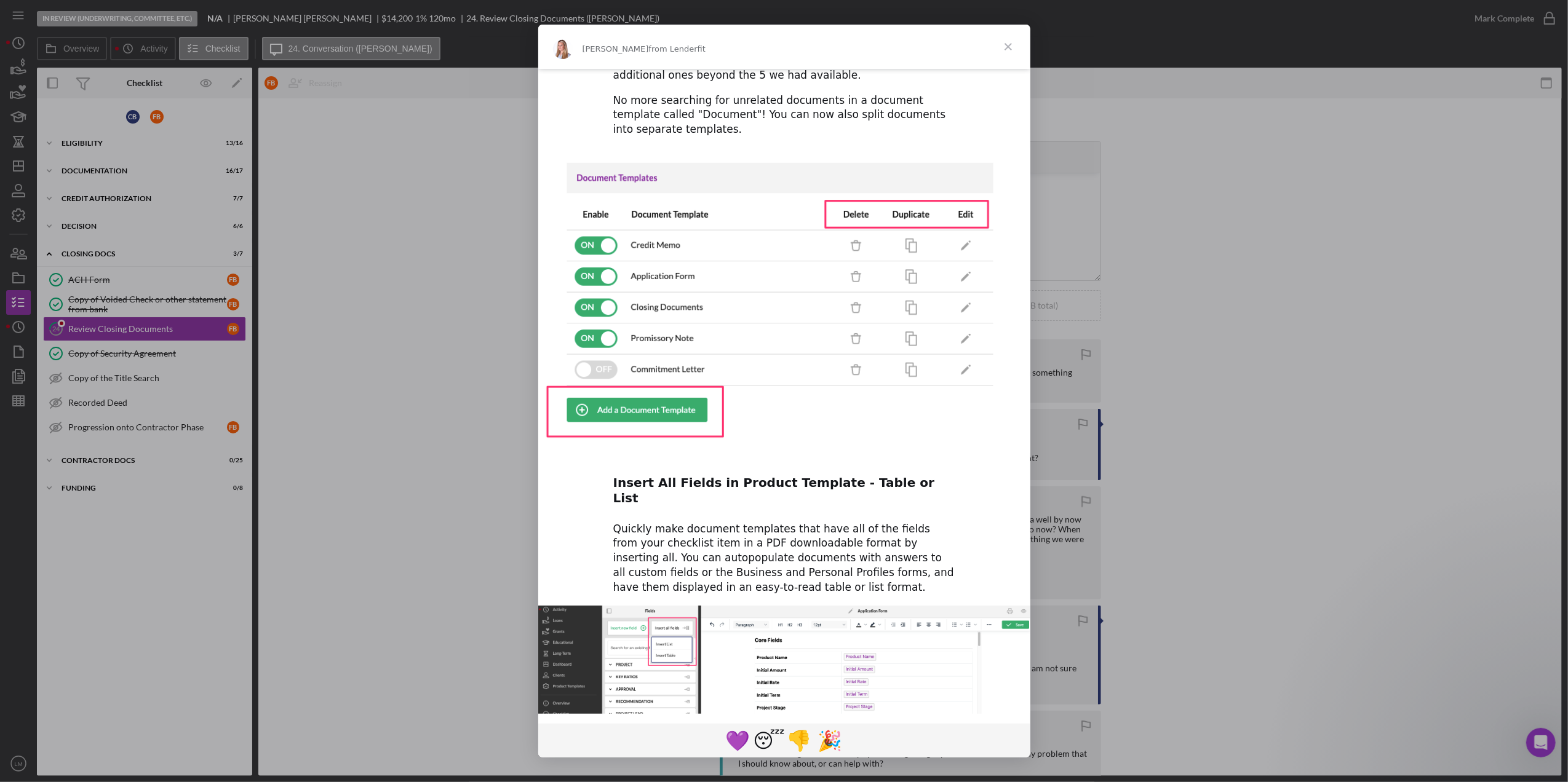
scroll to position [308, 0]
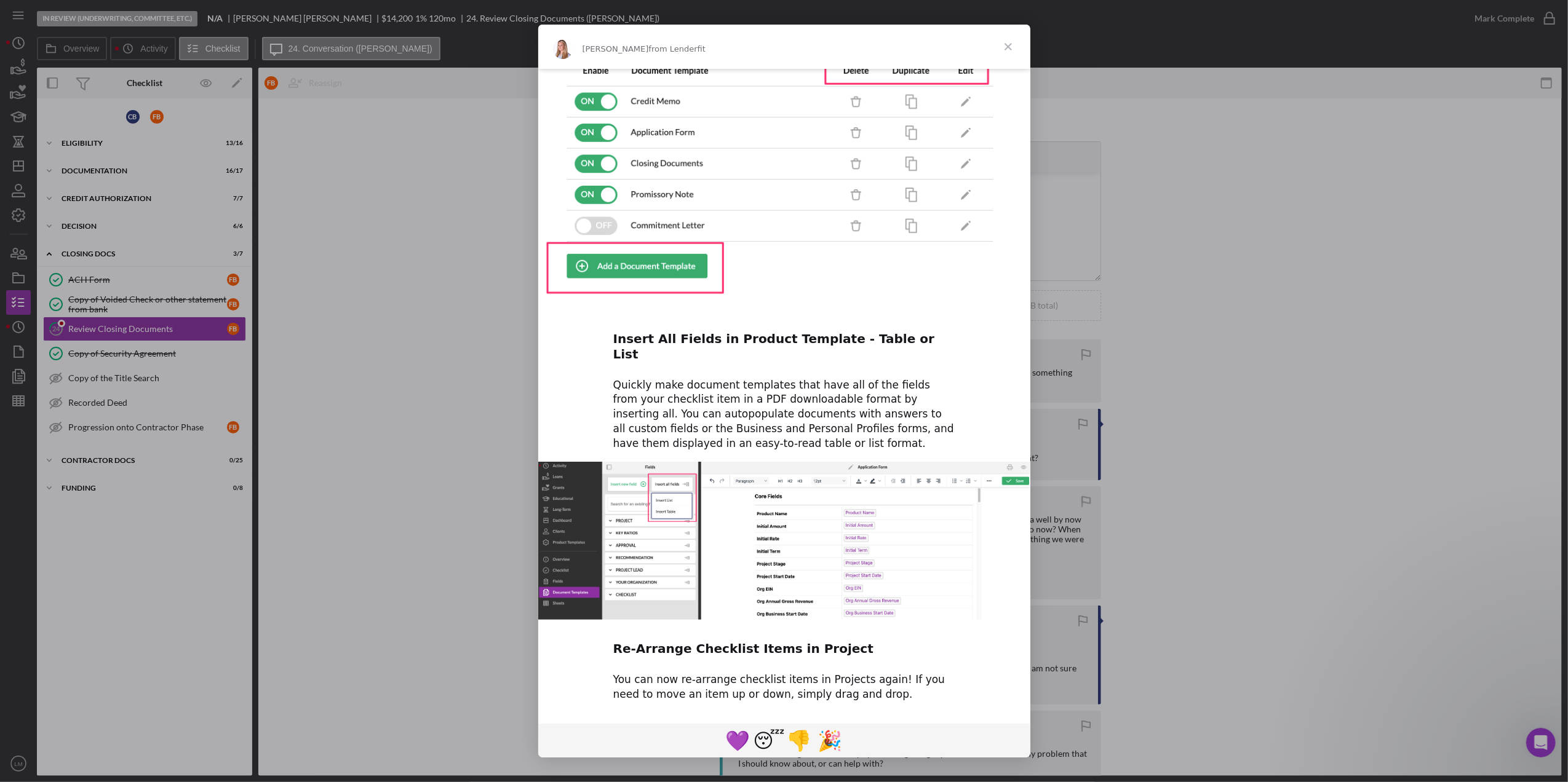
click at [1312, 237] on div "Intercom messenger" at bounding box center [784, 391] width 1568 height 782
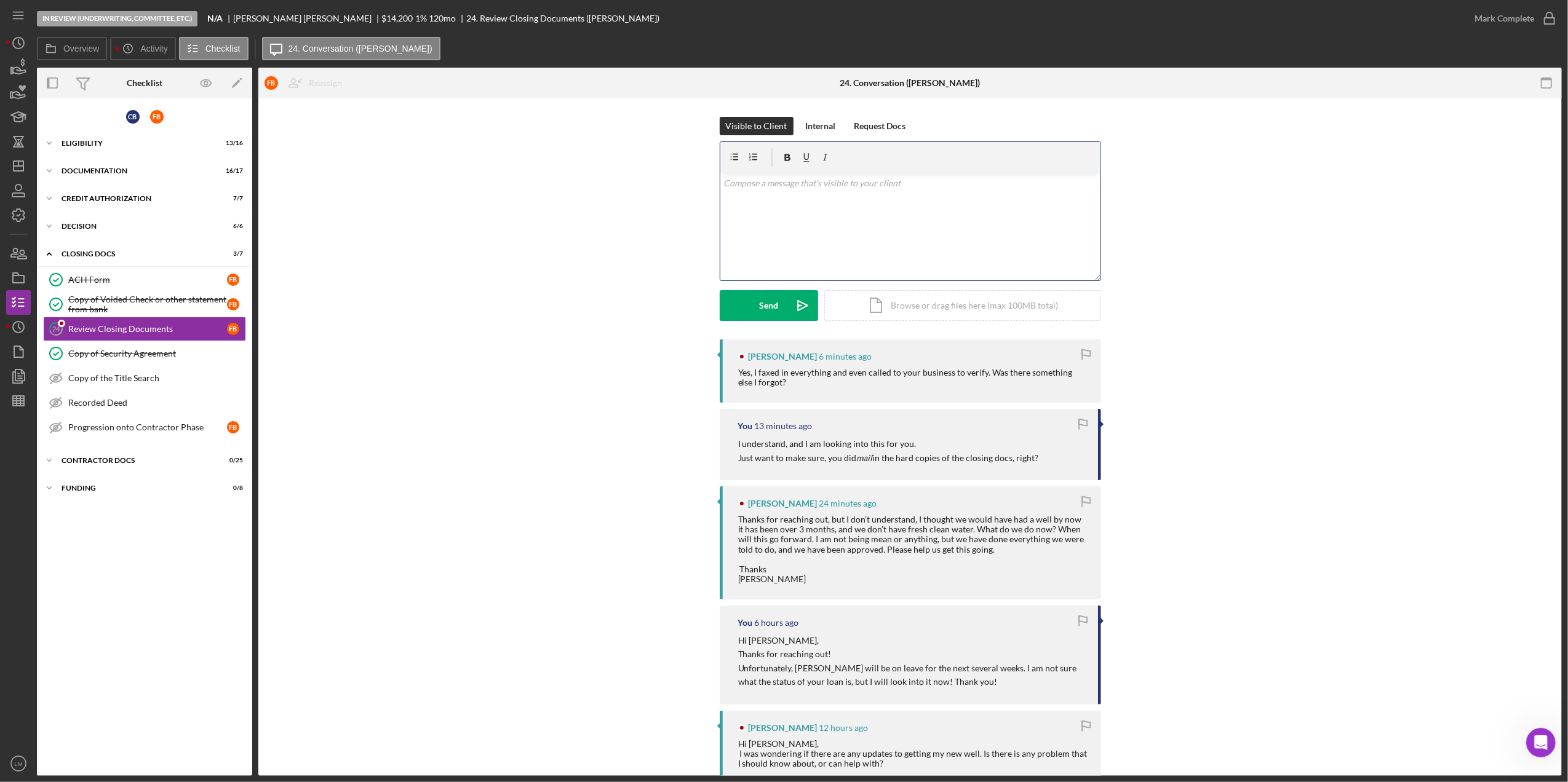
click at [943, 265] on div "v Color teal Color pink Remove color Add row above Add row below Add column bef…" at bounding box center [910, 226] width 381 height 108
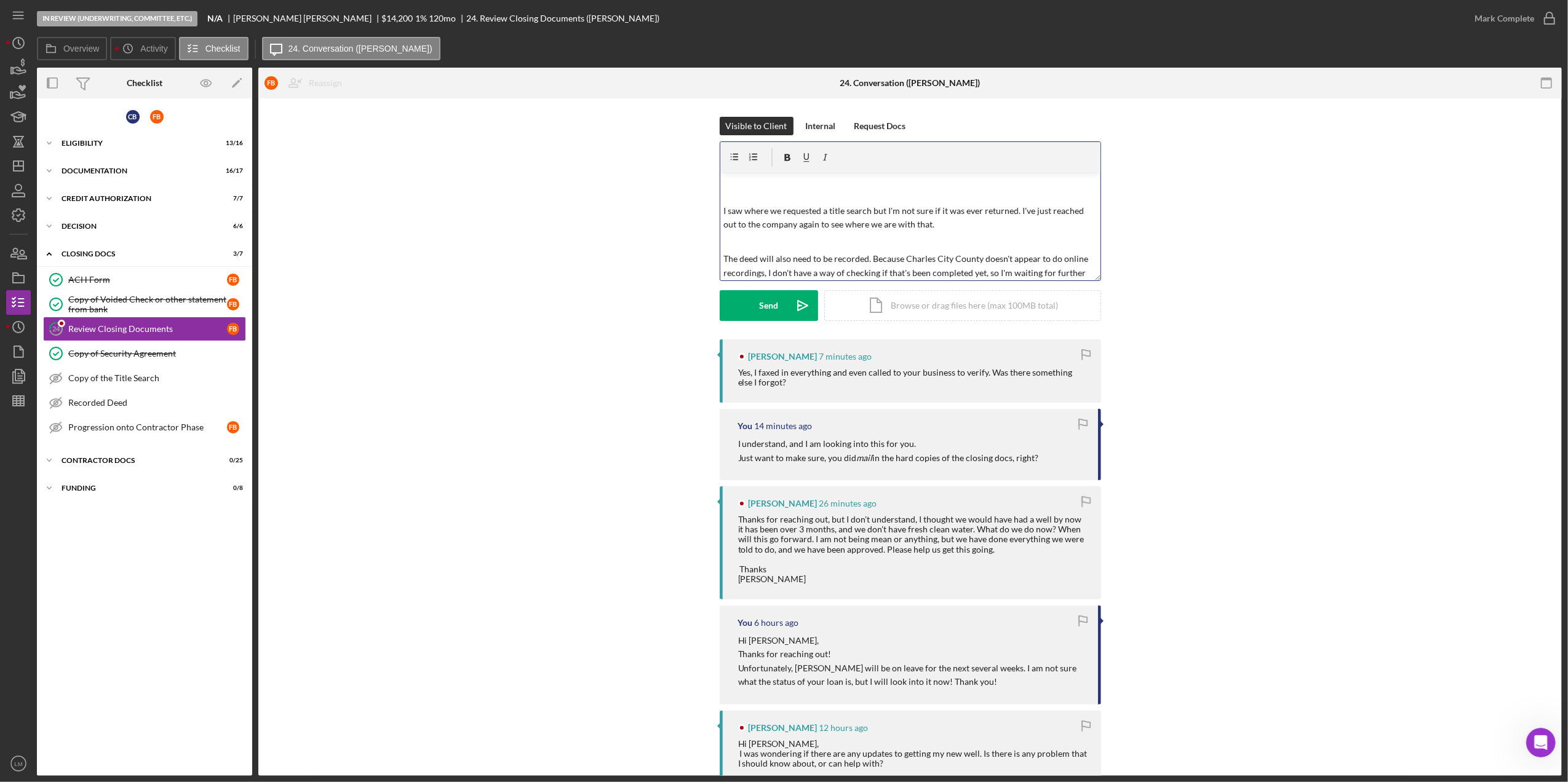
scroll to position [51, 0]
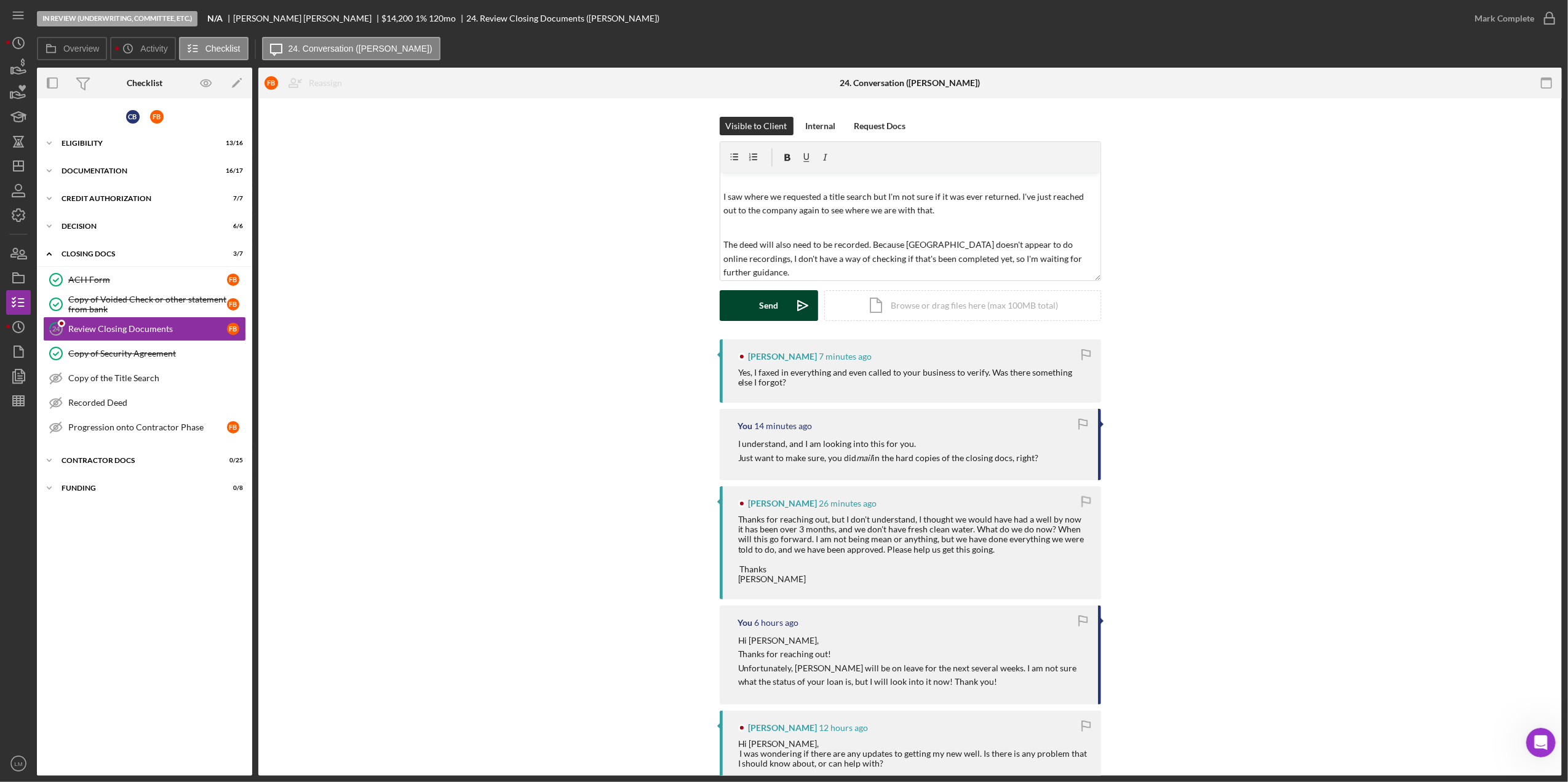
click at [783, 314] on button "Send Icon/icon-invite-send" at bounding box center [769, 306] width 99 height 31
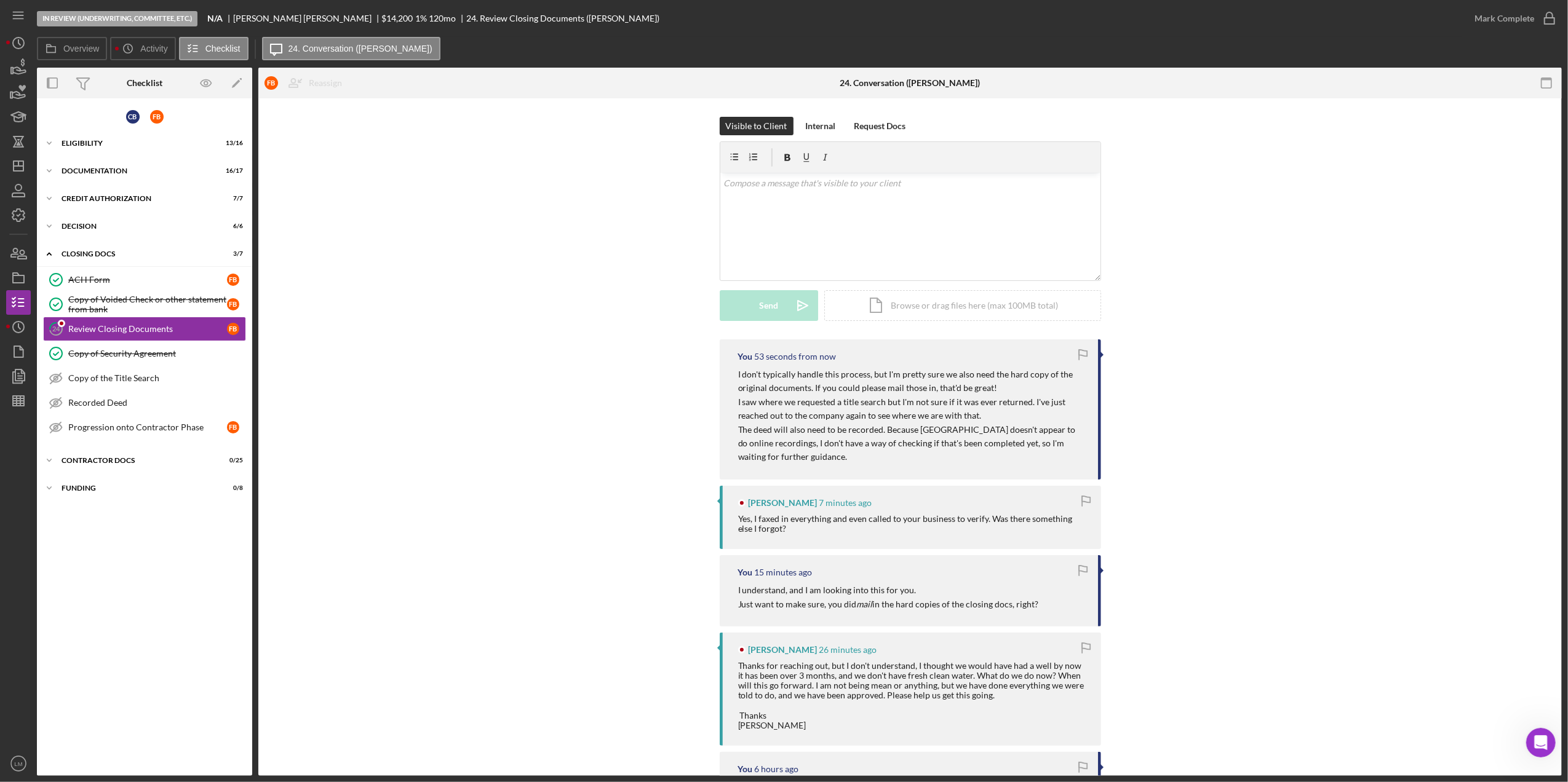
scroll to position [0, 0]
drag, startPoint x: 1148, startPoint y: 356, endPoint x: 1190, endPoint y: 295, distance: 74.1
click at [1190, 295] on div "Visible to Client Internal Request Docs v Color teal Color pink Remove color Ad…" at bounding box center [910, 228] width 1267 height 223
click at [1031, 274] on div "v Color teal Color pink Remove color Add row above Add row below Add column bef…" at bounding box center [910, 226] width 381 height 108
click at [756, 319] on button "Send Icon/icon-invite-send" at bounding box center [769, 306] width 99 height 31
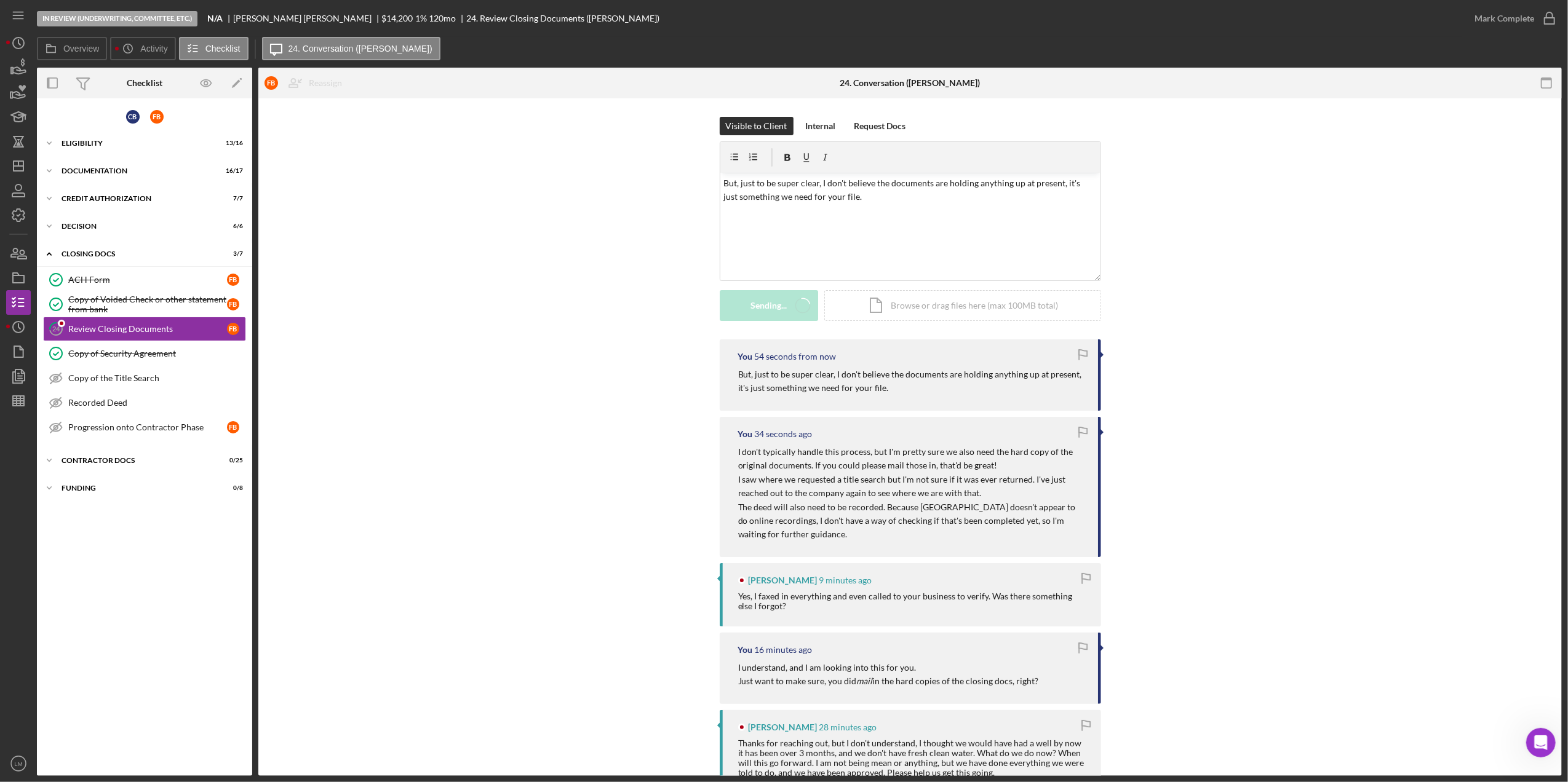
click at [21, 164] on icon "Icon/Dashboard" at bounding box center [18, 166] width 31 height 31
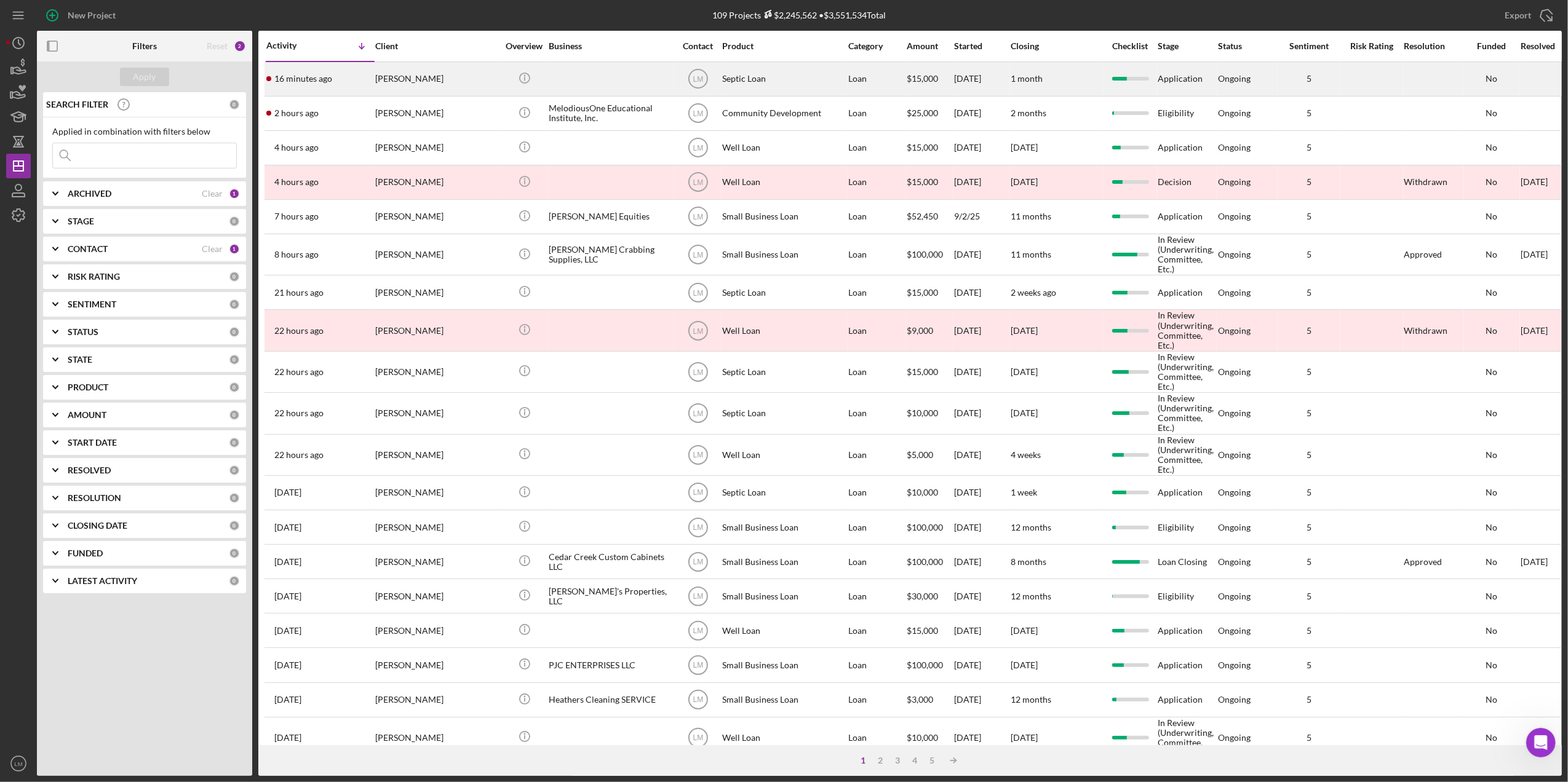
click at [480, 76] on div "Gary Groves" at bounding box center [436, 80] width 123 height 33
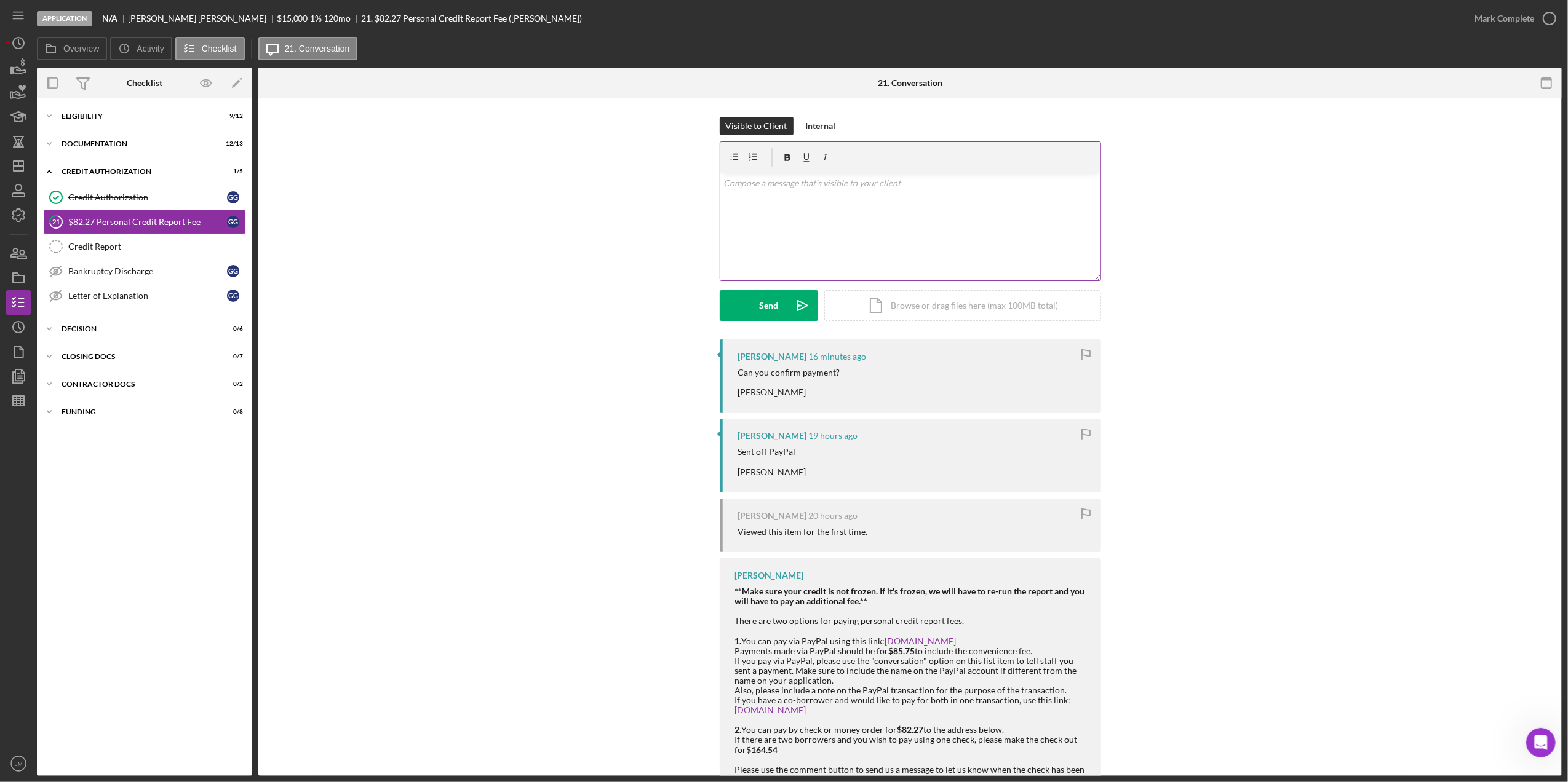
click at [880, 232] on div "v Color teal Color pink Remove color Add row above Add row below Add column bef…" at bounding box center [910, 226] width 381 height 108
click at [21, 161] on polygon "button" at bounding box center [19, 166] width 10 height 10
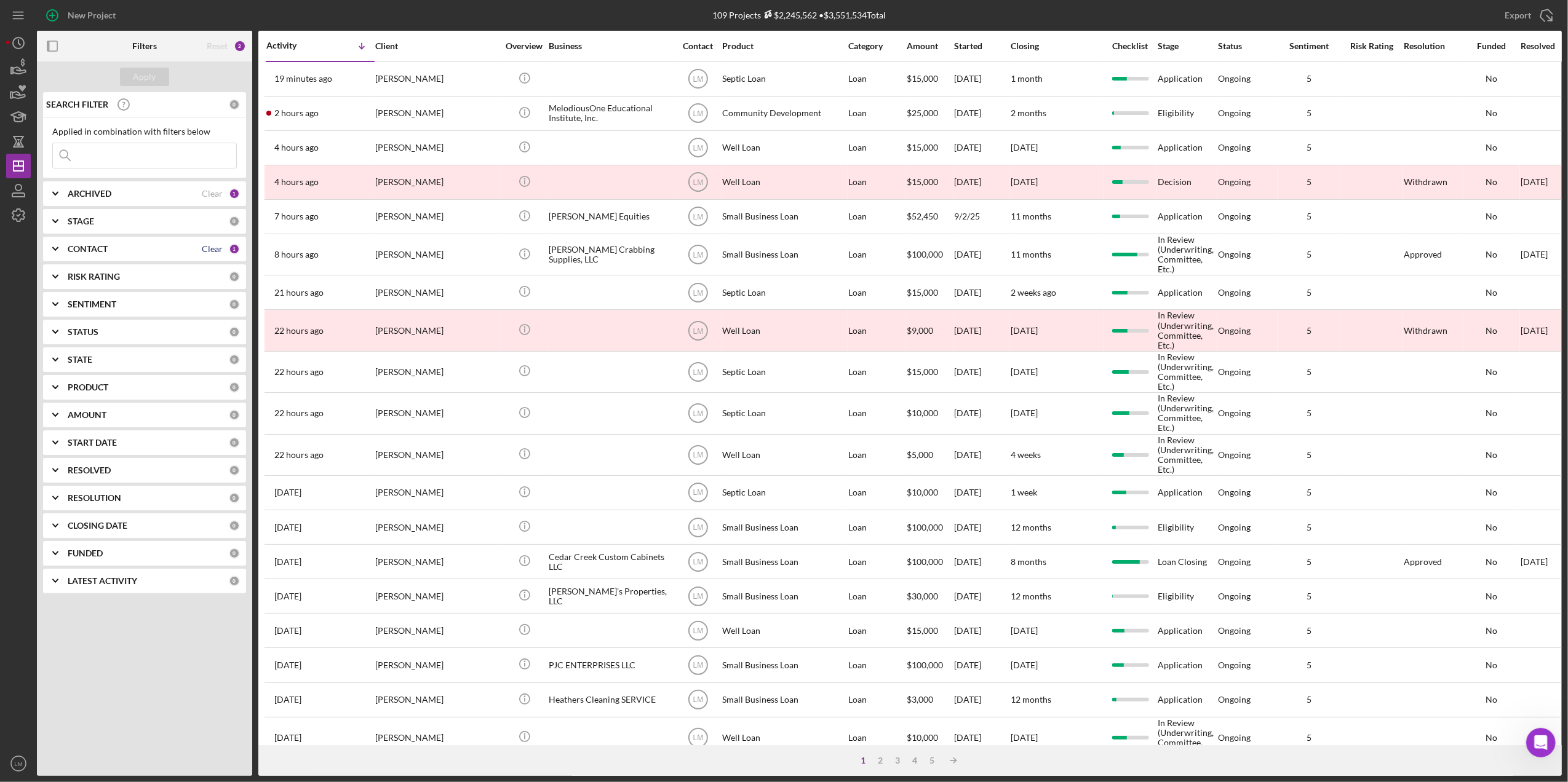
click at [212, 254] on div "Clear" at bounding box center [212, 249] width 21 height 10
click at [171, 151] on input at bounding box center [144, 156] width 183 height 25
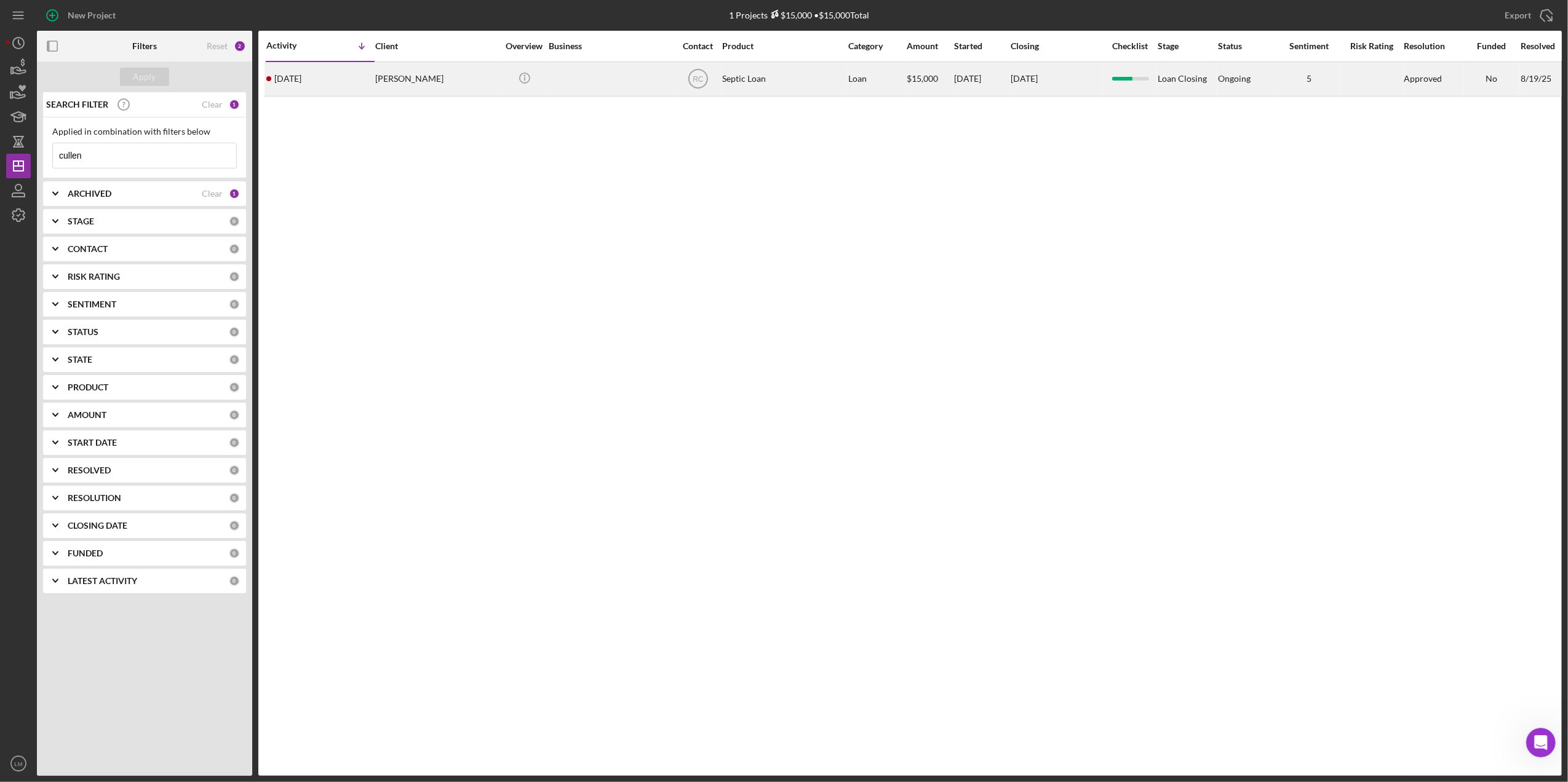
type input "cullen"
click at [426, 69] on div "Cullen McAskill" at bounding box center [436, 80] width 123 height 33
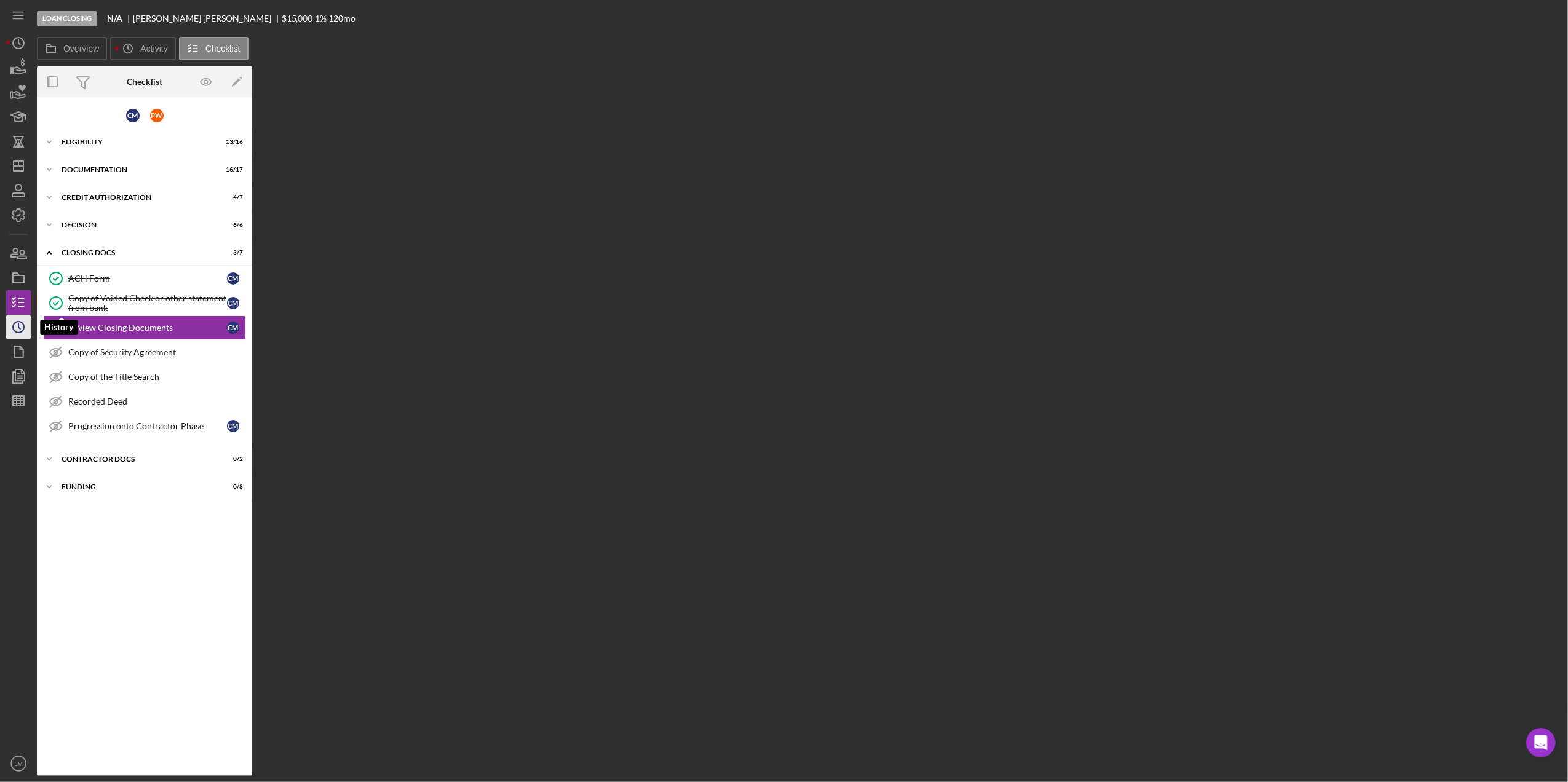
click at [20, 331] on icon "Icon/History" at bounding box center [18, 327] width 31 height 31
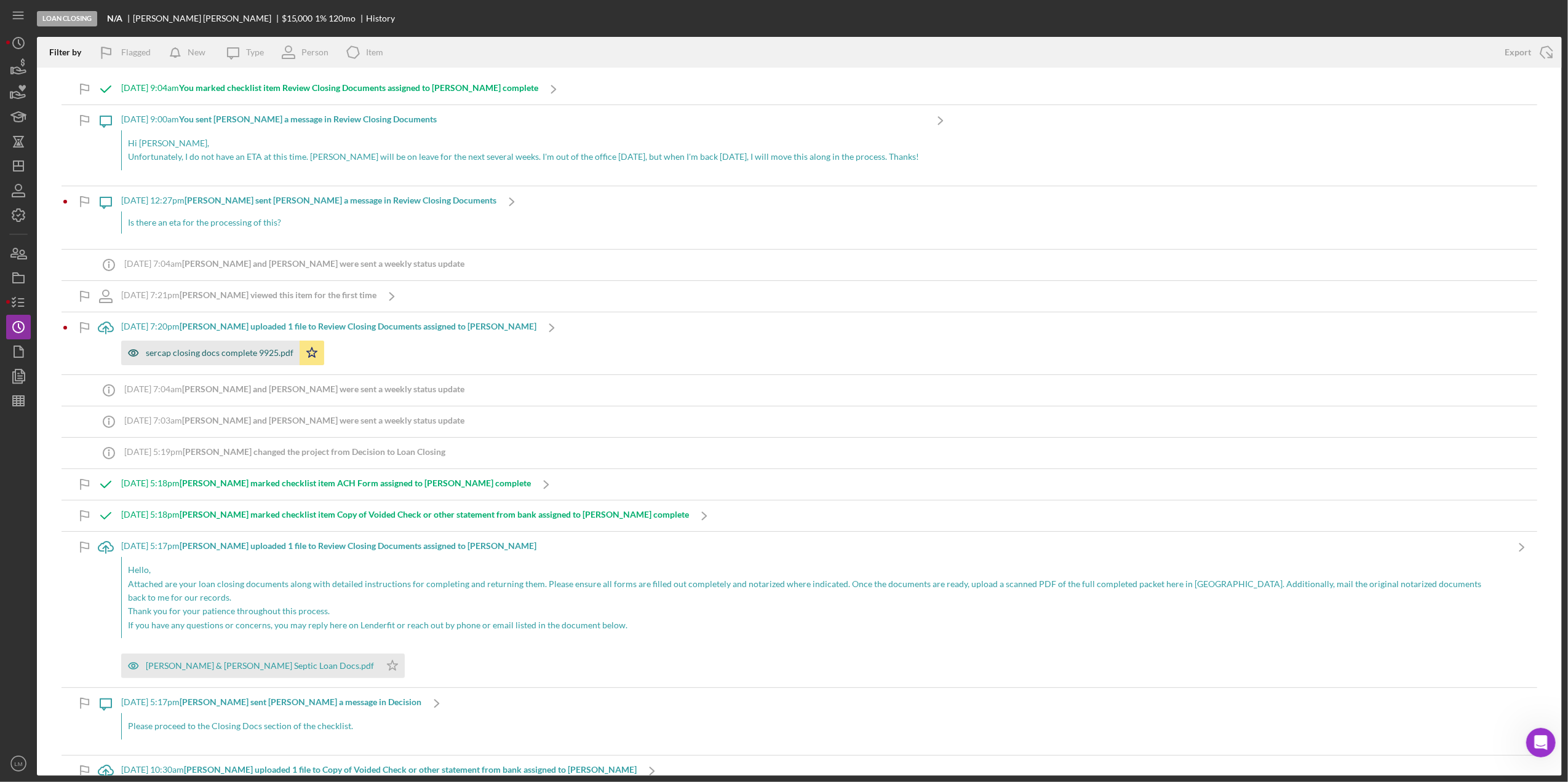
click at [269, 348] on div "sercap closing docs complete 9925.pdf" at bounding box center [219, 353] width 147 height 10
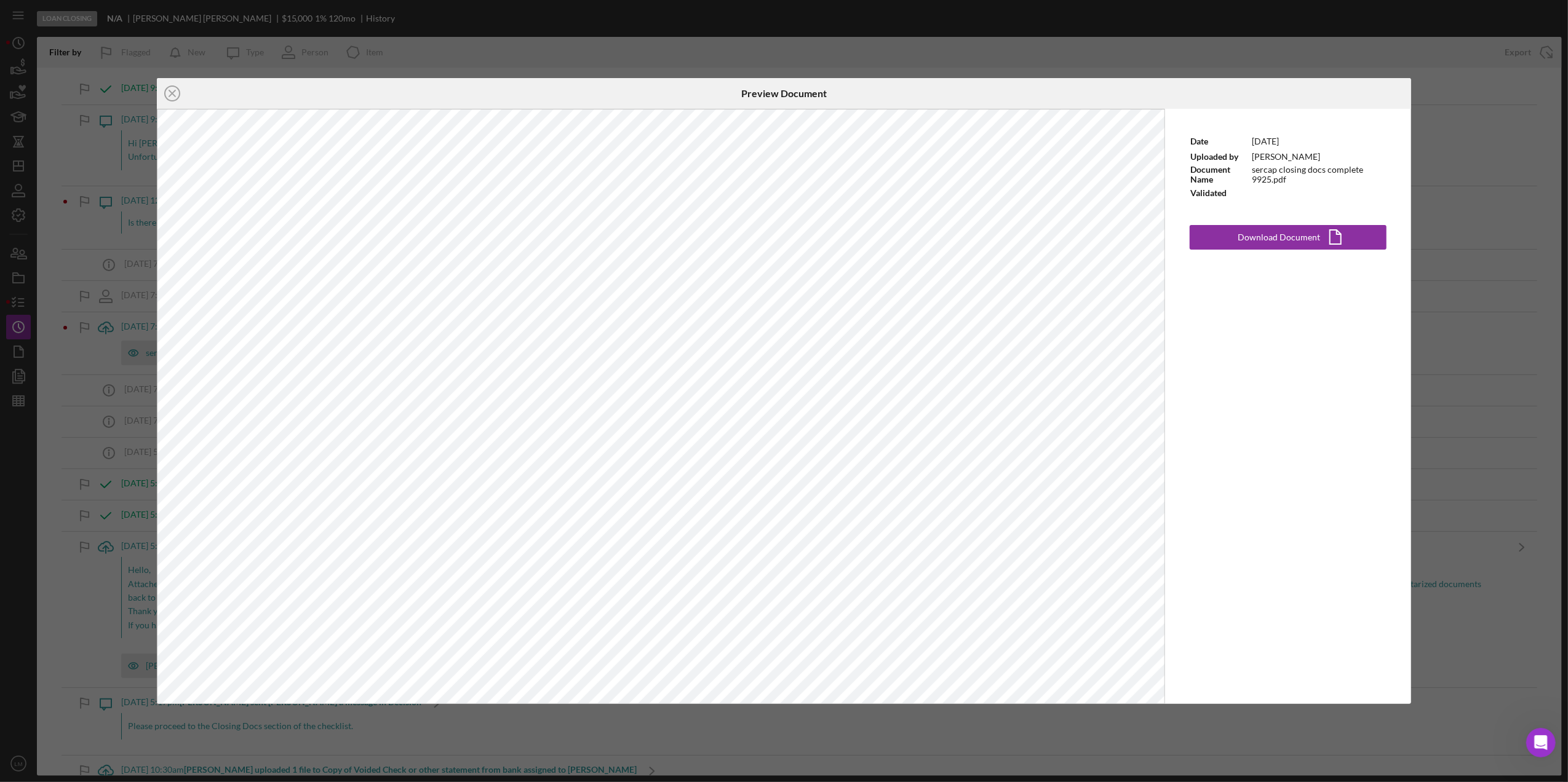
drag, startPoint x: 815, startPoint y: 32, endPoint x: 0, endPoint y: 231, distance: 838.9
click at [815, 32] on div "Icon/Close Preview Document Date 9/9/2025 Uploaded by Cullen McAskill Document …" at bounding box center [784, 391] width 1568 height 782
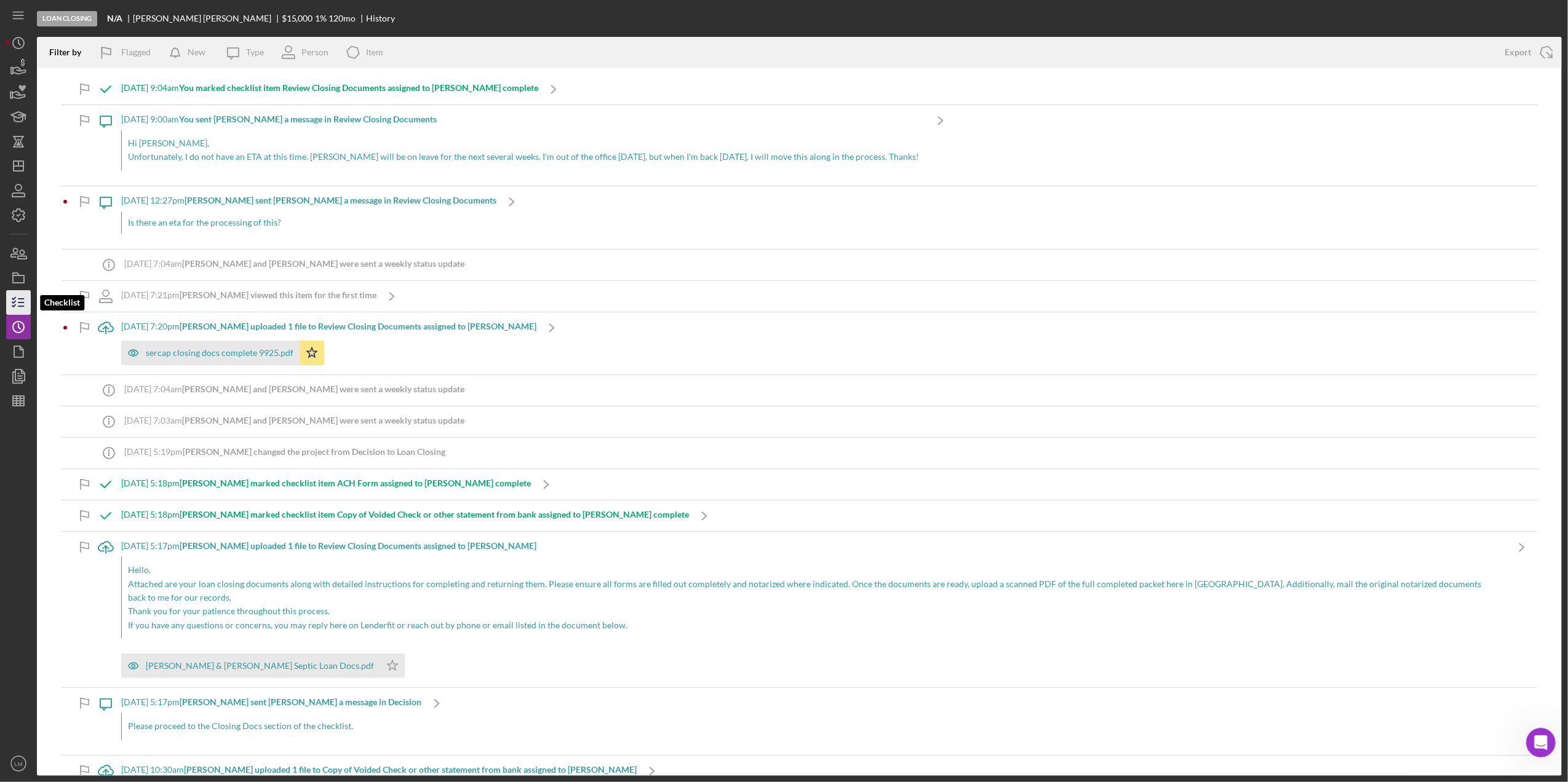
click at [18, 304] on icon "button" at bounding box center [18, 302] width 31 height 31
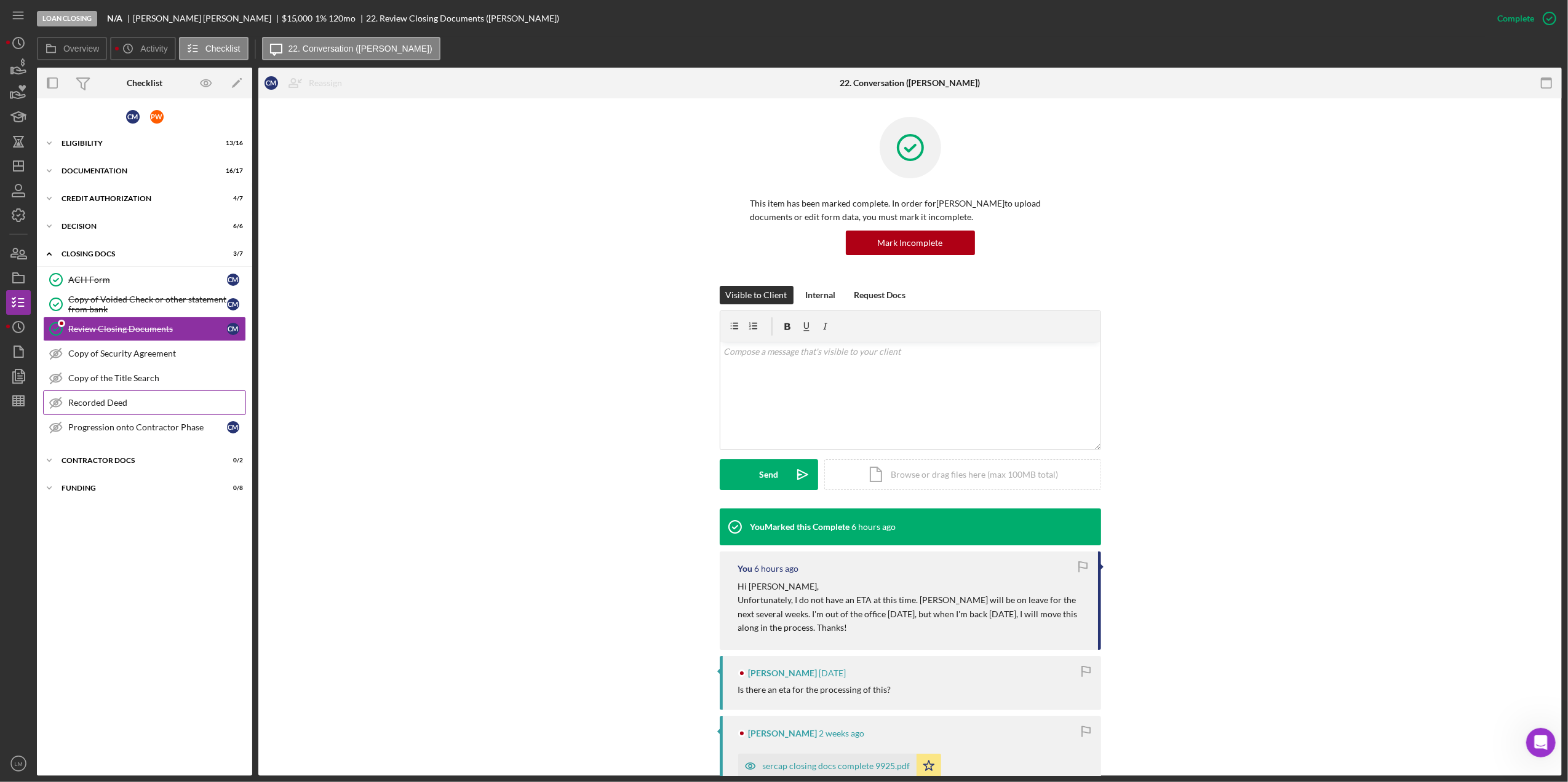
click at [161, 410] on link "Recorded Deed Recorded Deed" at bounding box center [145, 403] width 203 height 25
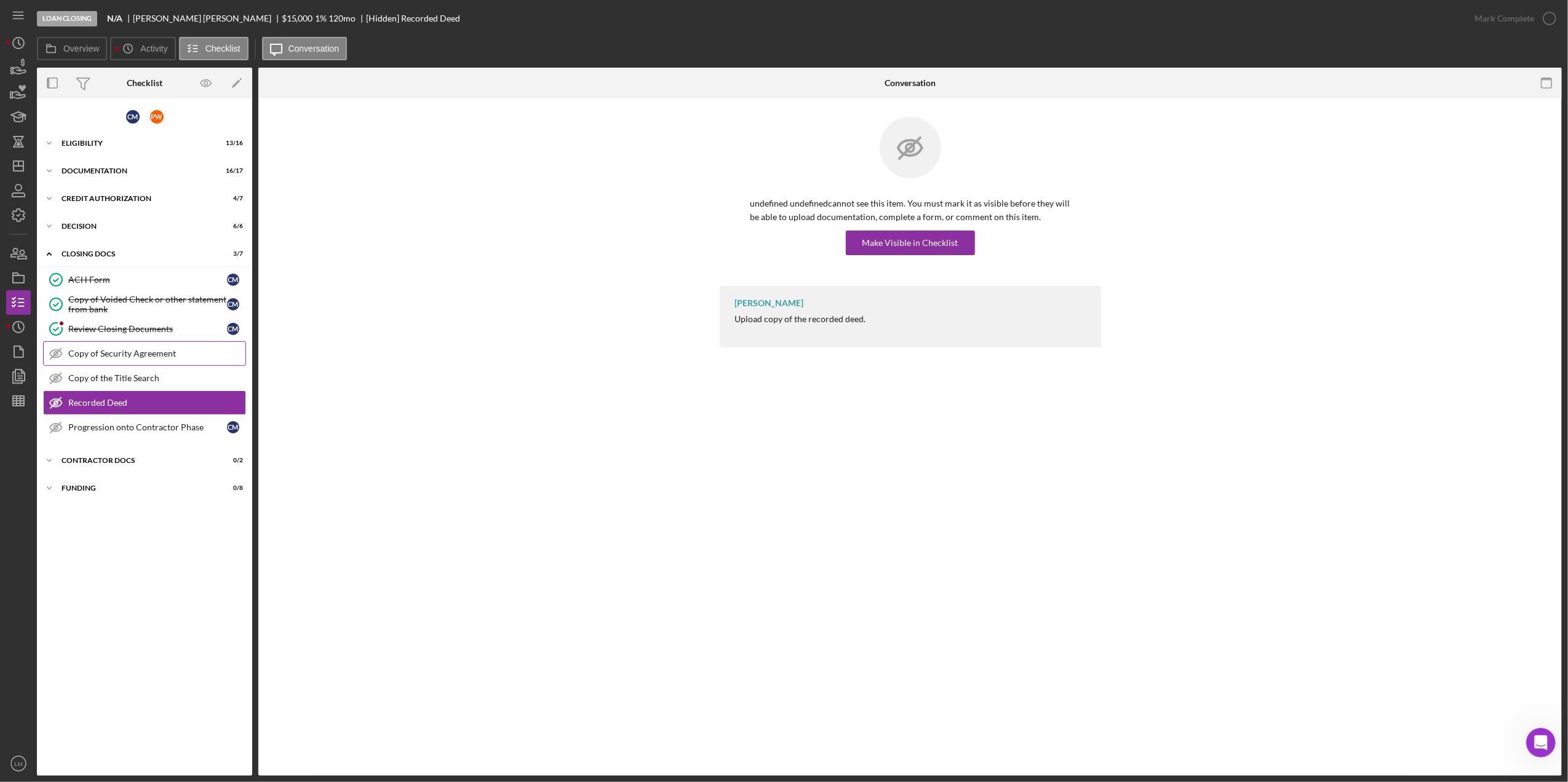
click at [165, 362] on link "Copy of Security Agreement Copy of Security Agreement" at bounding box center [145, 354] width 203 height 25
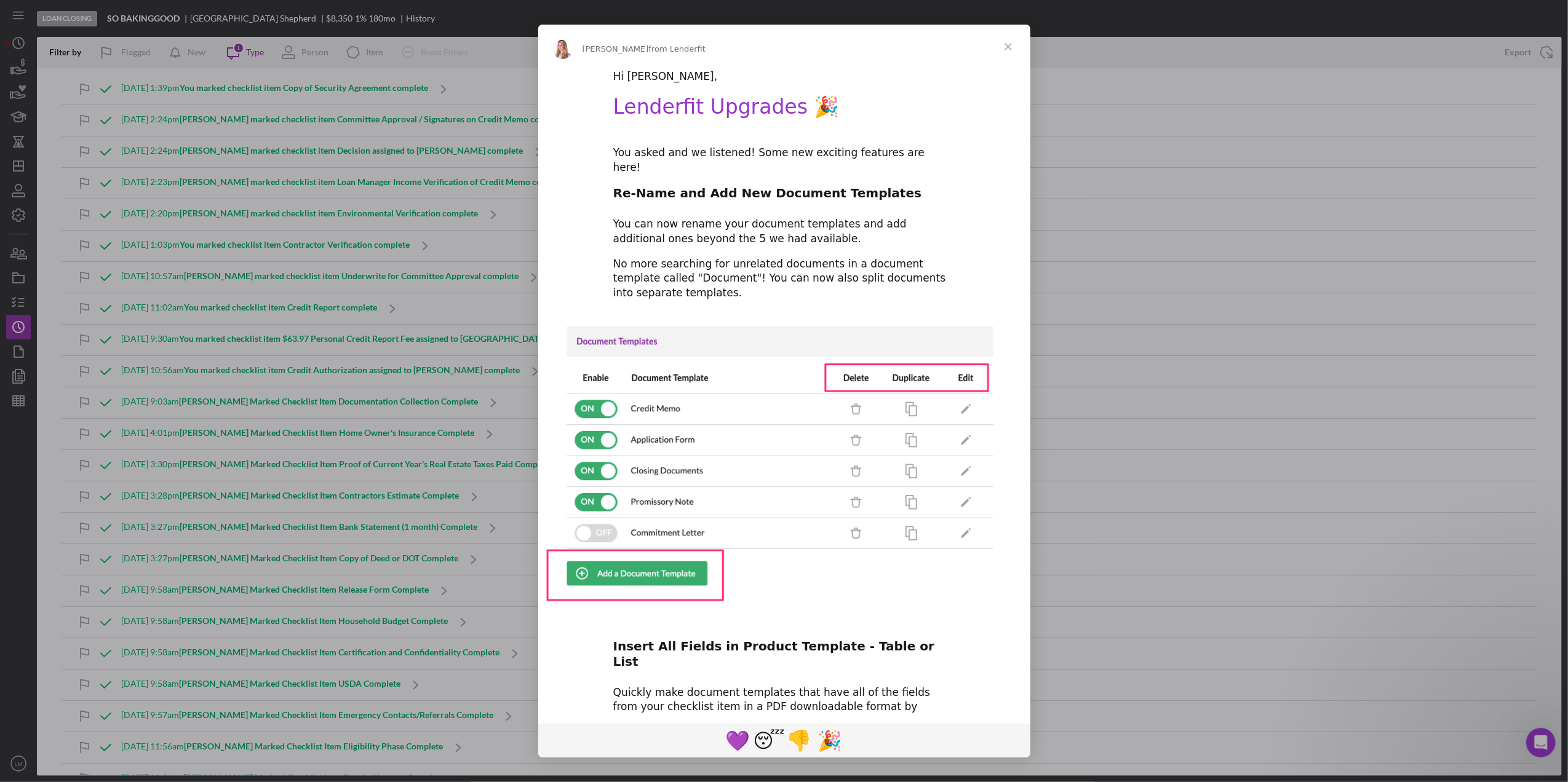
scroll to position [218, 0]
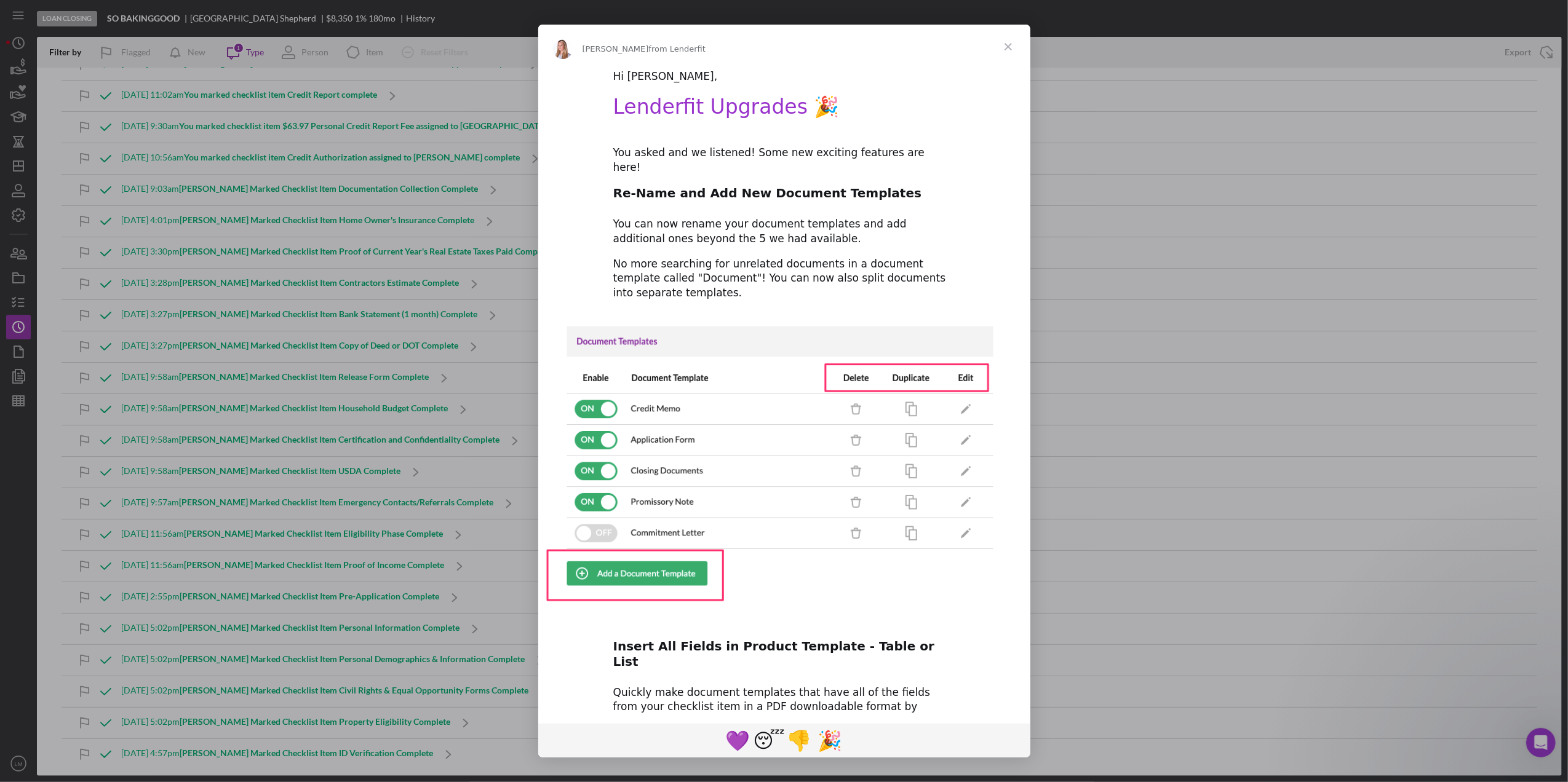
click at [1004, 45] on span "Close" at bounding box center [1008, 47] width 45 height 45
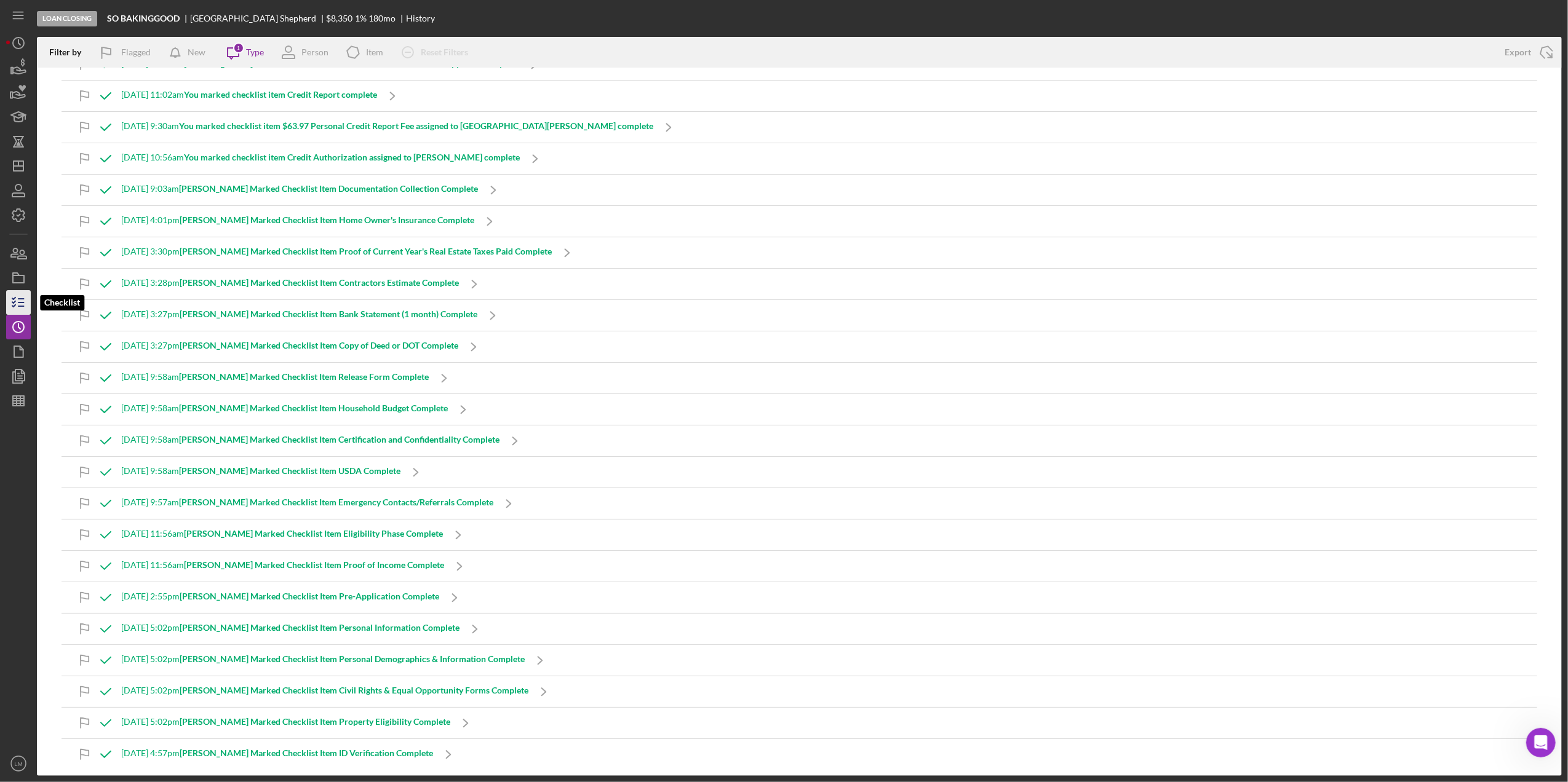
click at [19, 294] on icon "button" at bounding box center [18, 302] width 31 height 31
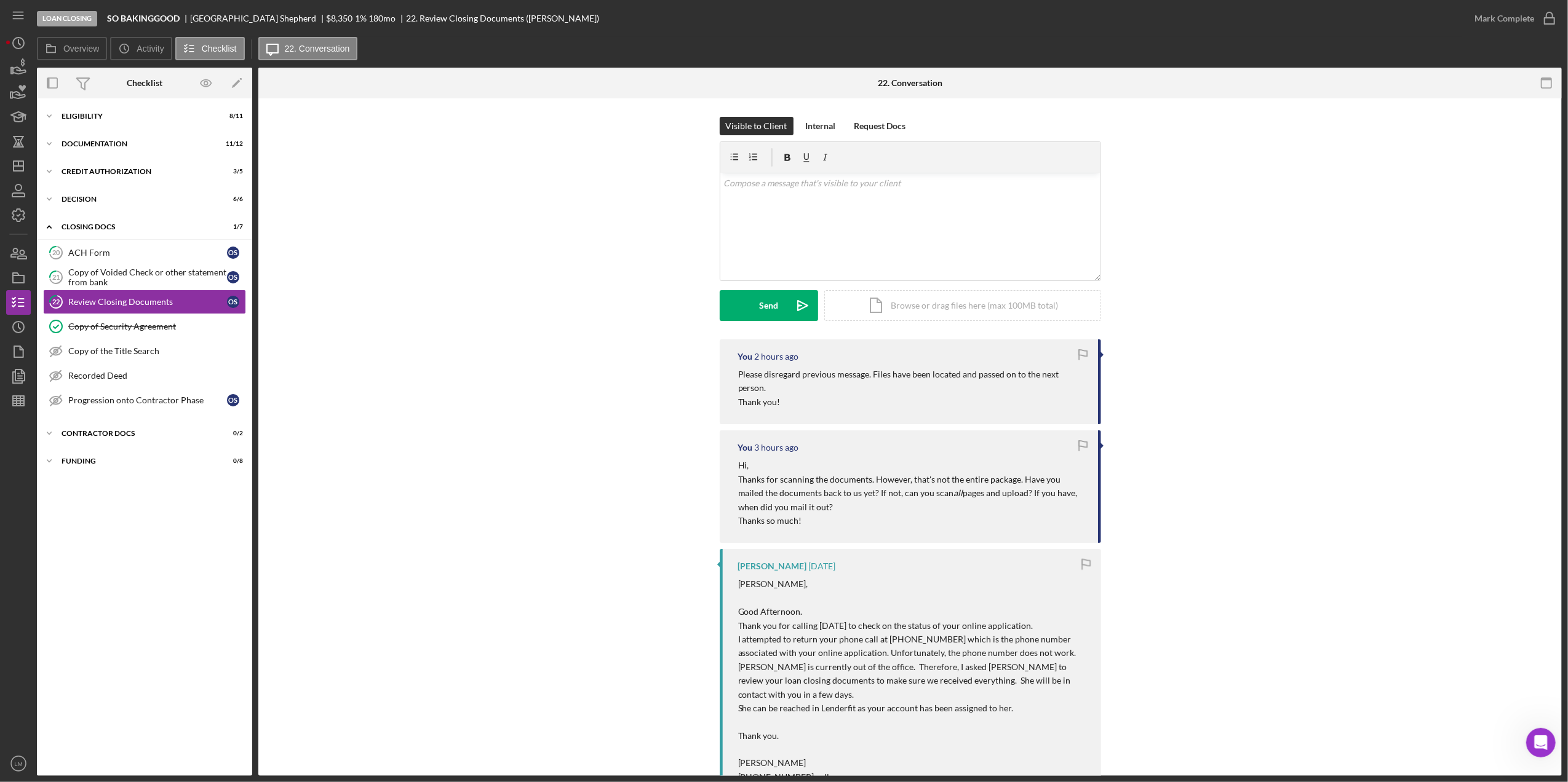
scroll to position [328, 0]
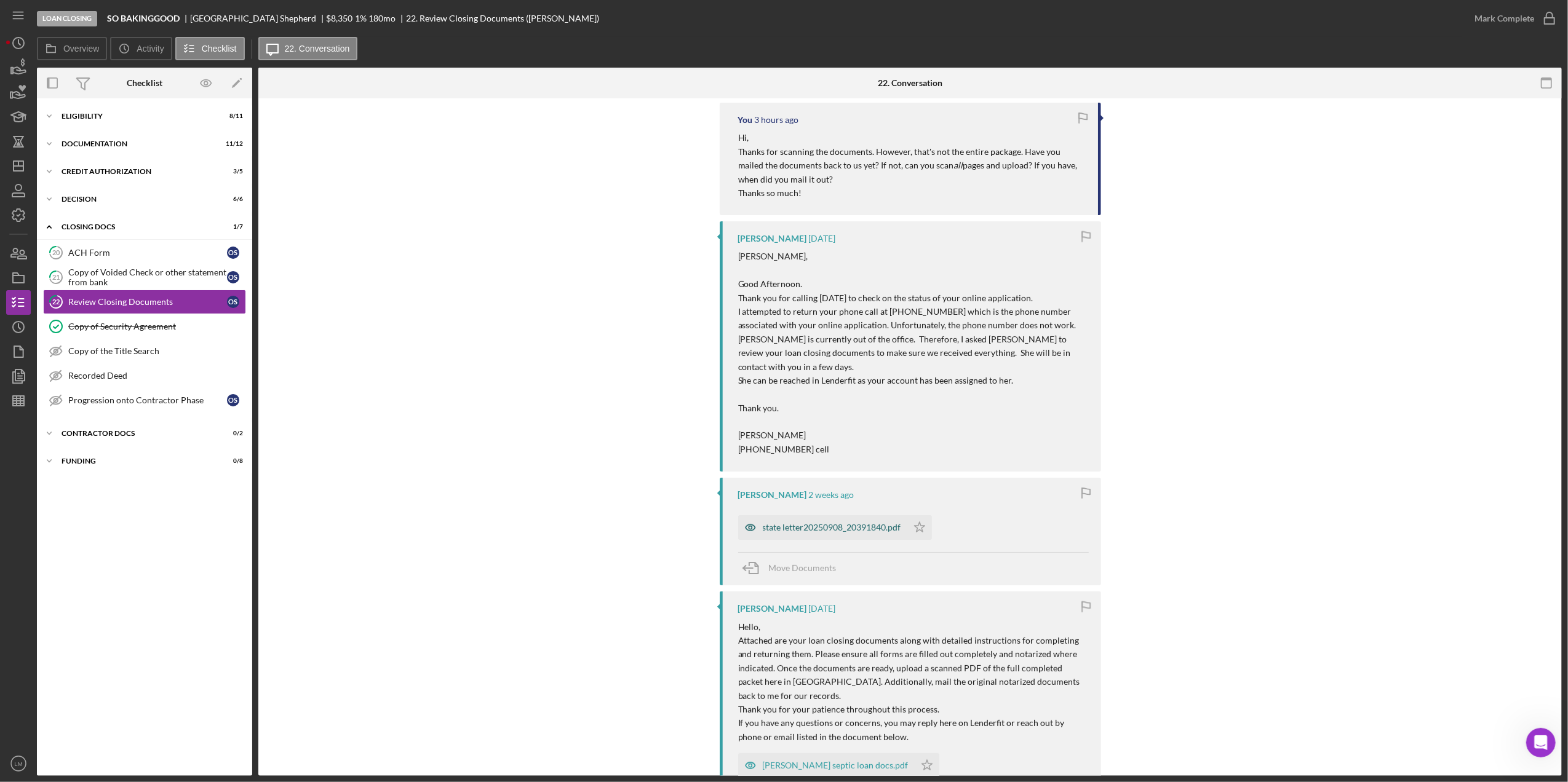
click at [874, 523] on div "state letter20250908_20391840.pdf" at bounding box center [832, 528] width 138 height 10
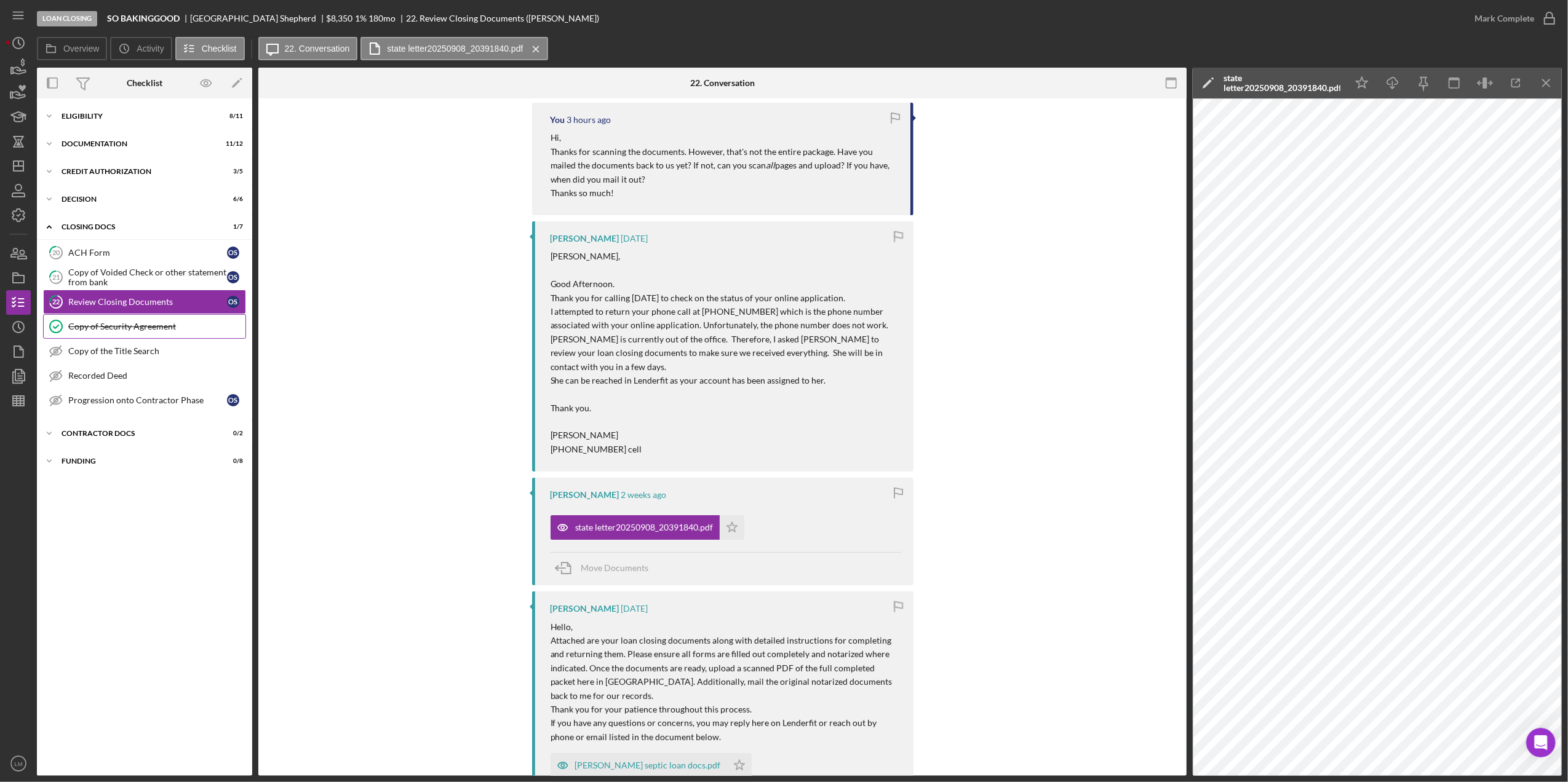
click at [192, 328] on div "Copy of Security Agreement" at bounding box center [157, 326] width 177 height 10
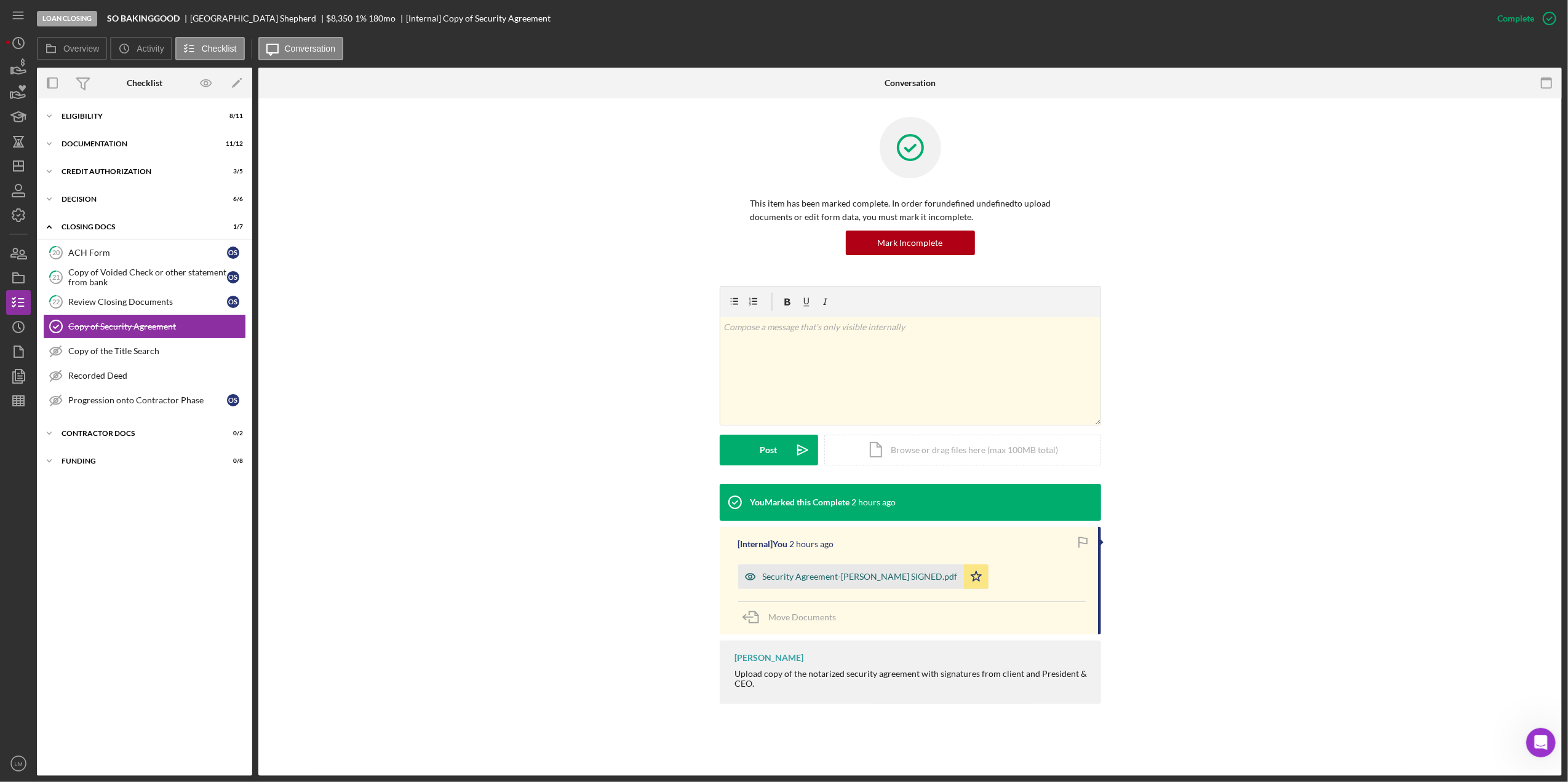
click at [832, 586] on div "Security Agreement-[PERSON_NAME] SIGNED.pdf" at bounding box center [851, 577] width 226 height 25
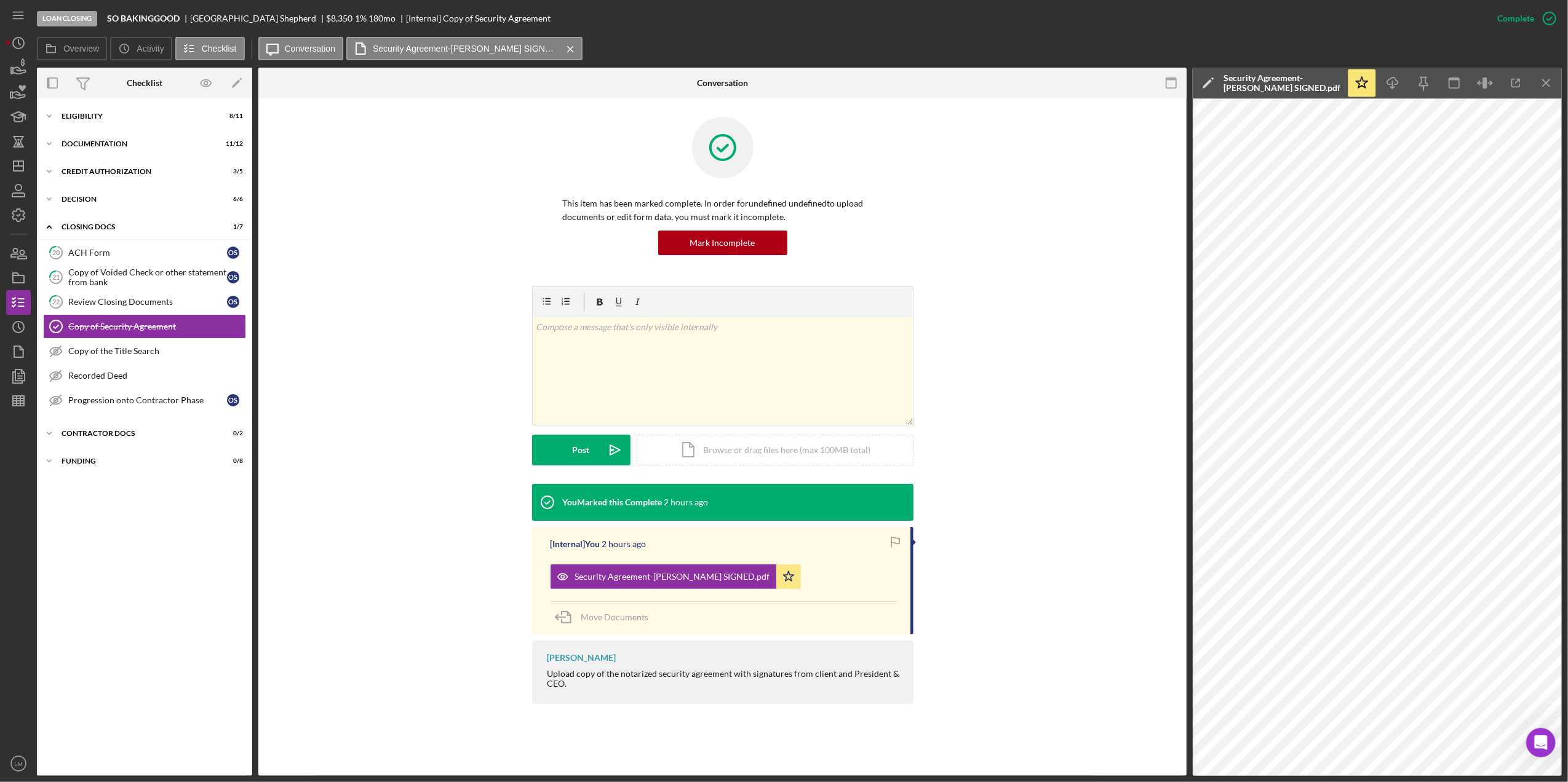
click at [1169, 523] on div "This item has been marked complete. In order for undefined undefined to upload …" at bounding box center [723, 414] width 928 height 631
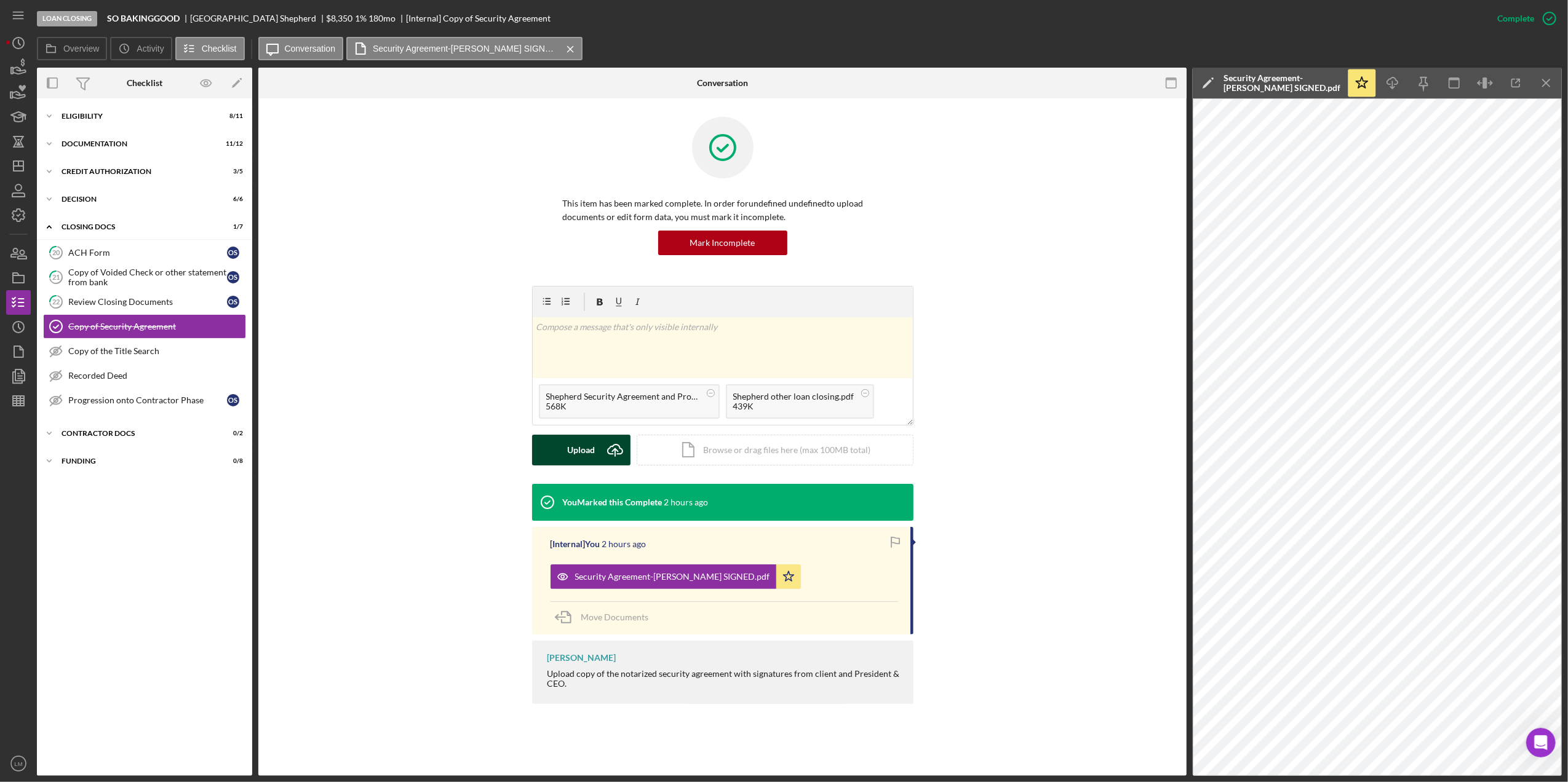
click at [616, 448] on icon "Icon/Upload" at bounding box center [615, 450] width 31 height 31
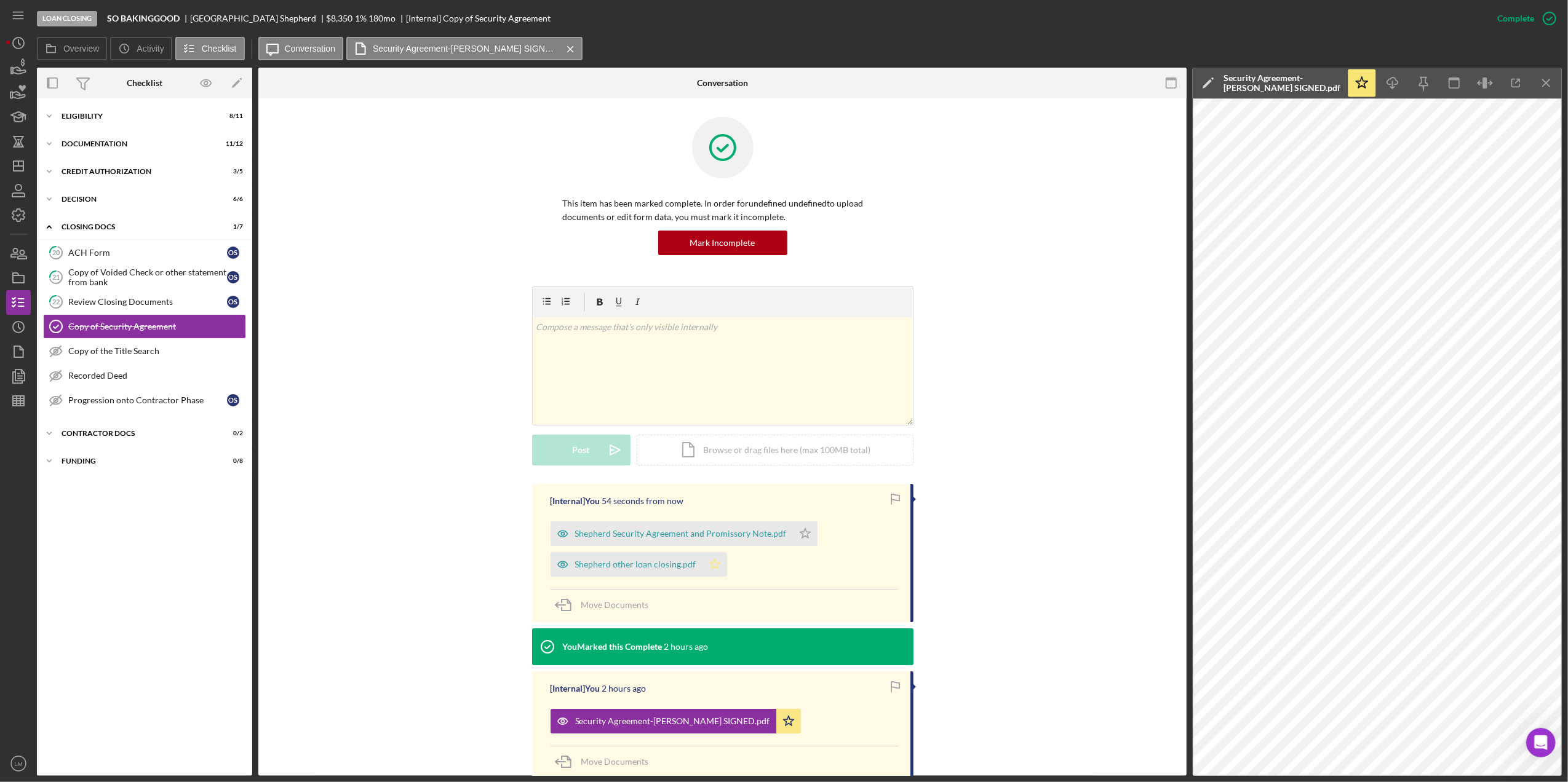
click at [710, 566] on icon "Icon/Star" at bounding box center [715, 565] width 25 height 25
click at [800, 533] on polygon "button" at bounding box center [805, 533] width 10 height 10
click at [1056, 554] on div "[Internal] You 53 seconds from now Shepherd Security Agreement and Promissory N…" at bounding box center [723, 670] width 891 height 371
